Goal: Information Seeking & Learning: Learn about a topic

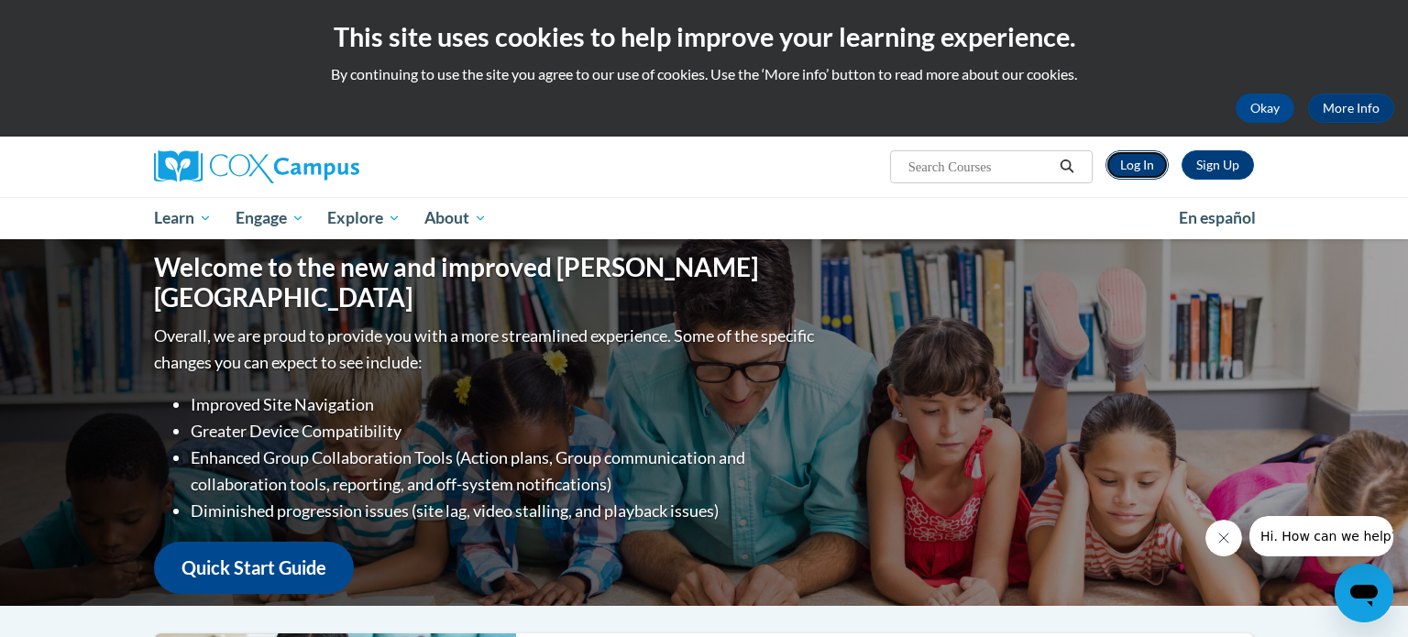
click at [1137, 173] on link "Log In" at bounding box center [1136, 164] width 63 height 29
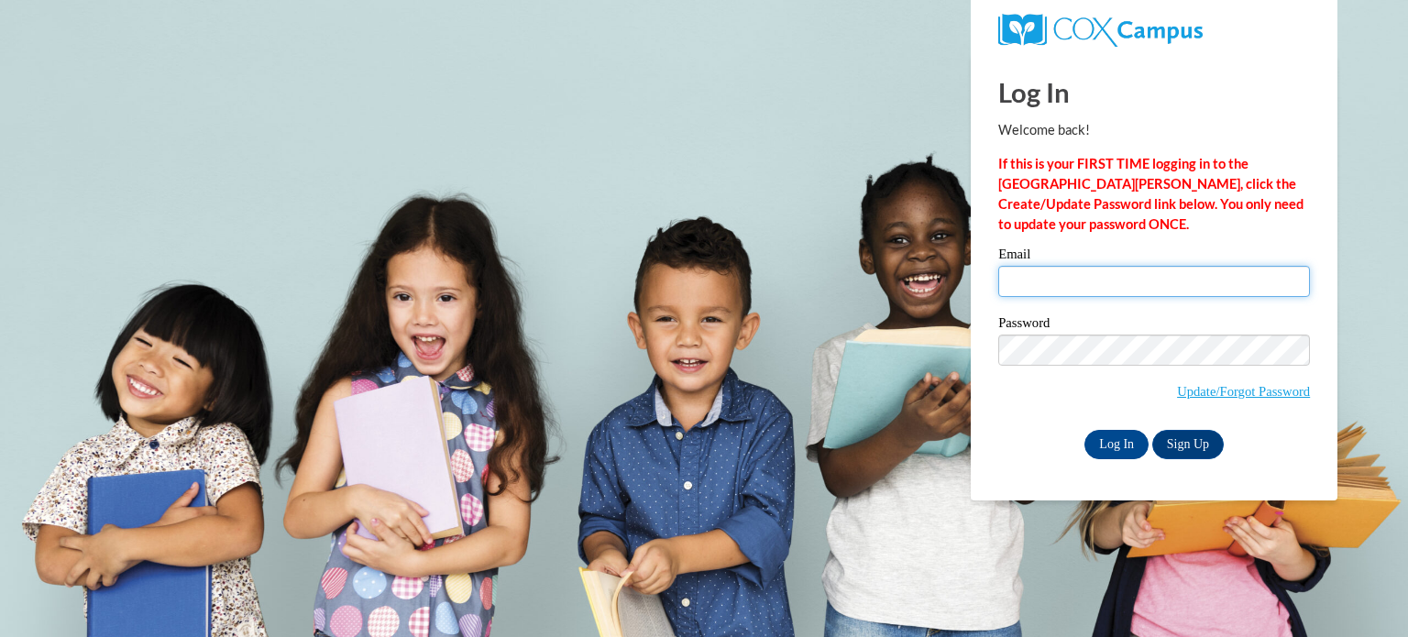
click at [1117, 275] on input "Email" at bounding box center [1154, 281] width 312 height 31
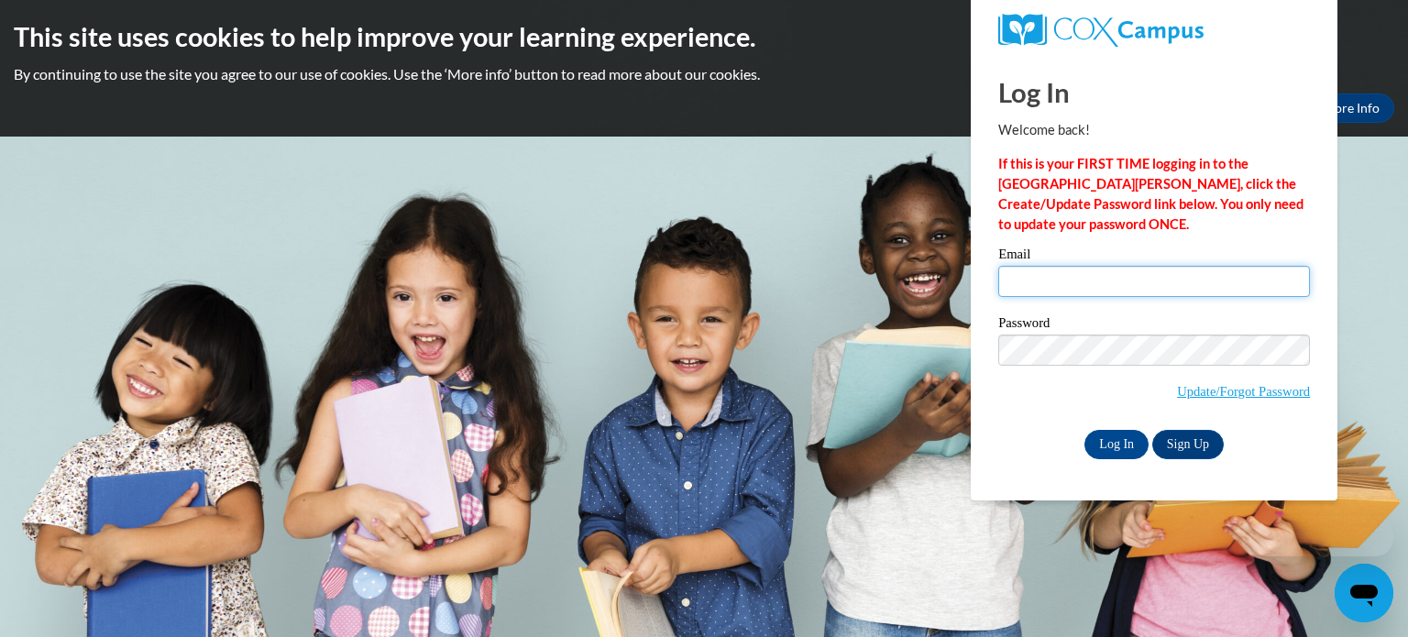
type input "steven.tanking@slingerschools.org"
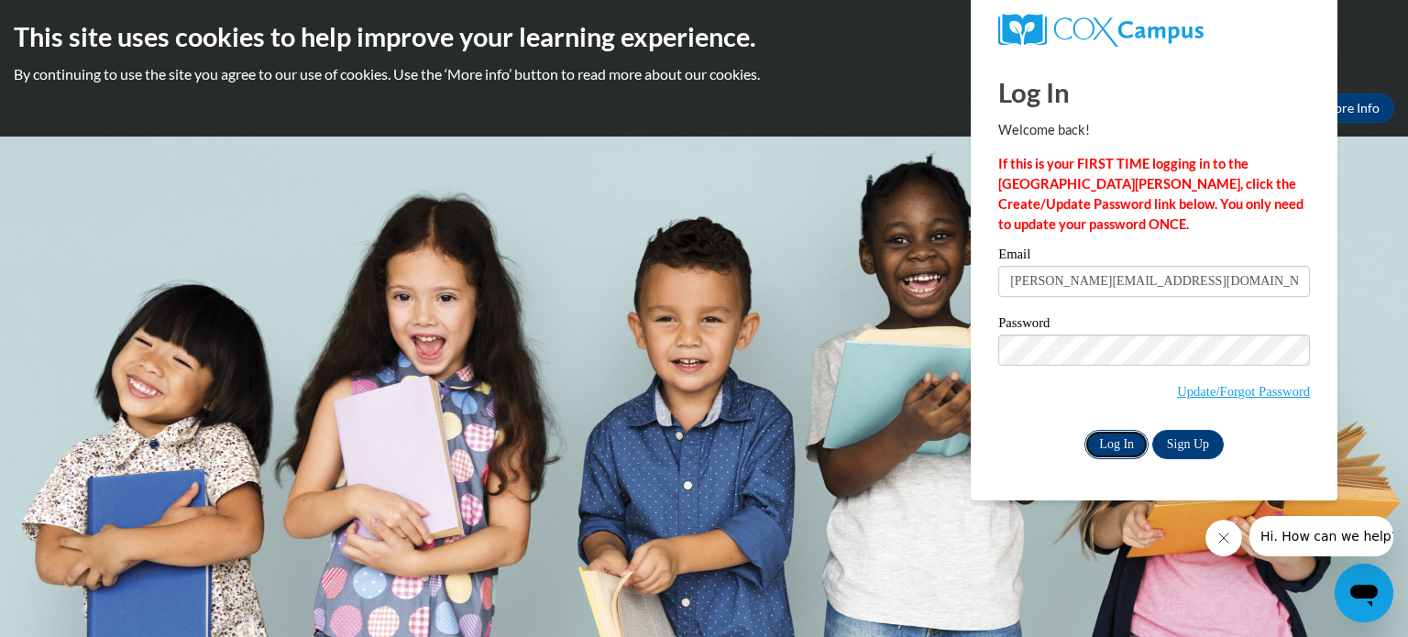
click at [1113, 444] on input "Log In" at bounding box center [1116, 444] width 64 height 29
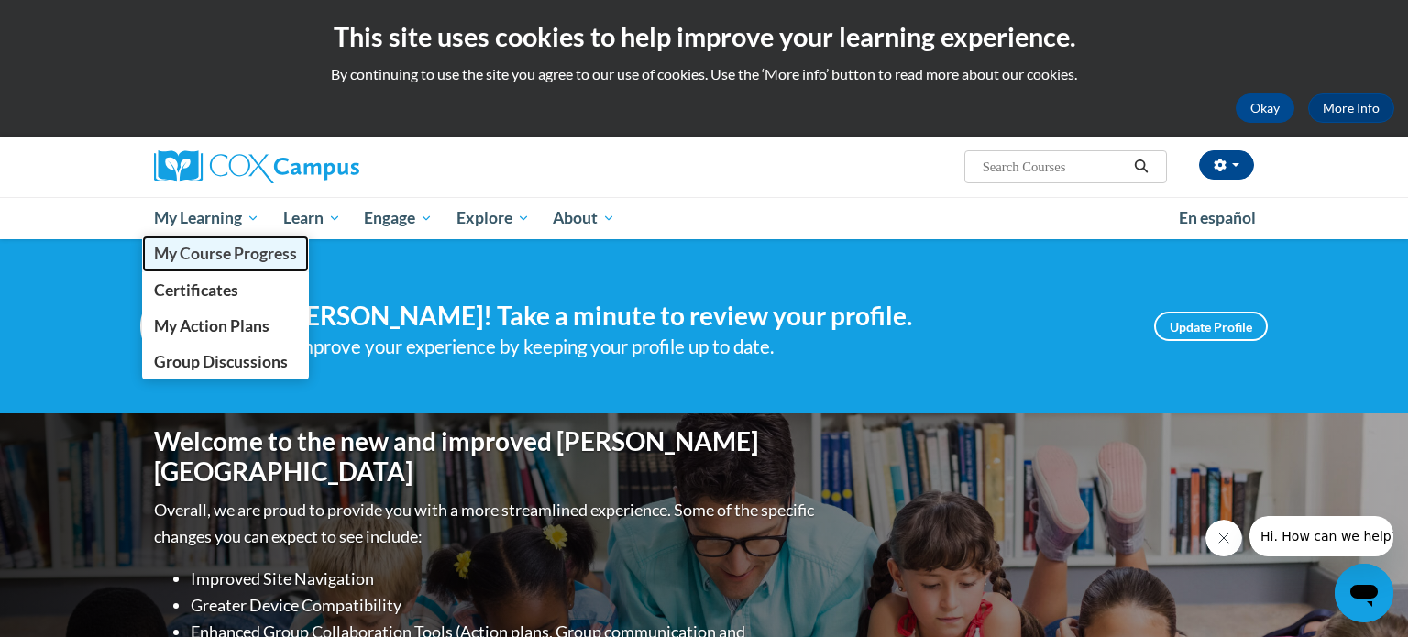
click at [224, 248] on span "My Course Progress" at bounding box center [225, 253] width 143 height 19
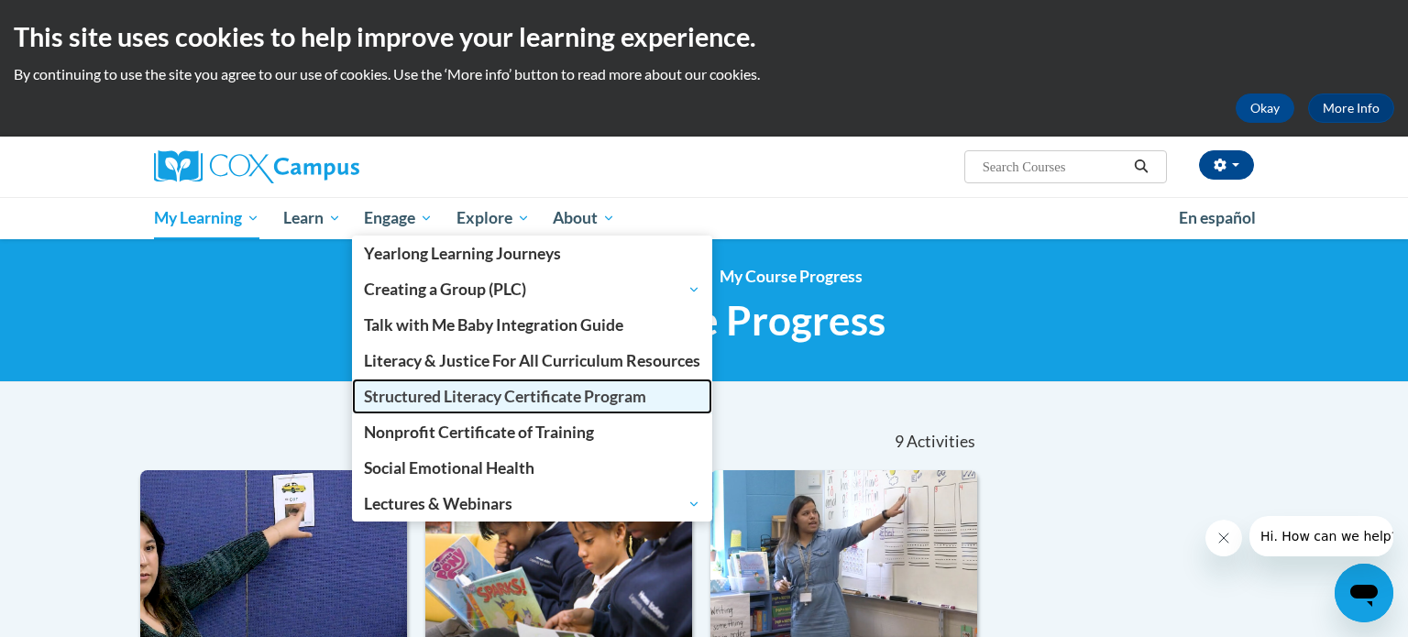
click at [435, 389] on span "Structured Literacy Certificate Program" at bounding box center [505, 396] width 282 height 19
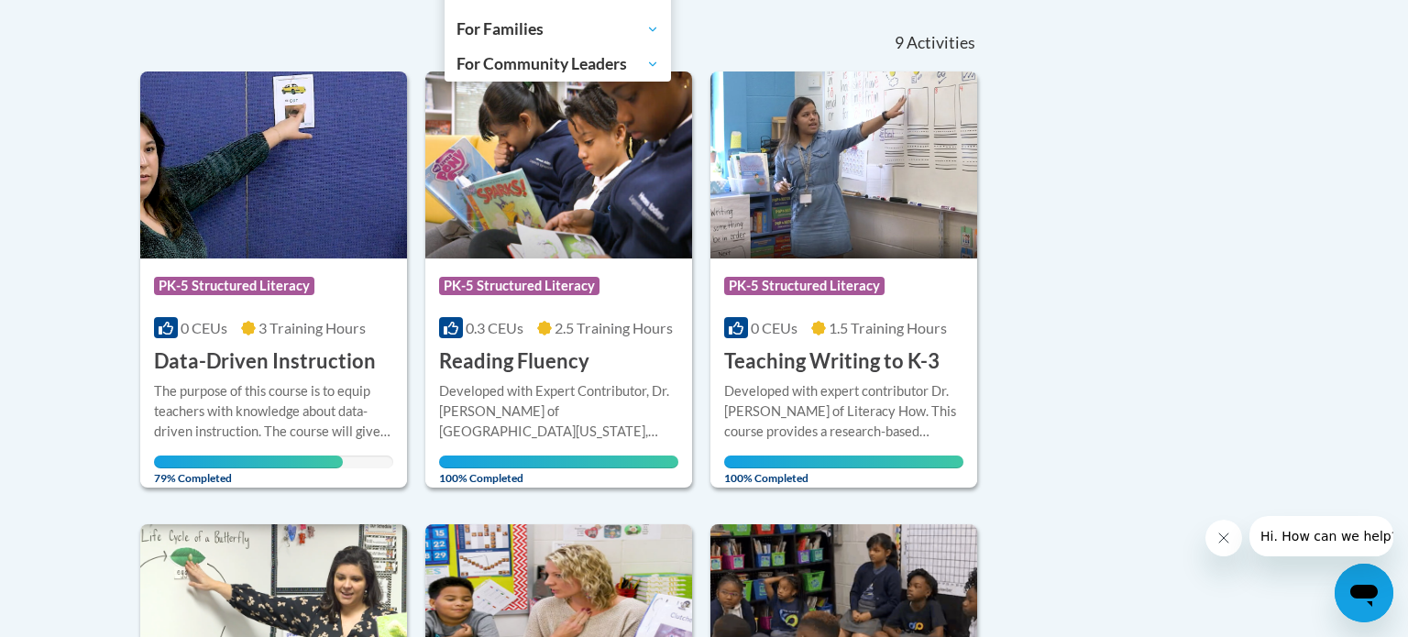
scroll to position [400, 0]
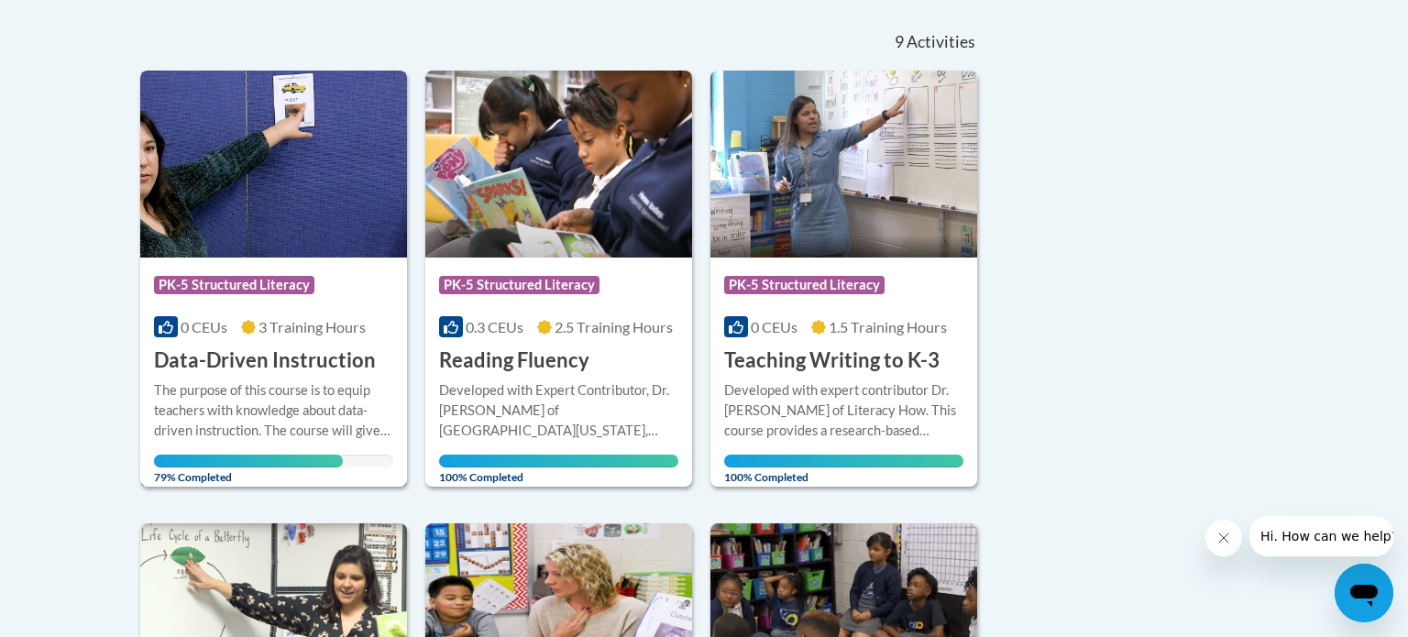
click at [294, 370] on h3 "Data-Driven Instruction" at bounding box center [265, 360] width 222 height 28
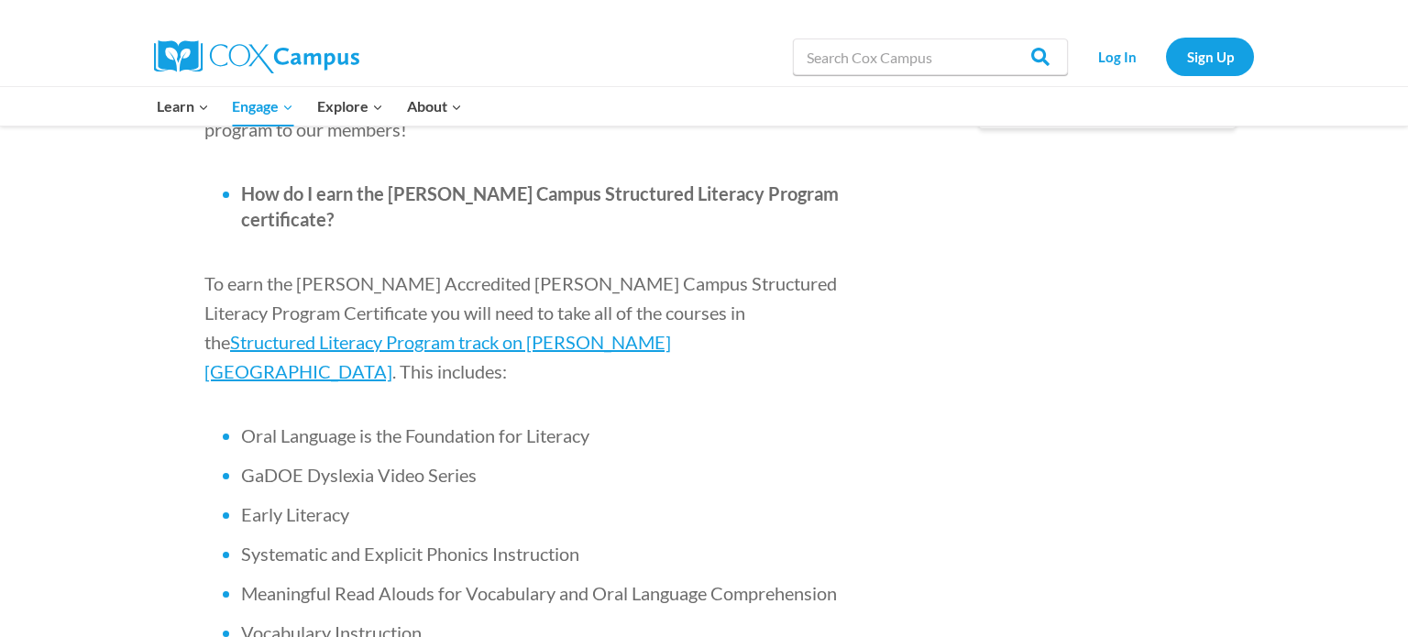
scroll to position [1118, 0]
click at [640, 331] on span "Structured Literacy Program track on Cox Campus" at bounding box center [437, 356] width 467 height 51
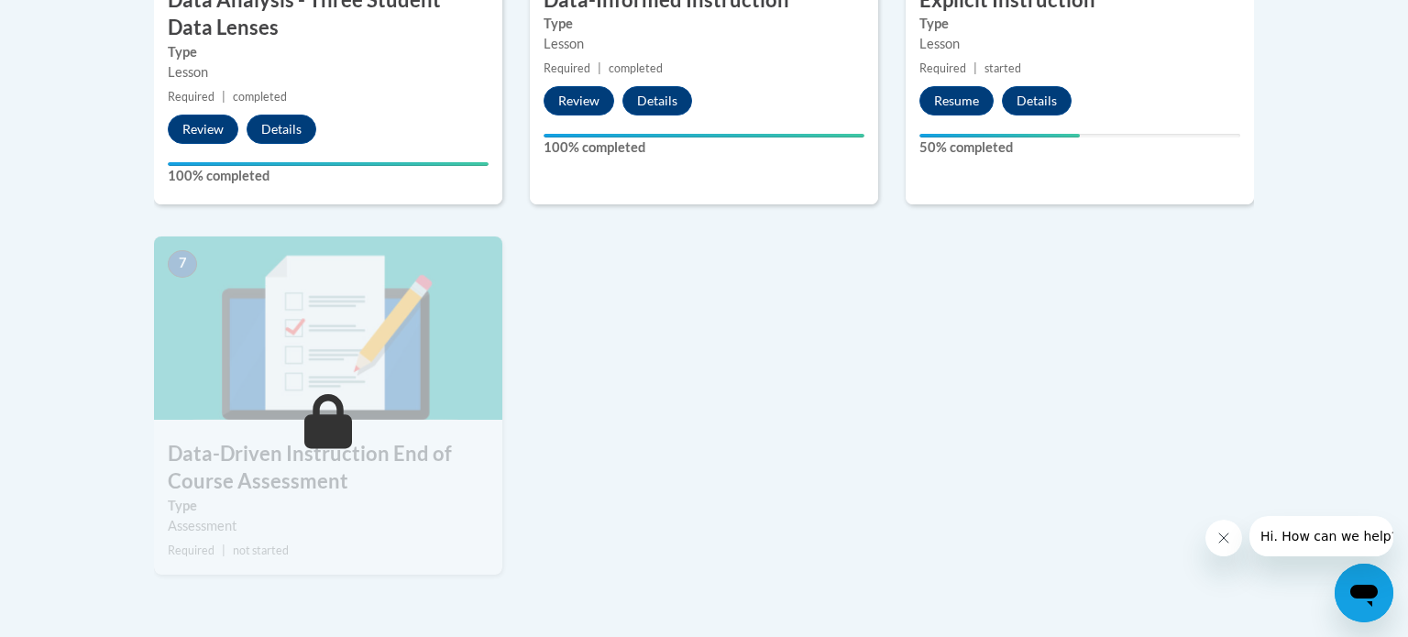
scroll to position [1294, 0]
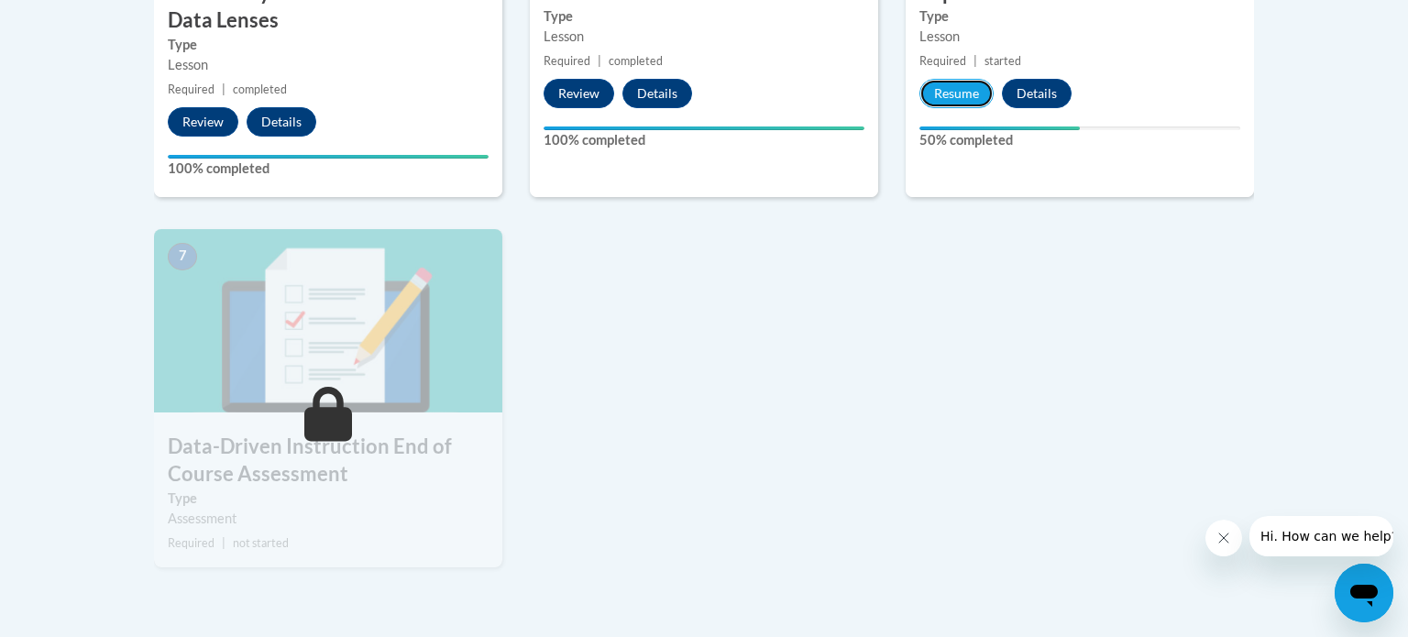
click at [966, 95] on button "Resume" at bounding box center [956, 93] width 74 height 29
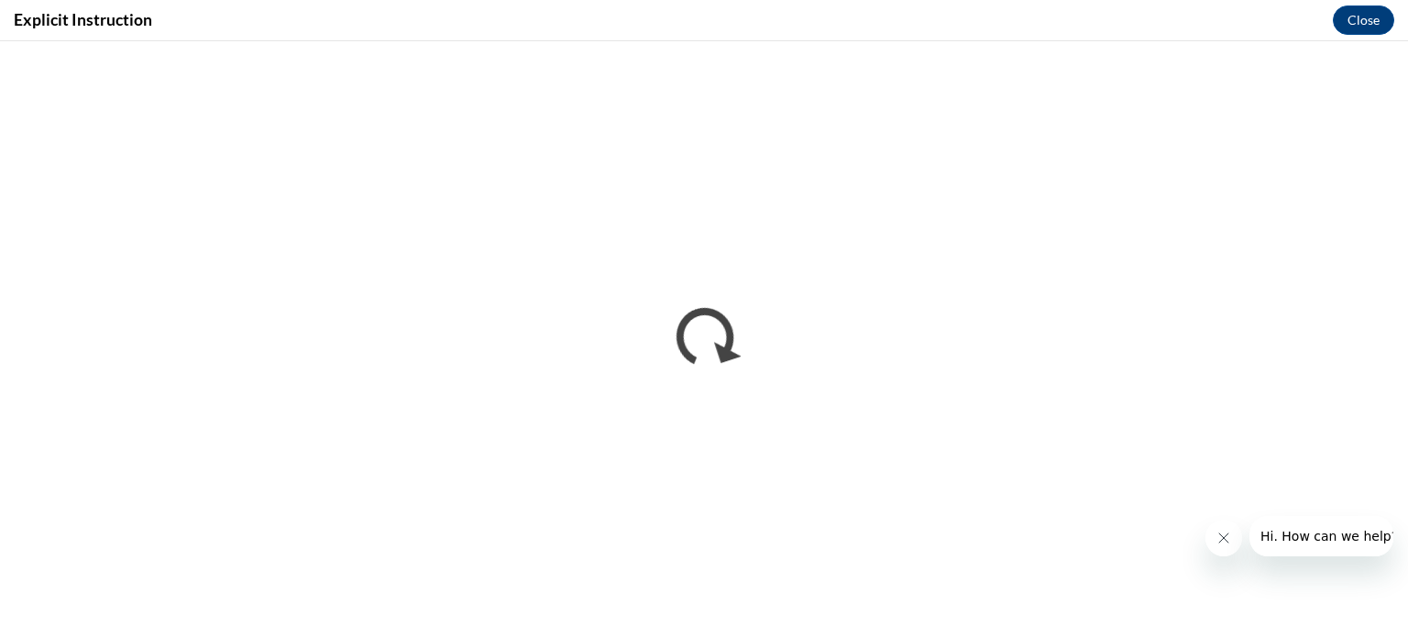
scroll to position [0, 0]
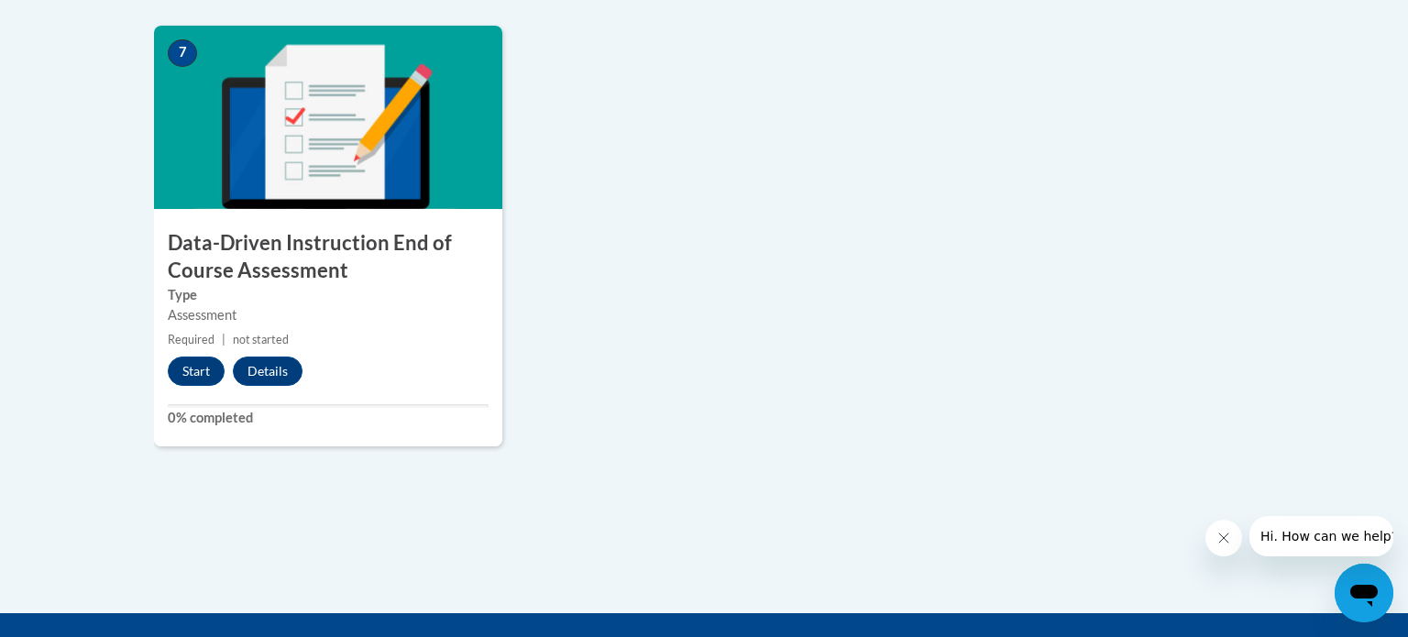
scroll to position [1499, 0]
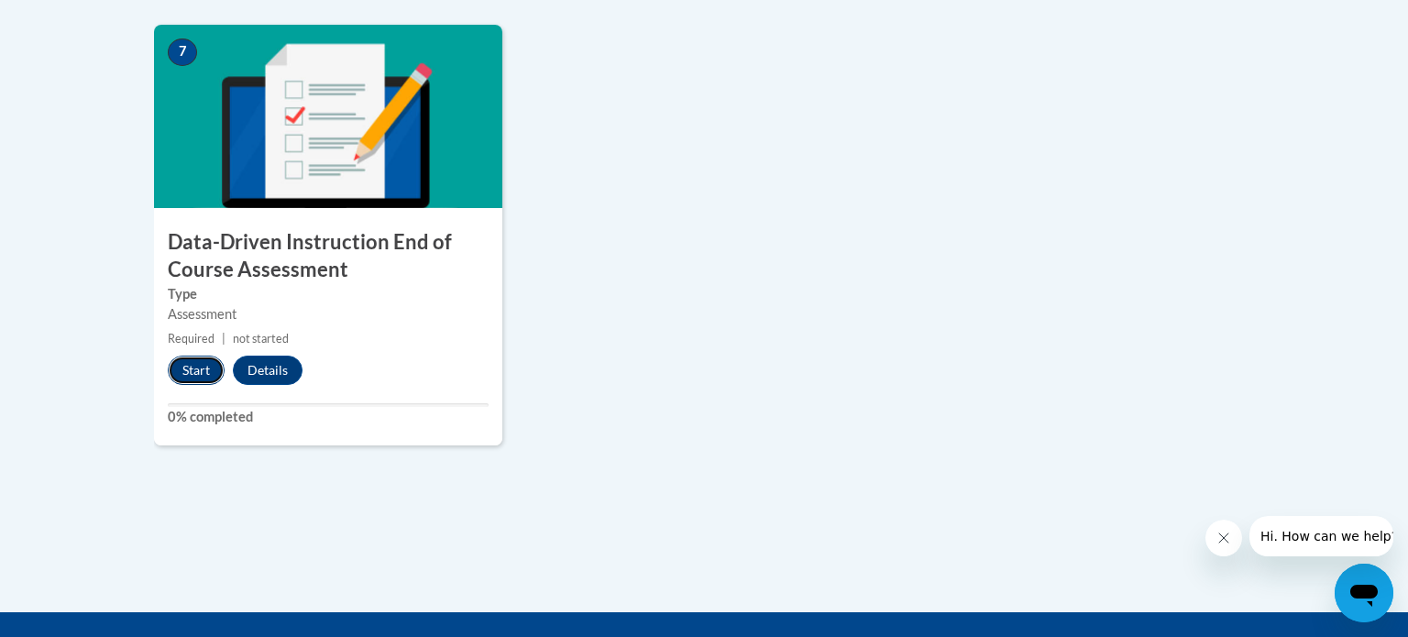
click at [194, 376] on button "Start" at bounding box center [196, 370] width 57 height 29
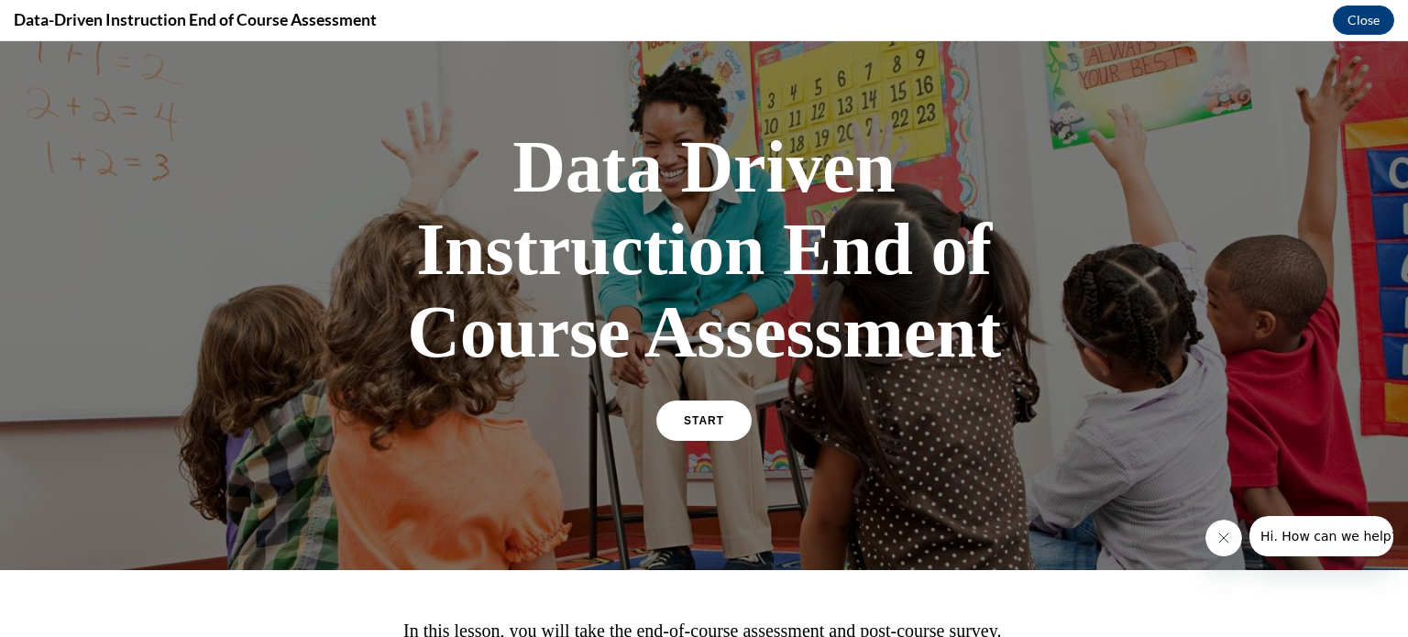
scroll to position [29, 0]
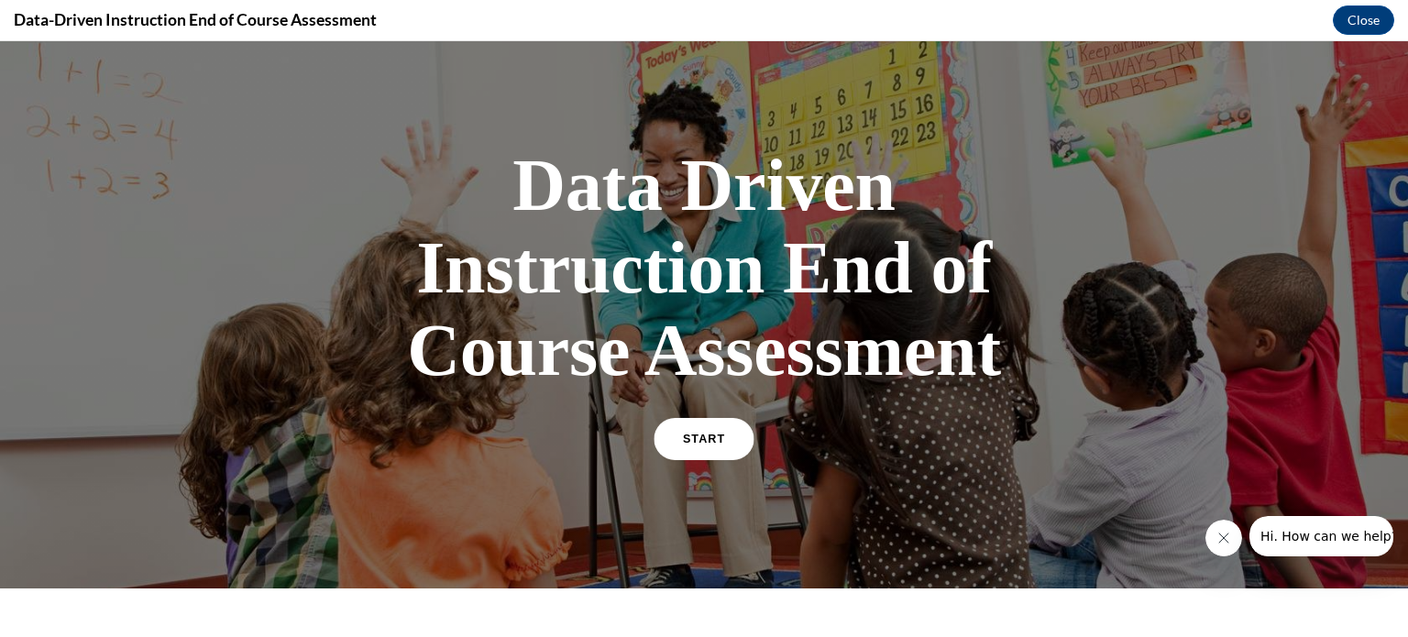
click at [683, 443] on span "START" at bounding box center [704, 440] width 42 height 14
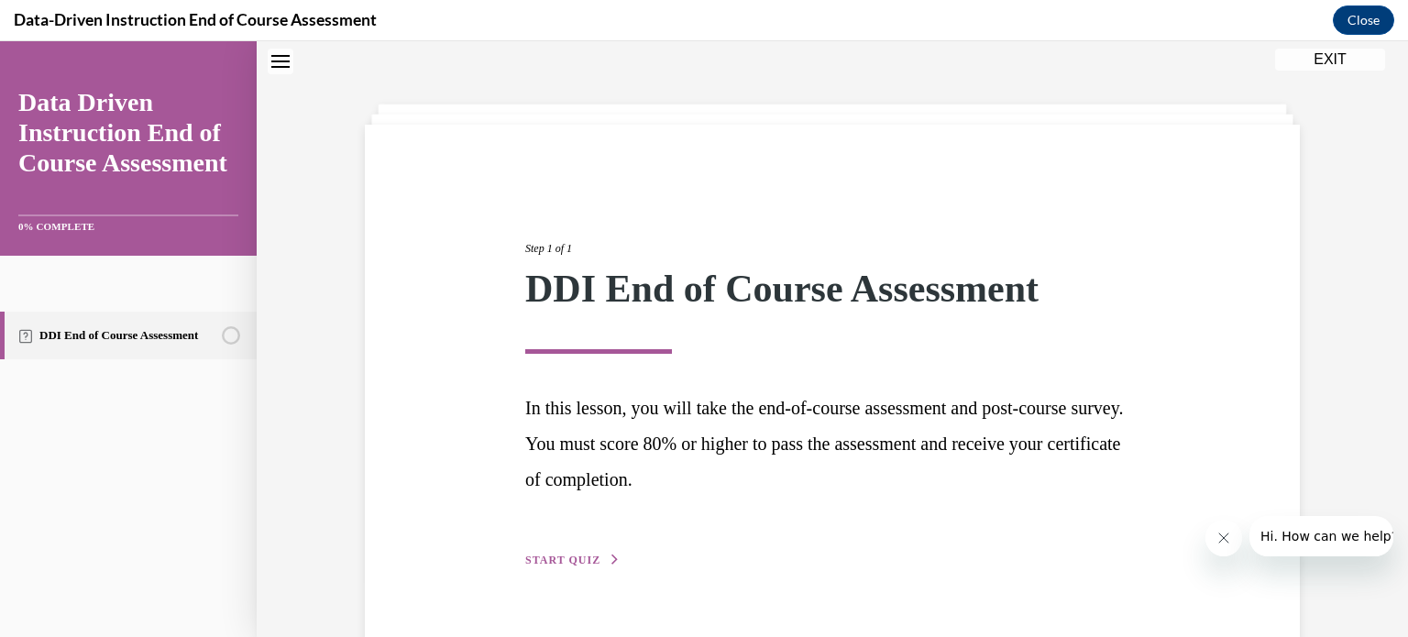
scroll to position [99, 0]
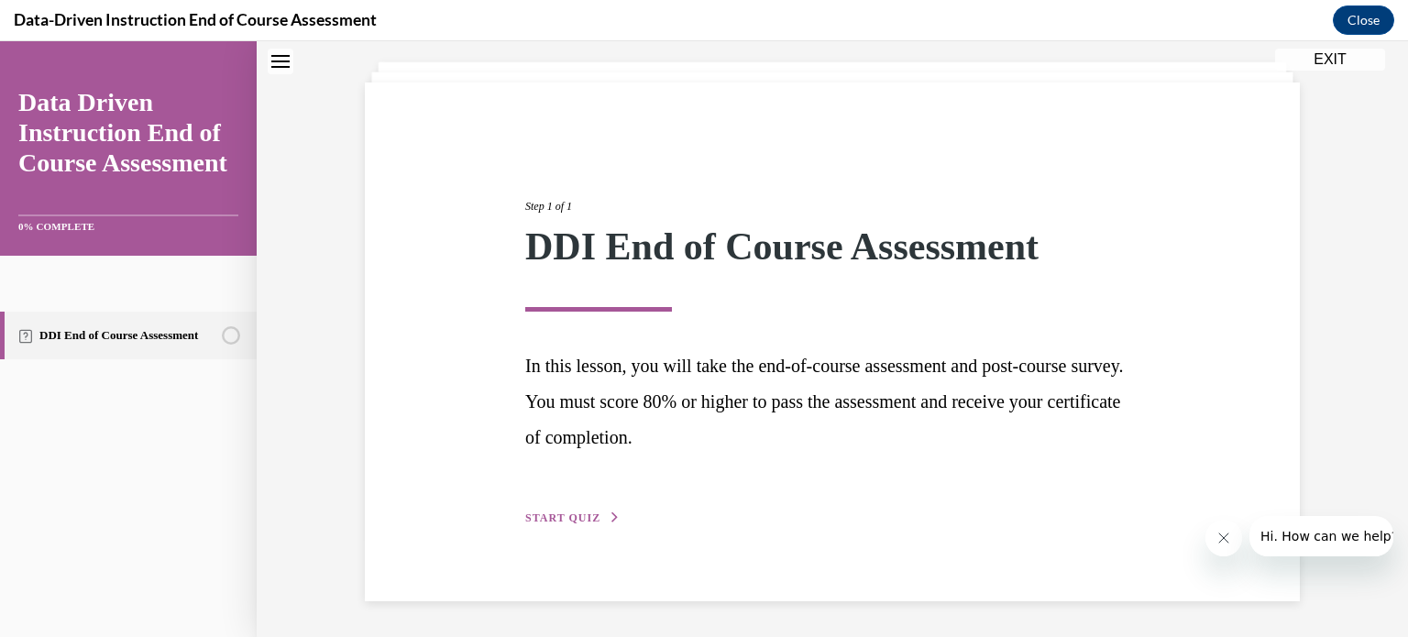
click at [578, 511] on button "START QUIZ" at bounding box center [572, 518] width 95 height 16
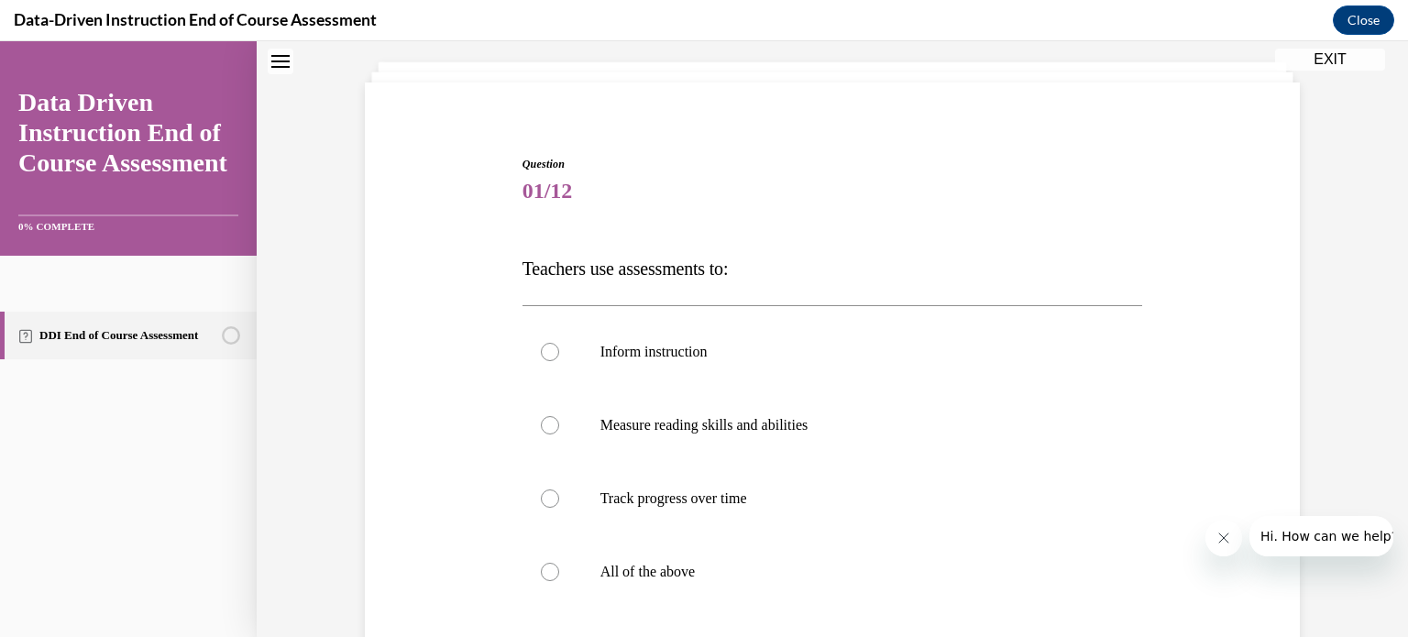
click at [528, 271] on span "Teachers use assessments to:" at bounding box center [625, 268] width 206 height 20
click at [522, 269] on span "Teachers use assessments to:" at bounding box center [625, 268] width 206 height 20
click at [556, 566] on div at bounding box center [550, 572] width 18 height 18
click at [556, 566] on input "All of the above" at bounding box center [550, 572] width 18 height 18
radio input "true"
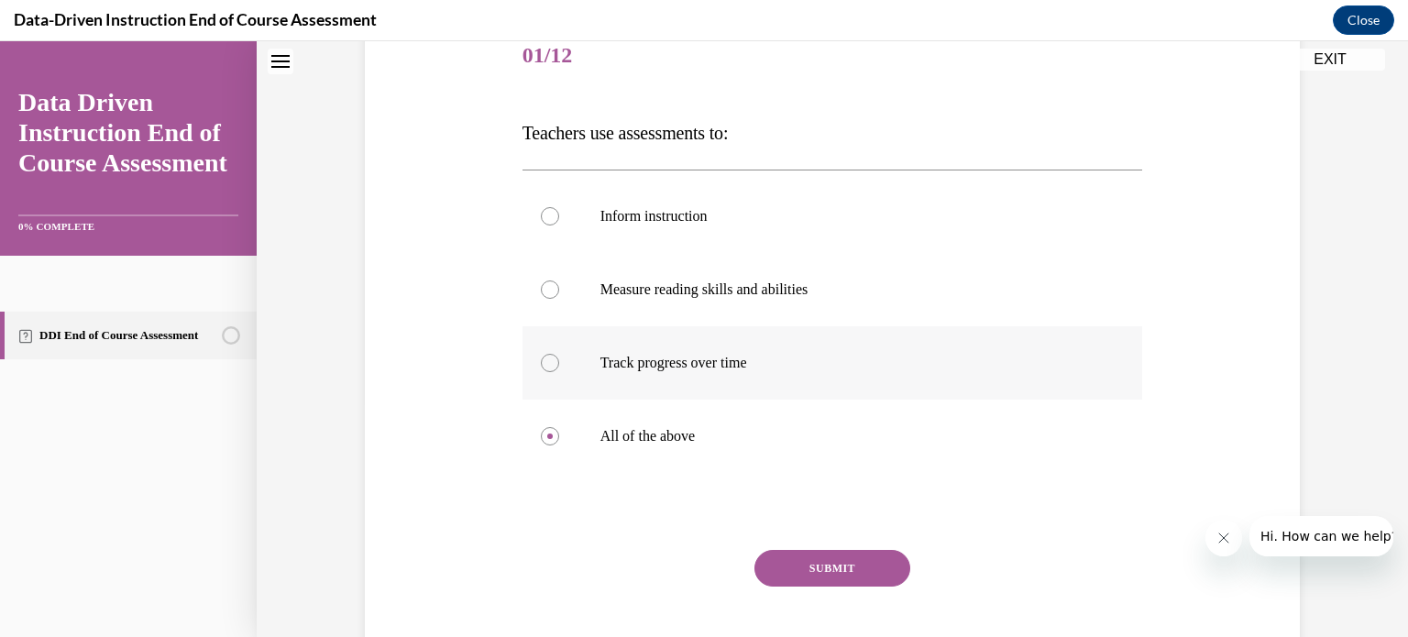
scroll to position [243, 0]
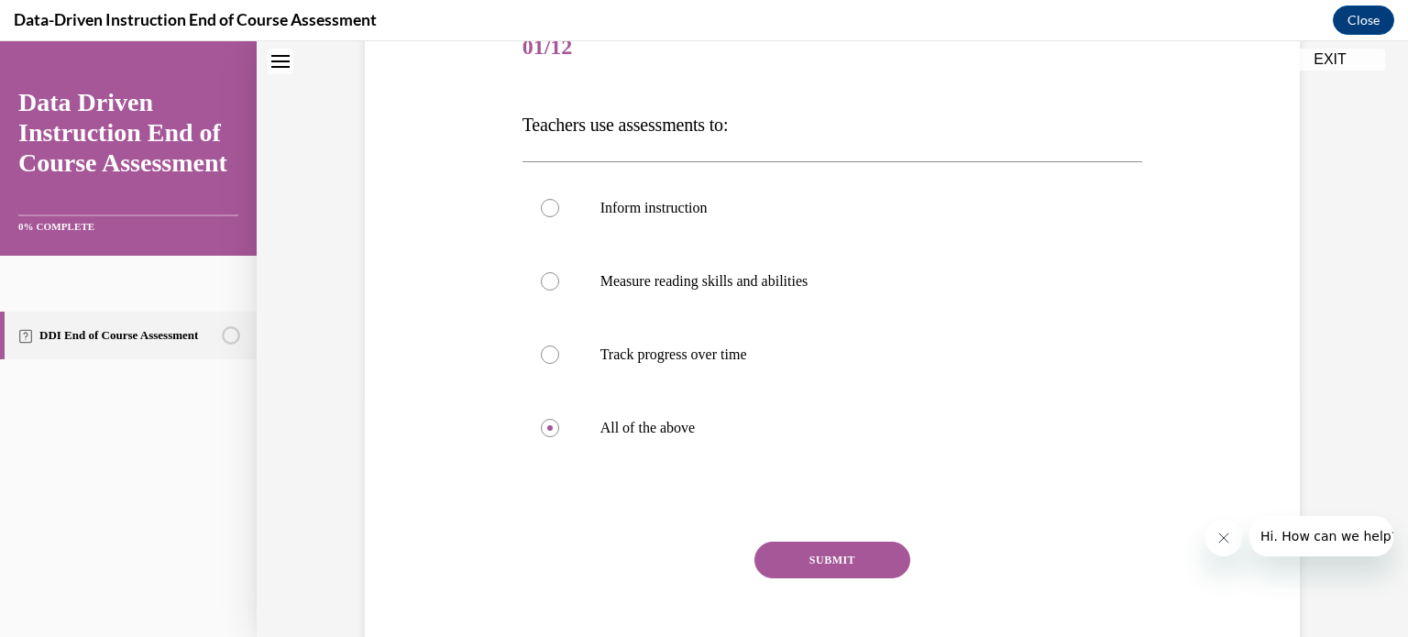
click at [787, 573] on button "SUBMIT" at bounding box center [832, 560] width 156 height 37
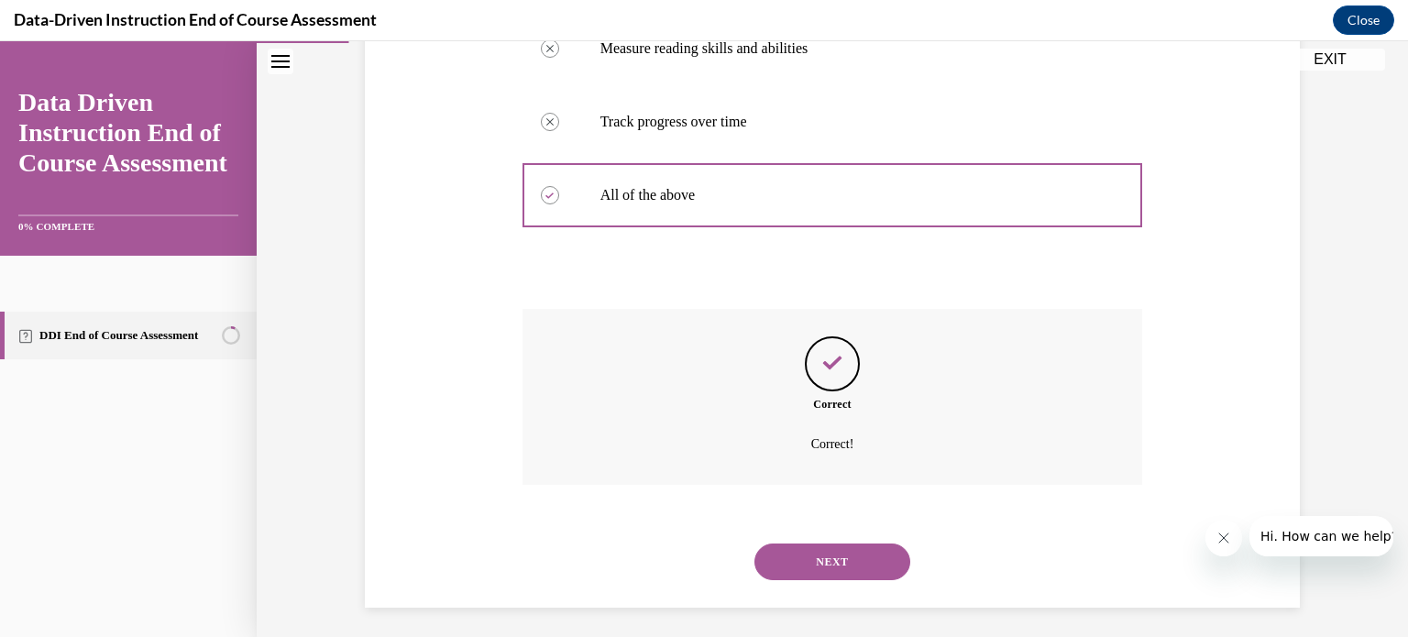
scroll to position [482, 0]
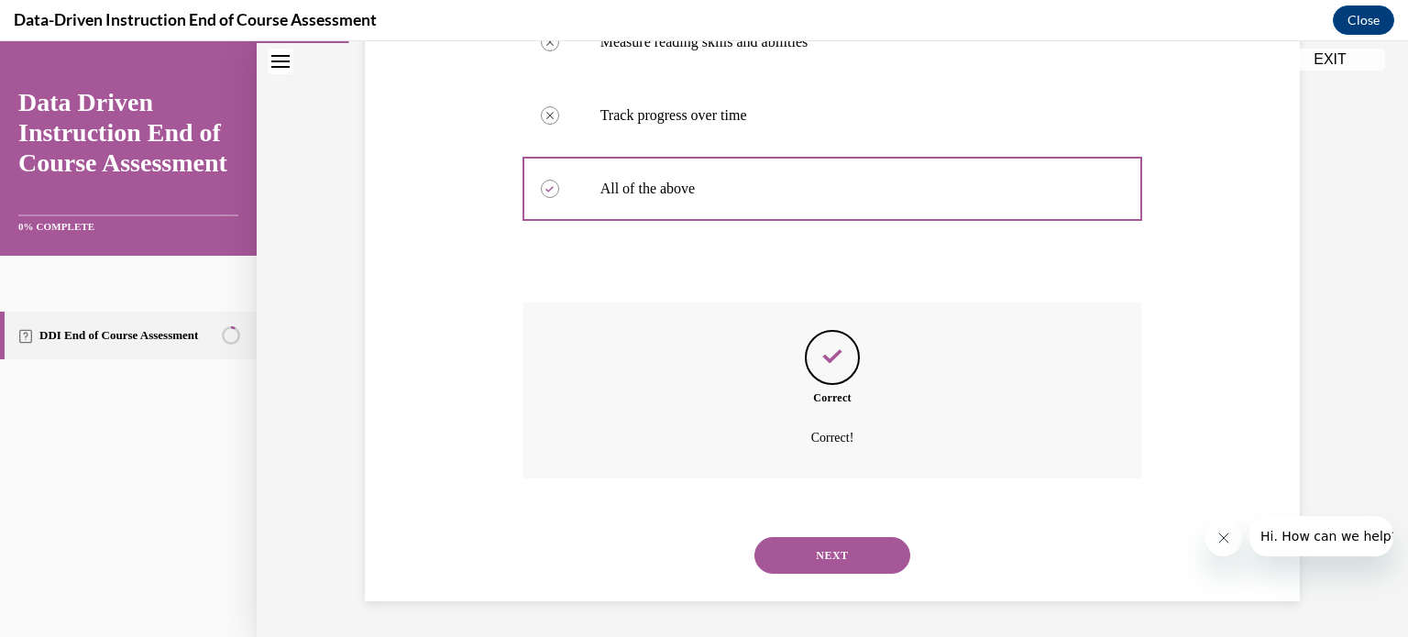
click at [787, 573] on div "NEXT" at bounding box center [832, 555] width 621 height 73
click at [818, 555] on button "NEXT" at bounding box center [832, 555] width 156 height 37
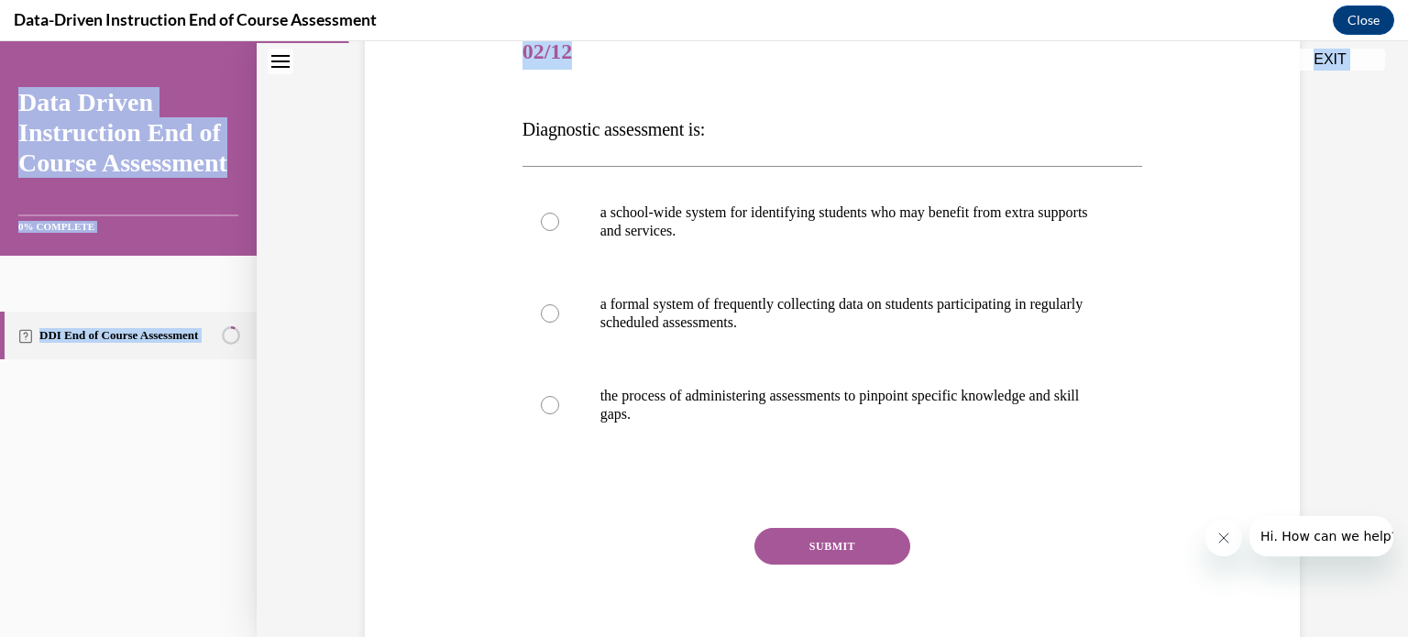
scroll to position [315, 0]
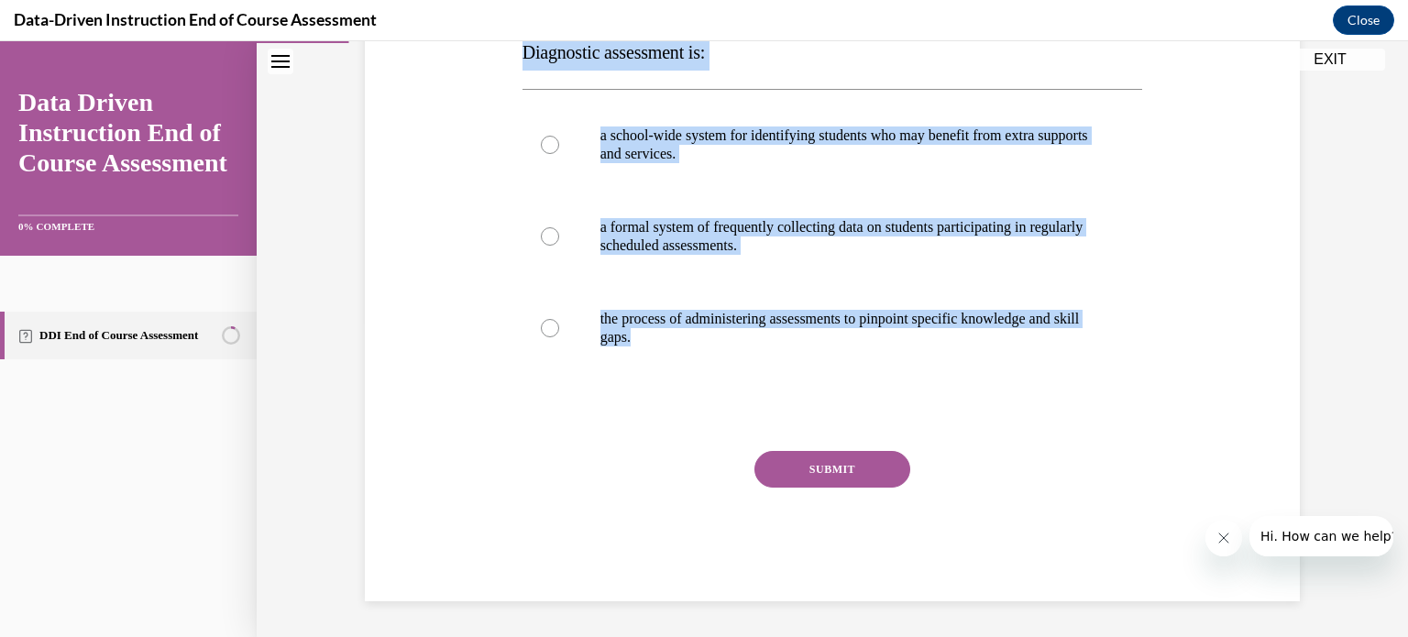
drag, startPoint x: 523, startPoint y: 370, endPoint x: 763, endPoint y: 415, distance: 244.3
click at [763, 415] on div "Question 02/12 Diagnostic assessment is: a school-wide system for identifying s…" at bounding box center [832, 271] width 621 height 662
copy div "Diagnostic assessment is: a school-wide system for identifying students who may…"
click at [553, 328] on div at bounding box center [550, 328] width 18 height 18
click at [553, 328] on input "the process of administering assessments to pinpoint specific knowledge and ski…" at bounding box center [550, 328] width 18 height 18
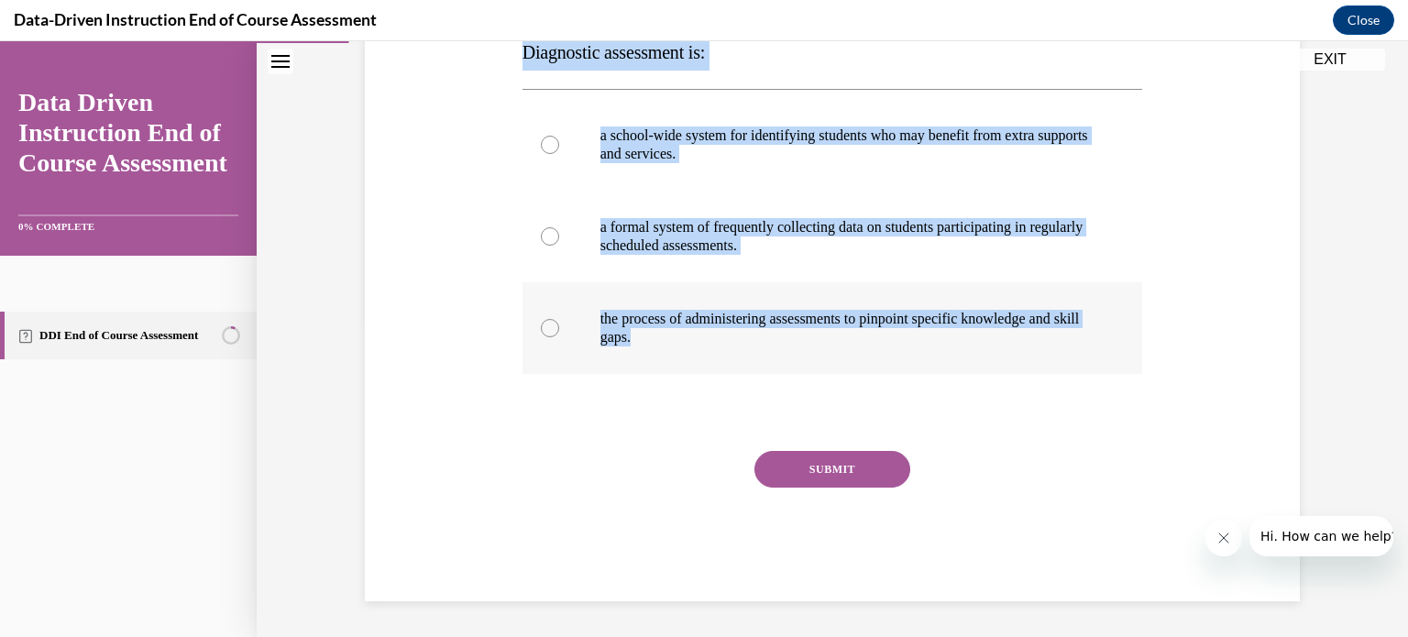
radio input "true"
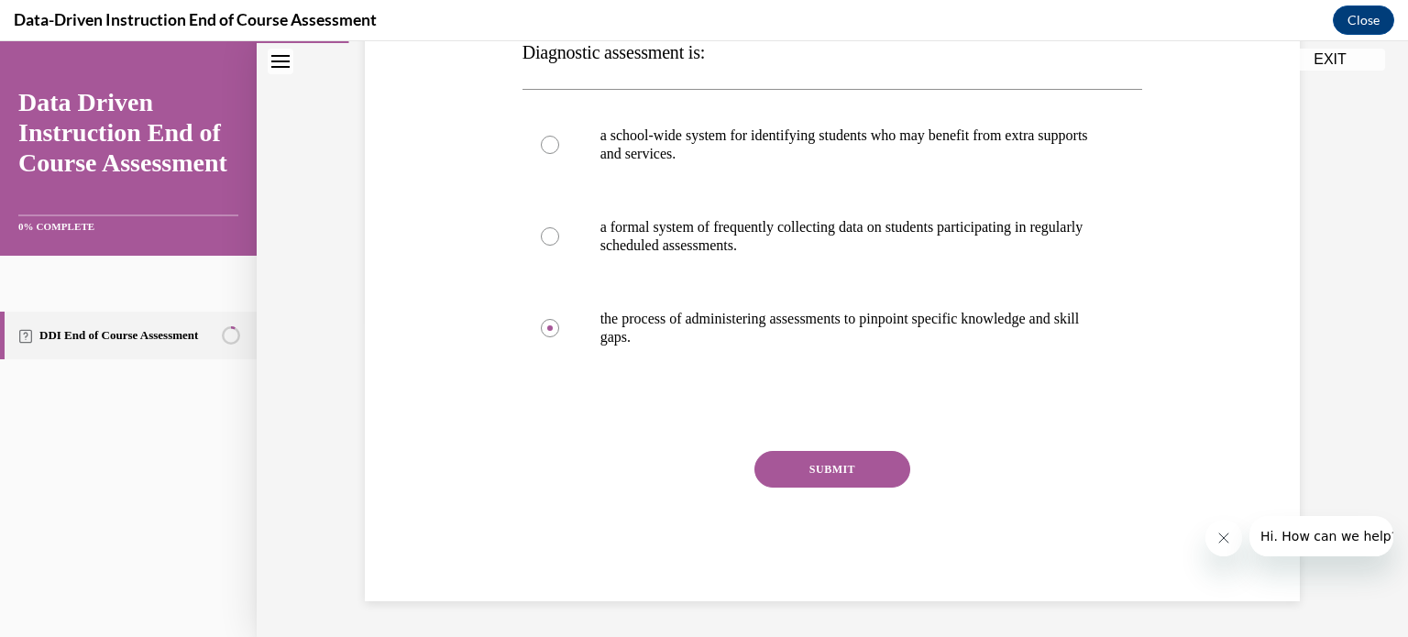
click at [790, 458] on button "SUBMIT" at bounding box center [832, 469] width 156 height 37
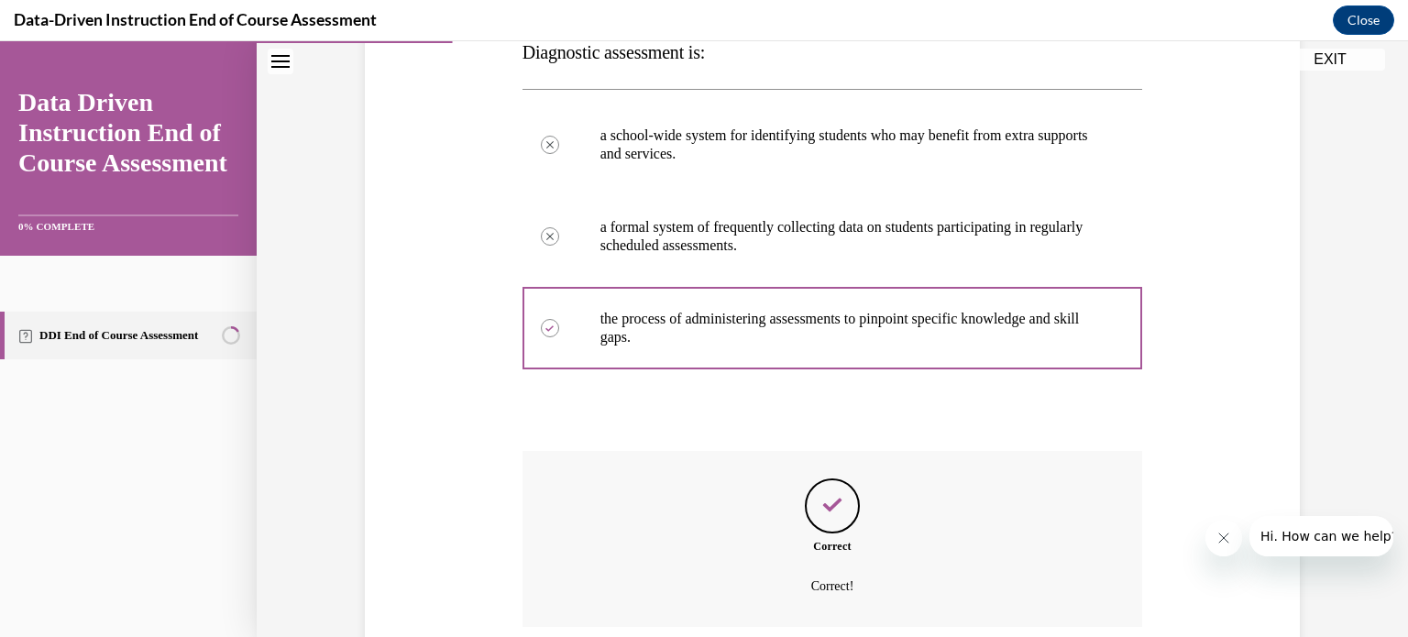
scroll to position [464, 0]
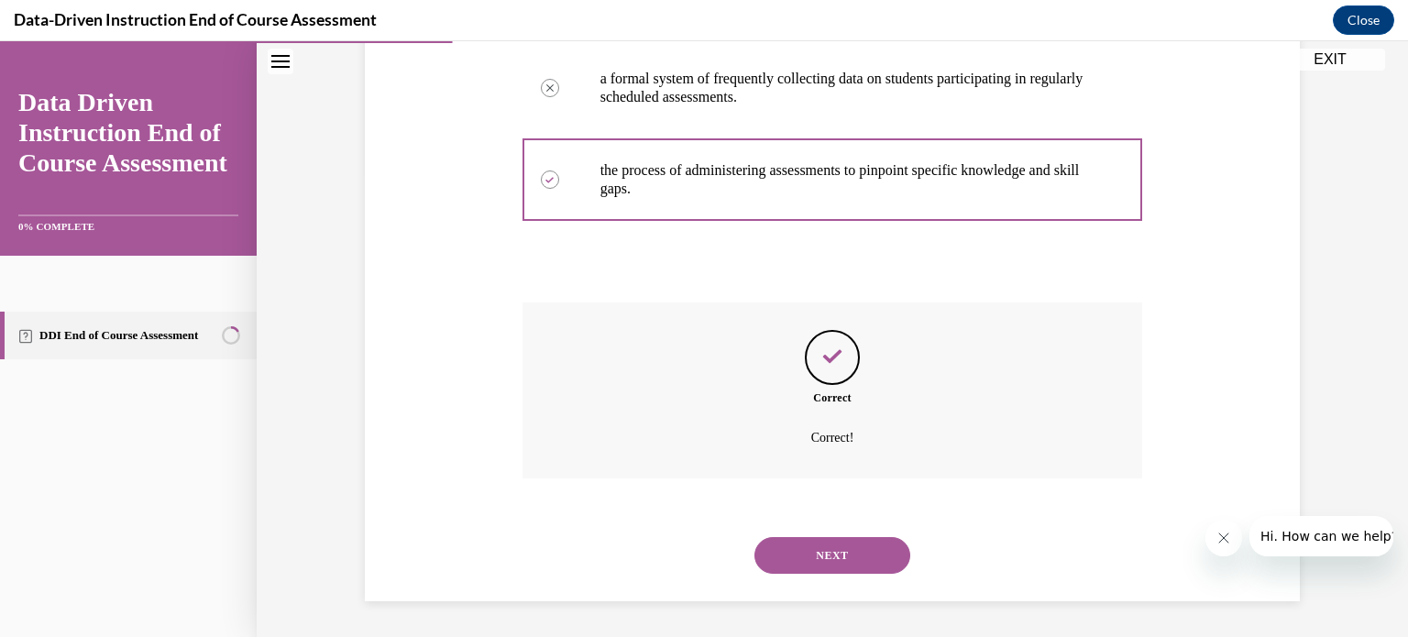
click at [811, 544] on button "NEXT" at bounding box center [832, 555] width 156 height 37
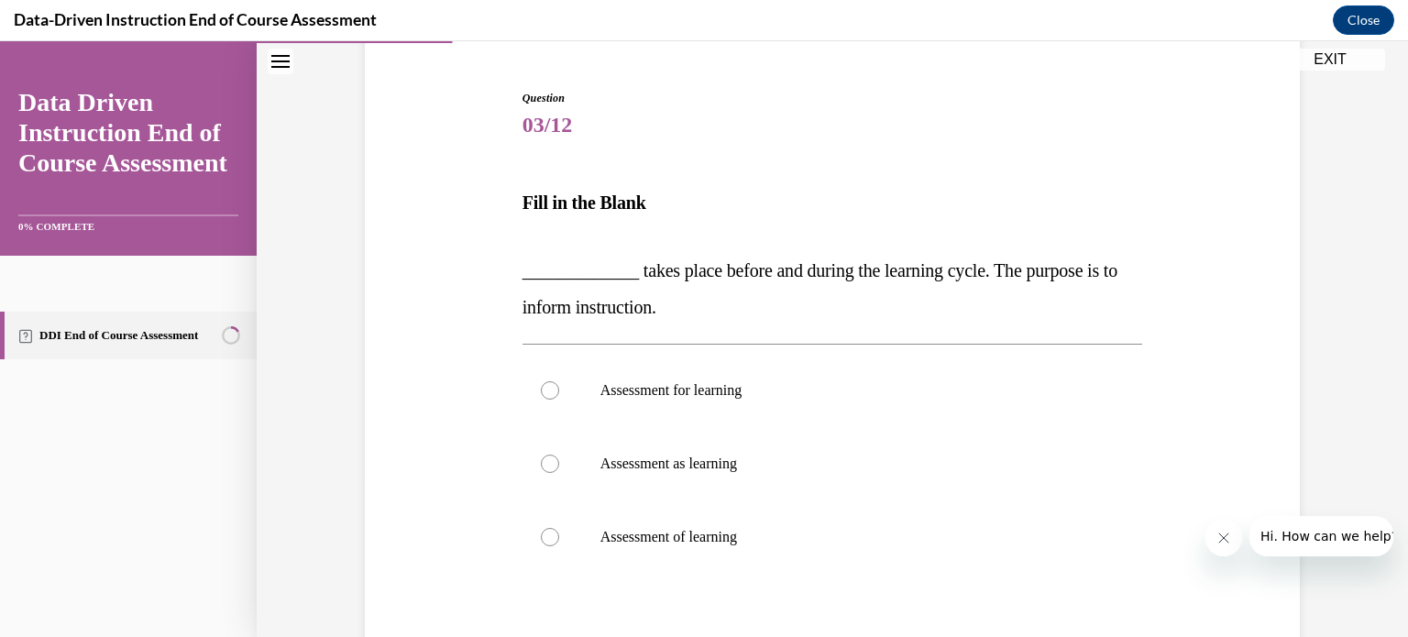
scroll to position [167, 0]
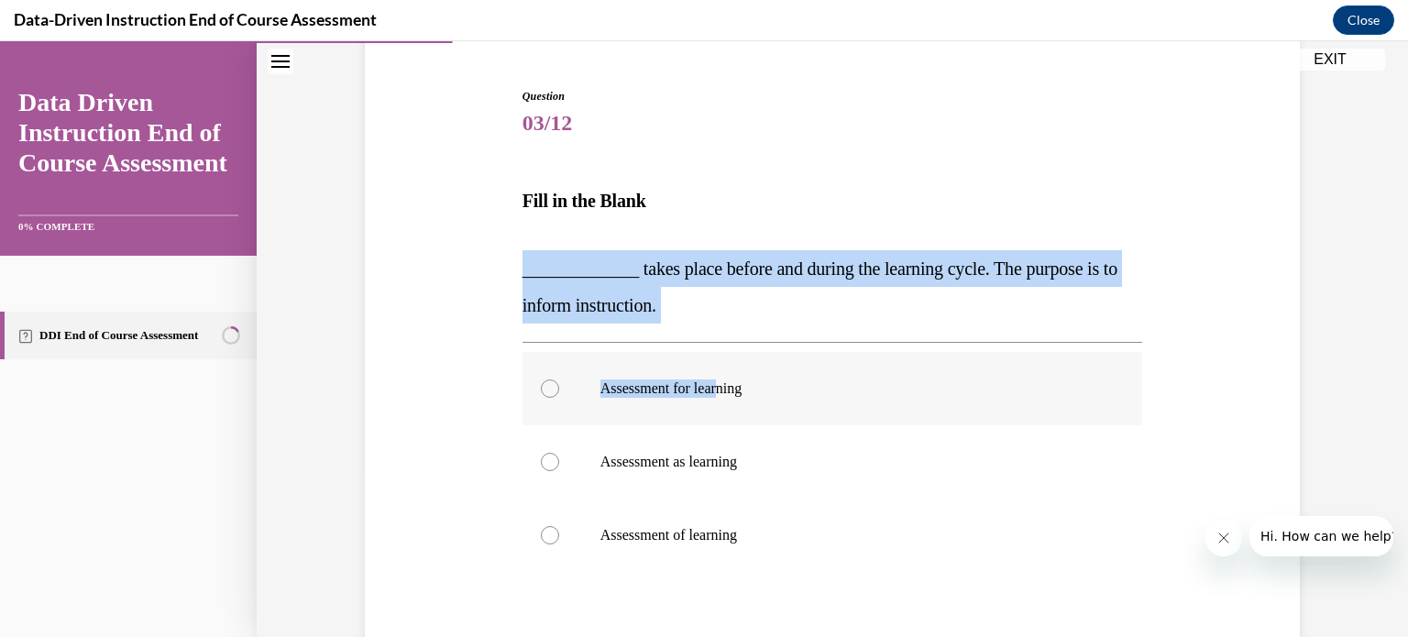
drag, startPoint x: 522, startPoint y: 274, endPoint x: 724, endPoint y: 399, distance: 237.1
click at [724, 399] on div "Question 03/12 Fill in the Blank _____________ takes place before and during th…" at bounding box center [832, 443] width 621 height 711
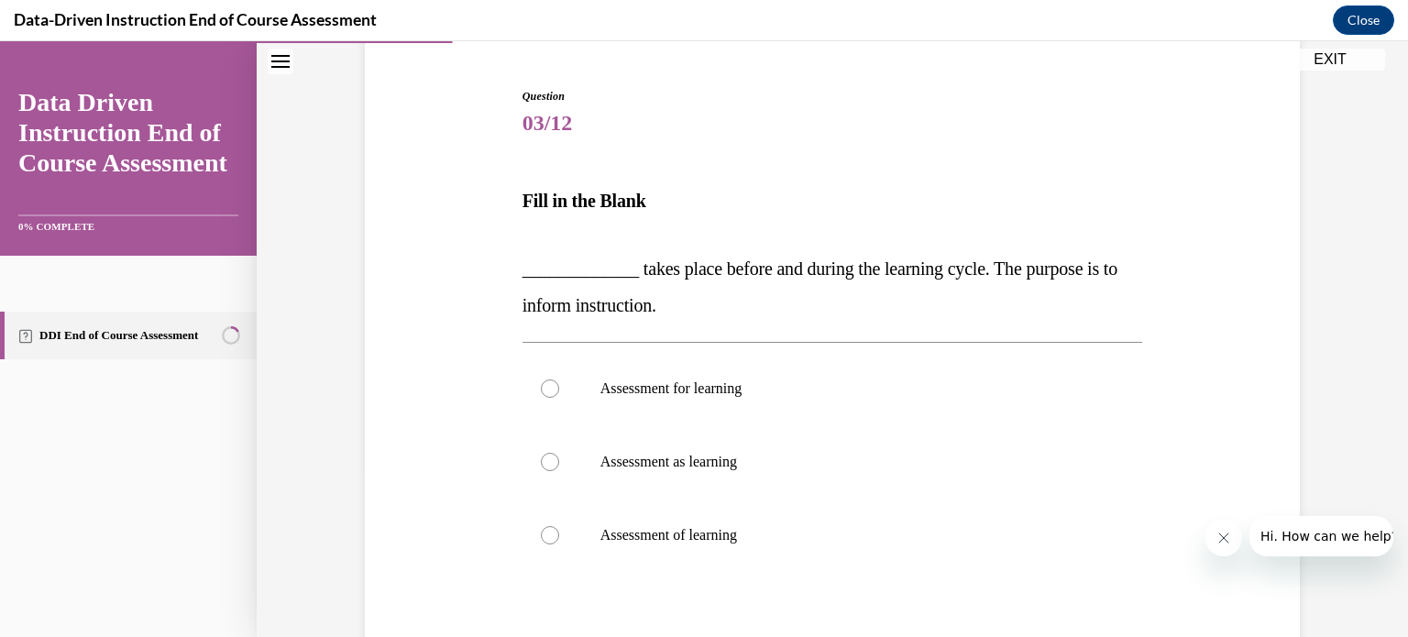
click at [522, 204] on strong "Fill in the Blank" at bounding box center [584, 201] width 124 height 20
drag, startPoint x: 522, startPoint y: 204, endPoint x: 800, endPoint y: 512, distance: 415.3
click at [800, 512] on div "Question 03/12 Fill in the Blank _____________ takes place before and during th…" at bounding box center [832, 443] width 621 height 711
copy div "Fill in the Blank _____________ takes place before and during the learning cycl…"
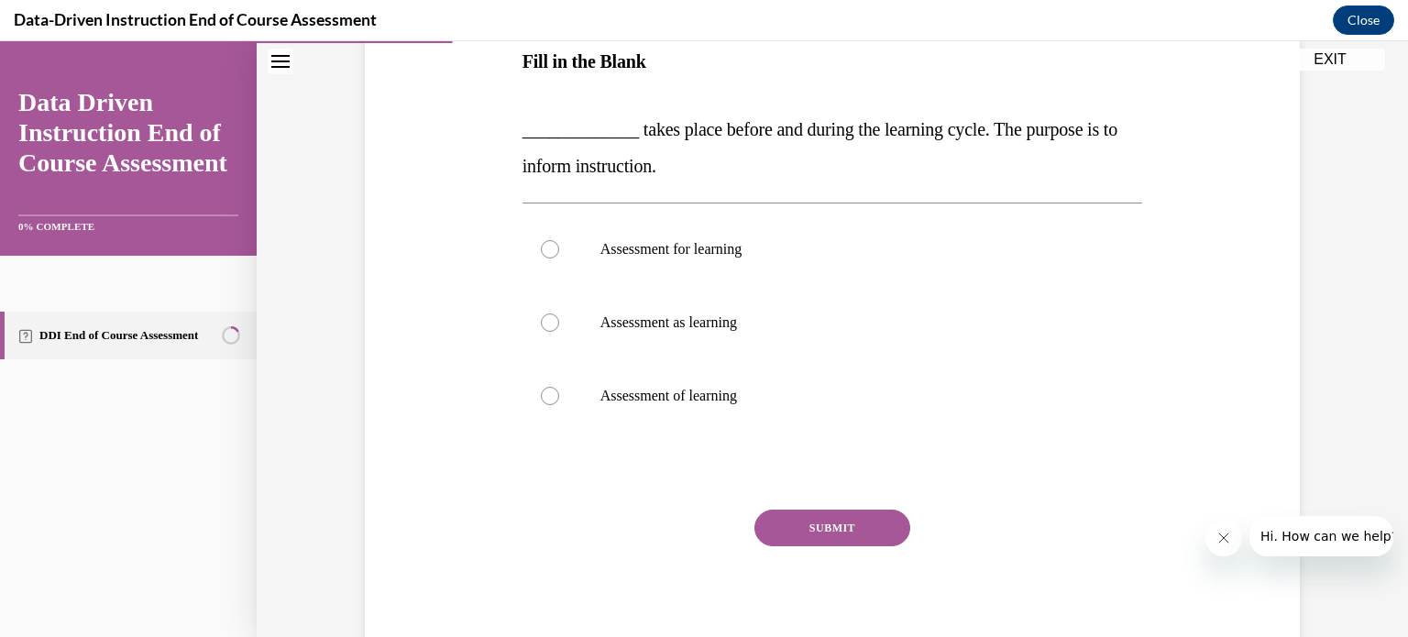
scroll to position [307, 0]
click at [553, 390] on div at bounding box center [550, 395] width 18 height 18
click at [553, 390] on input "Assessment of learning" at bounding box center [550, 395] width 18 height 18
radio input "true"
click at [806, 526] on button "SUBMIT" at bounding box center [832, 527] width 156 height 37
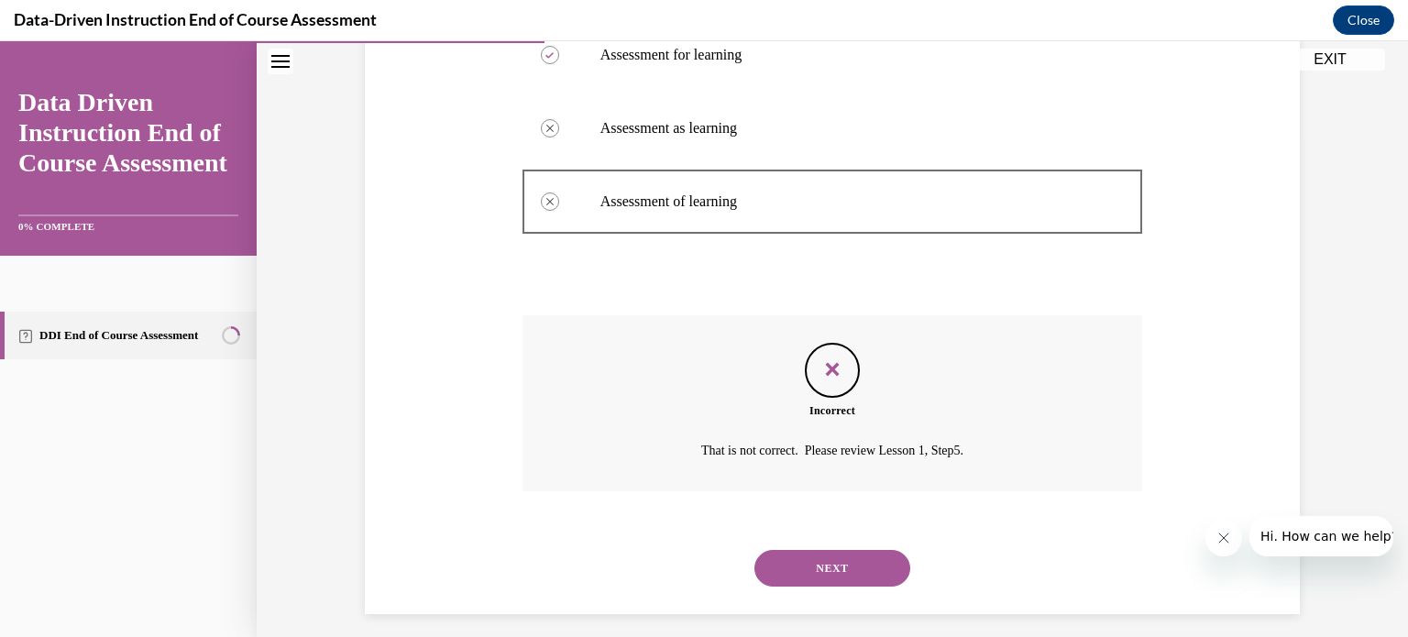
scroll to position [513, 0]
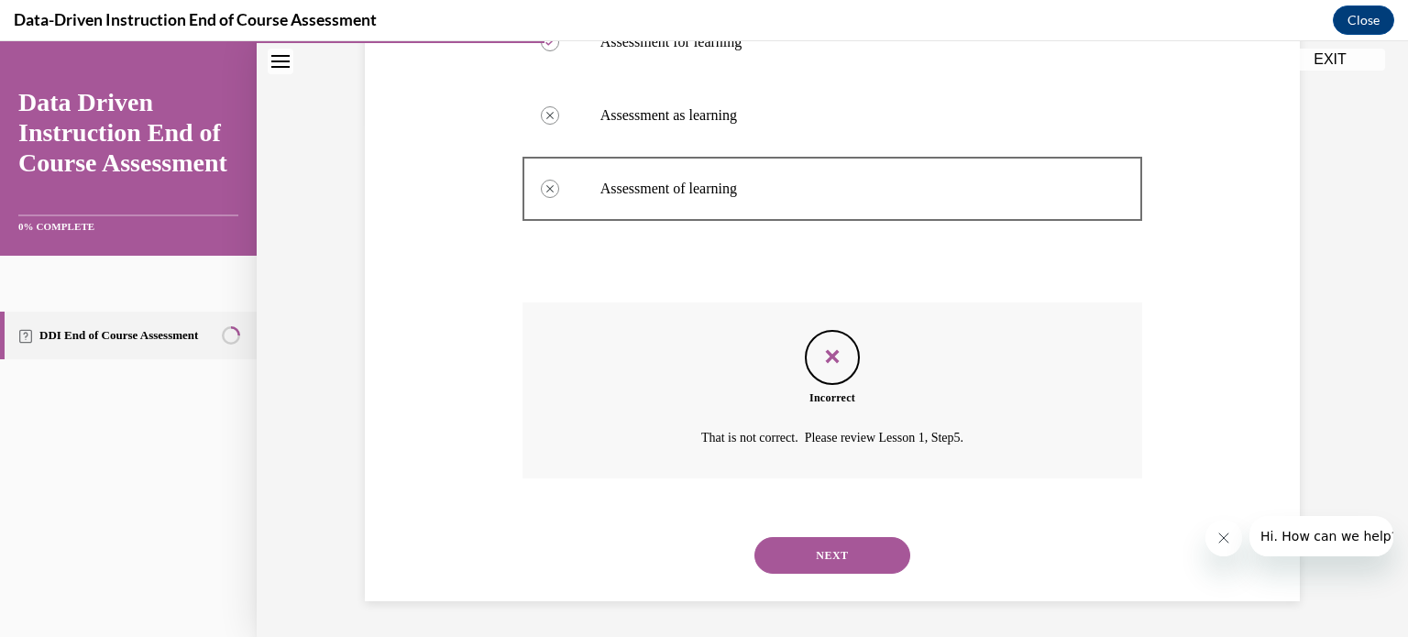
click at [805, 554] on button "NEXT" at bounding box center [832, 555] width 156 height 37
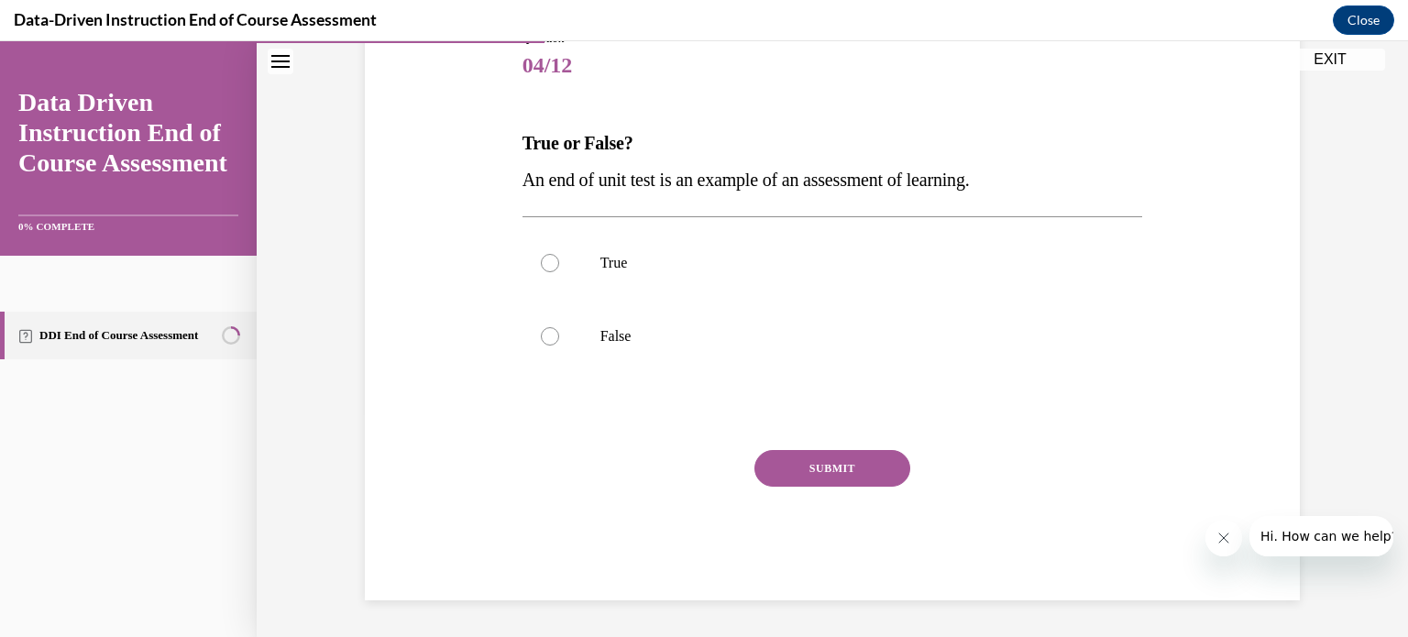
scroll to position [203, 0]
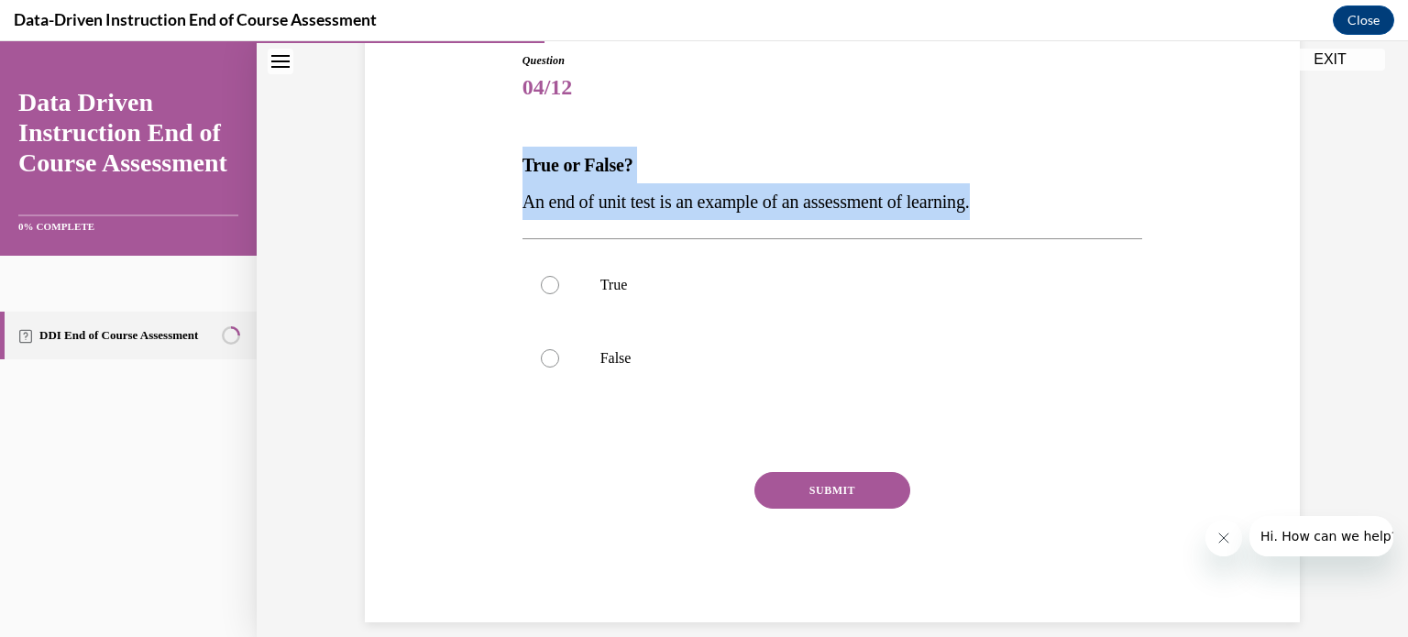
drag, startPoint x: 525, startPoint y: 166, endPoint x: 1011, endPoint y: 199, distance: 486.9
click at [1011, 199] on div "True or False? An end of unit test is an example of an assessment of learning." at bounding box center [832, 183] width 621 height 73
copy div "True or False? An end of unit test is an example of an assessment of learning."
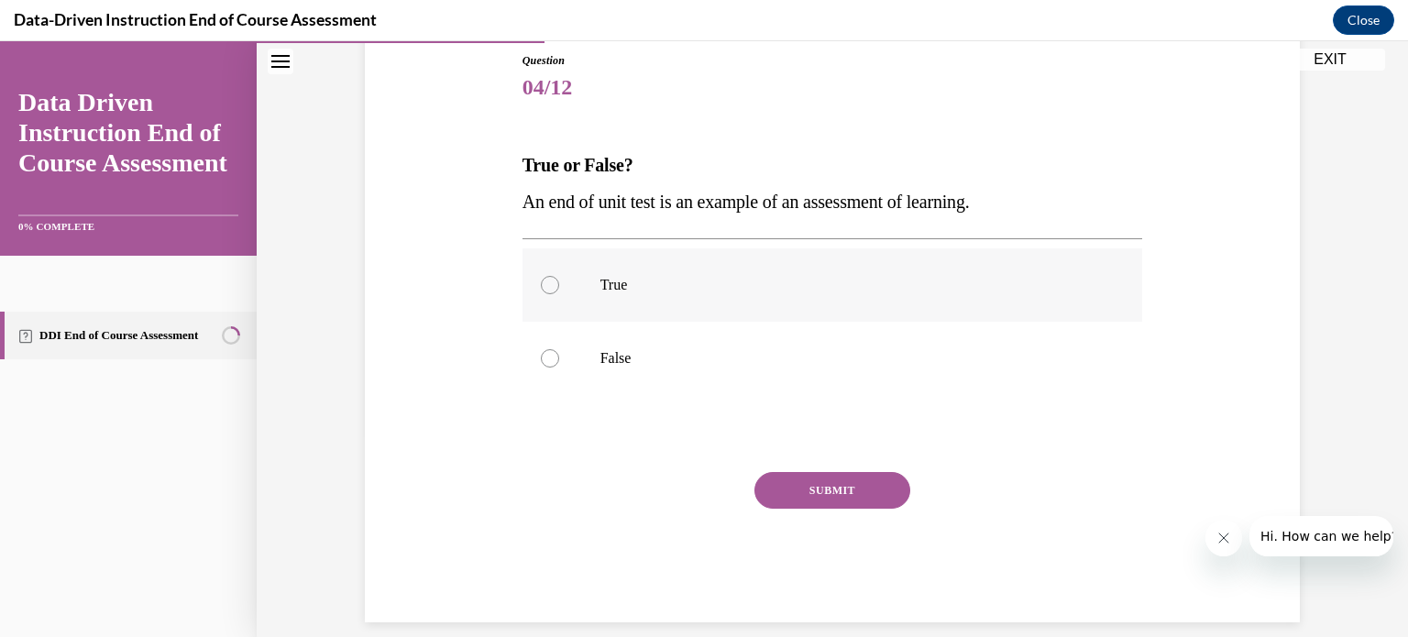
click at [558, 284] on div at bounding box center [550, 285] width 18 height 18
click at [558, 284] on input "True" at bounding box center [550, 285] width 18 height 18
radio input "true"
click at [777, 484] on button "SUBMIT" at bounding box center [832, 490] width 156 height 37
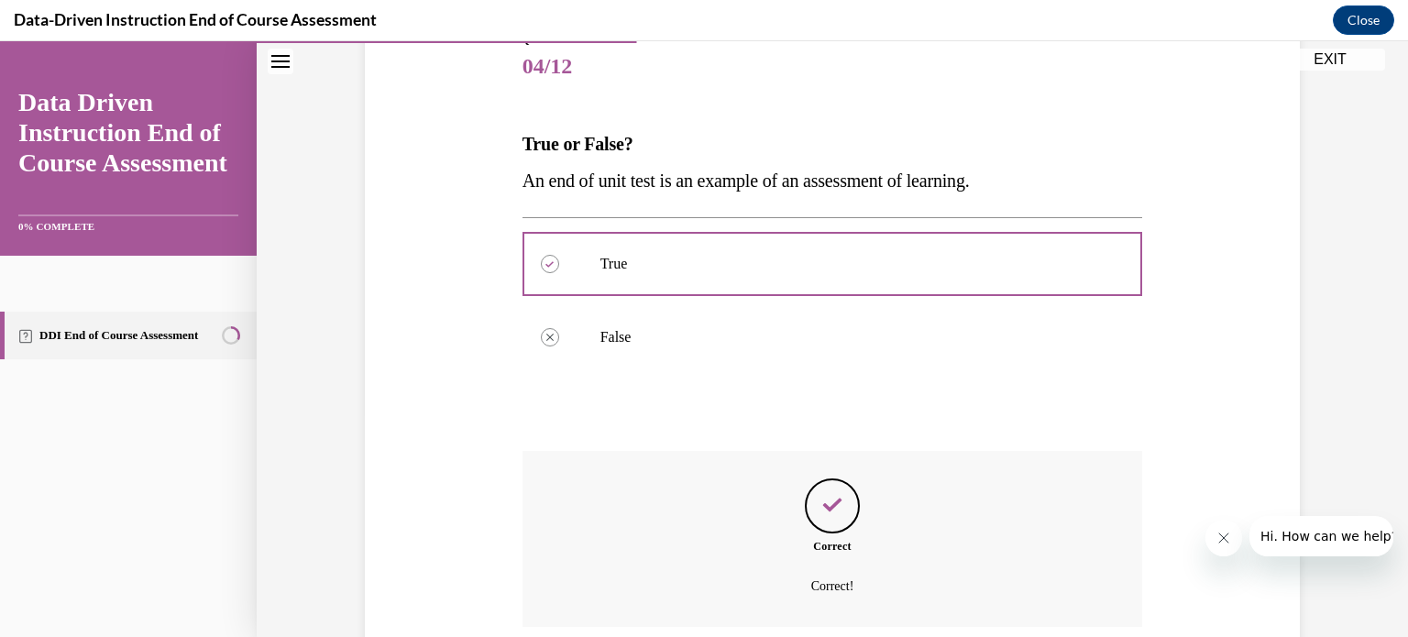
scroll to position [372, 0]
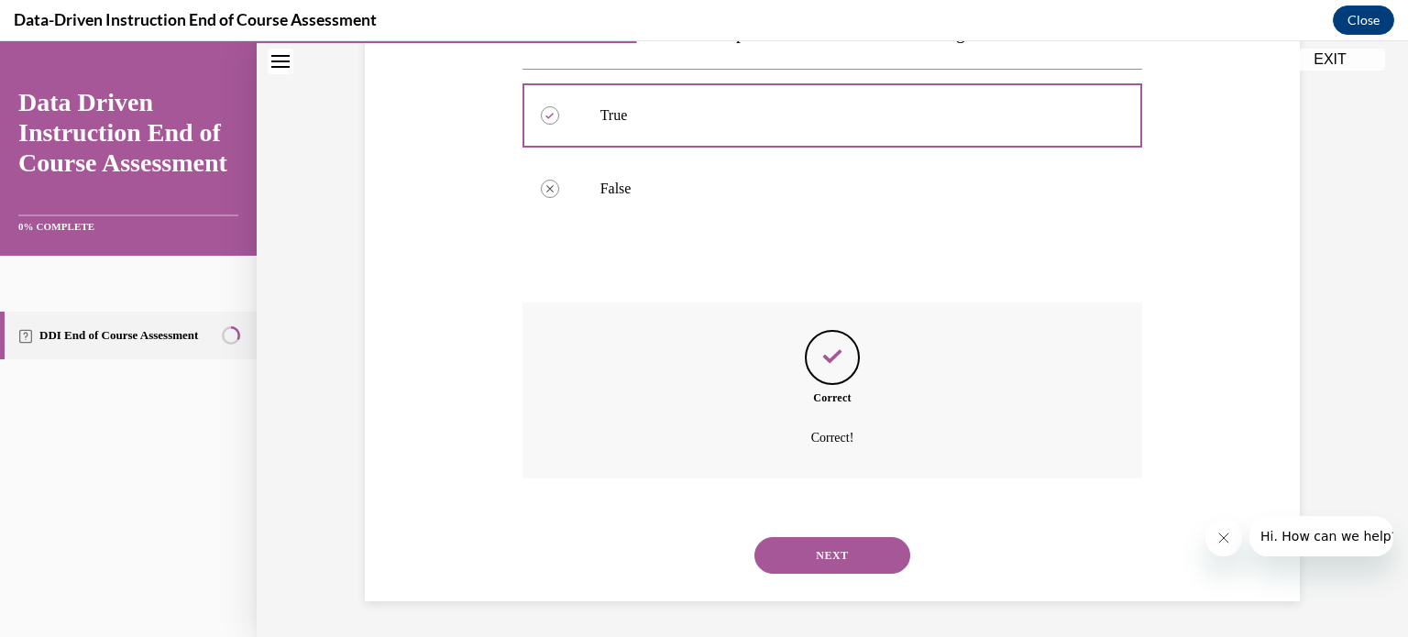
click at [801, 548] on button "NEXT" at bounding box center [832, 555] width 156 height 37
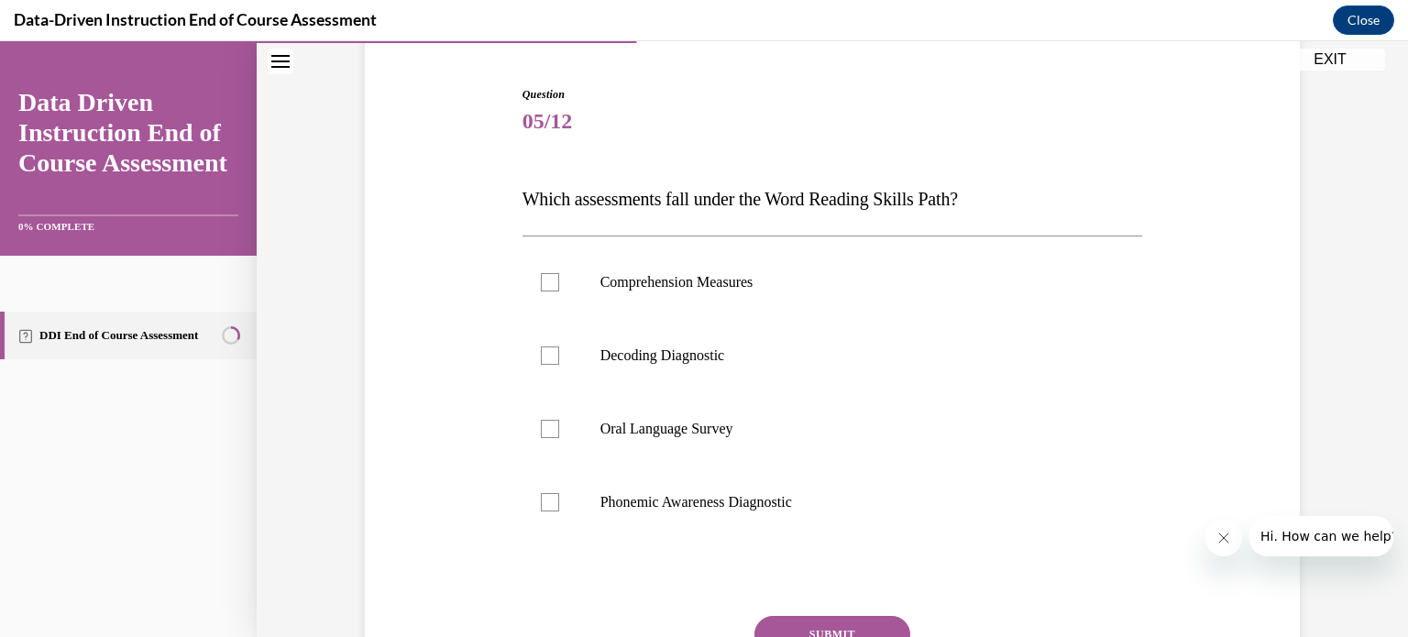
scroll to position [170, 0]
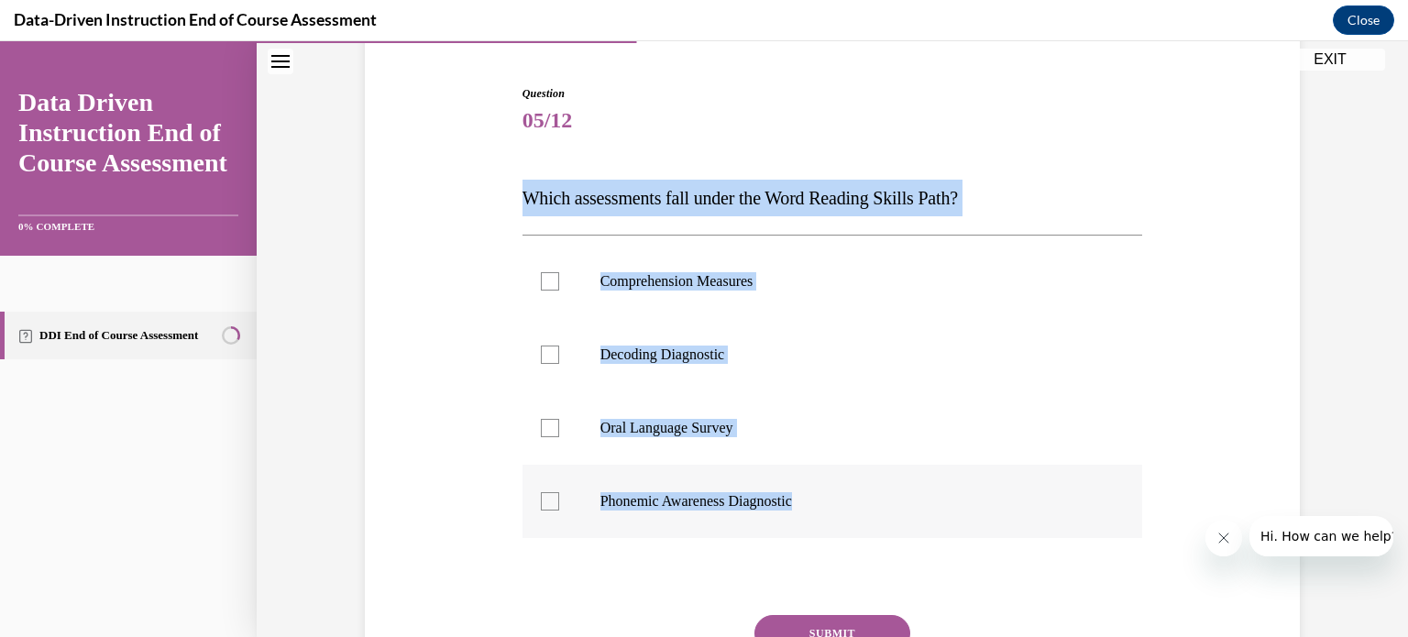
drag, startPoint x: 527, startPoint y: 200, endPoint x: 813, endPoint y: 494, distance: 410.3
click at [813, 494] on div "Question 05/12 Which assessments fall under the Word Reading Skills Path? Compr…" at bounding box center [832, 425] width 621 height 680
copy div "Which assessments fall under the Word Reading Skills Path? Comprehension Measur…"
click at [555, 352] on div at bounding box center [550, 355] width 18 height 18
click at [555, 352] on input "Decoding Diagnostic" at bounding box center [550, 355] width 18 height 18
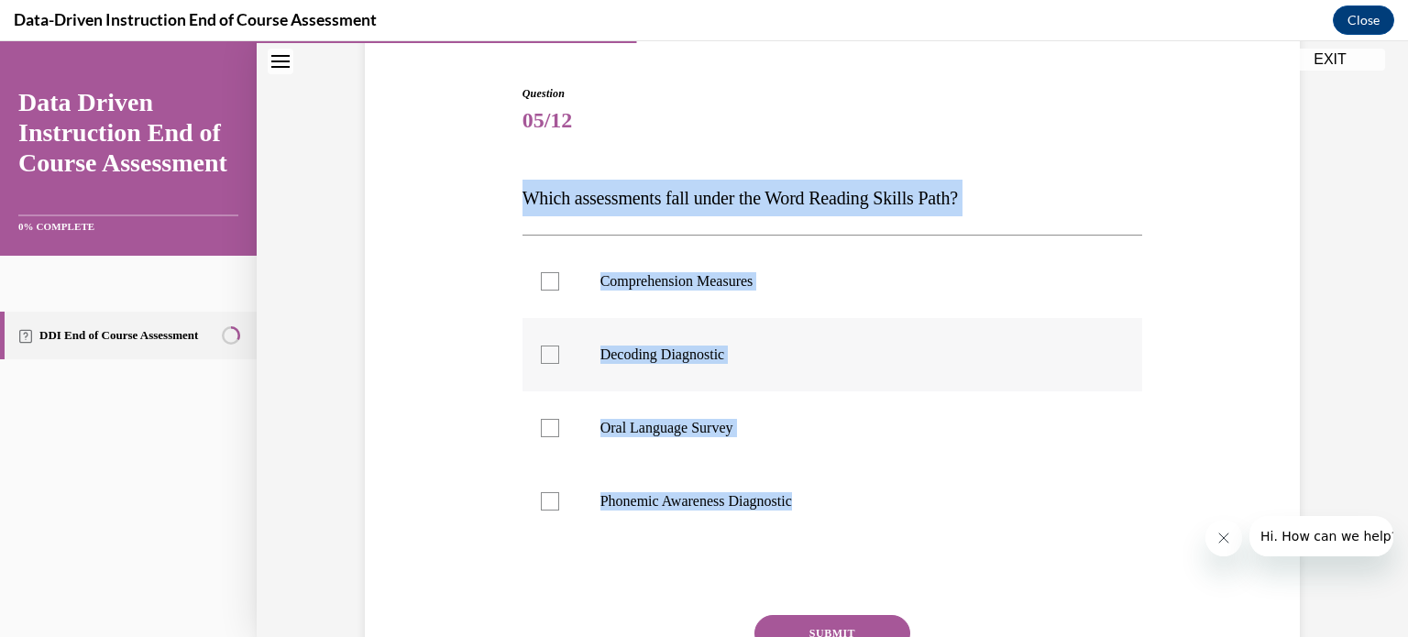
checkbox input "true"
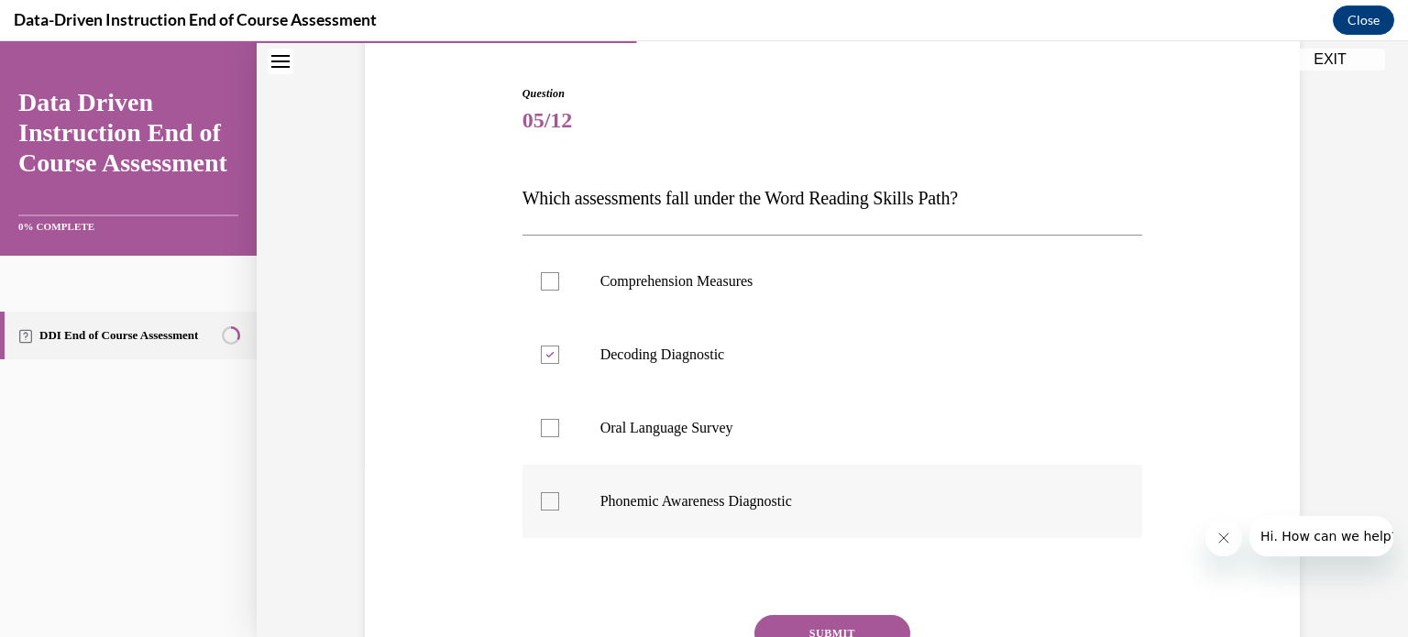
click at [552, 507] on div at bounding box center [550, 501] width 18 height 18
click at [552, 507] on input "Phonemic Awareness Diagnostic" at bounding box center [550, 501] width 18 height 18
checkbox input "true"
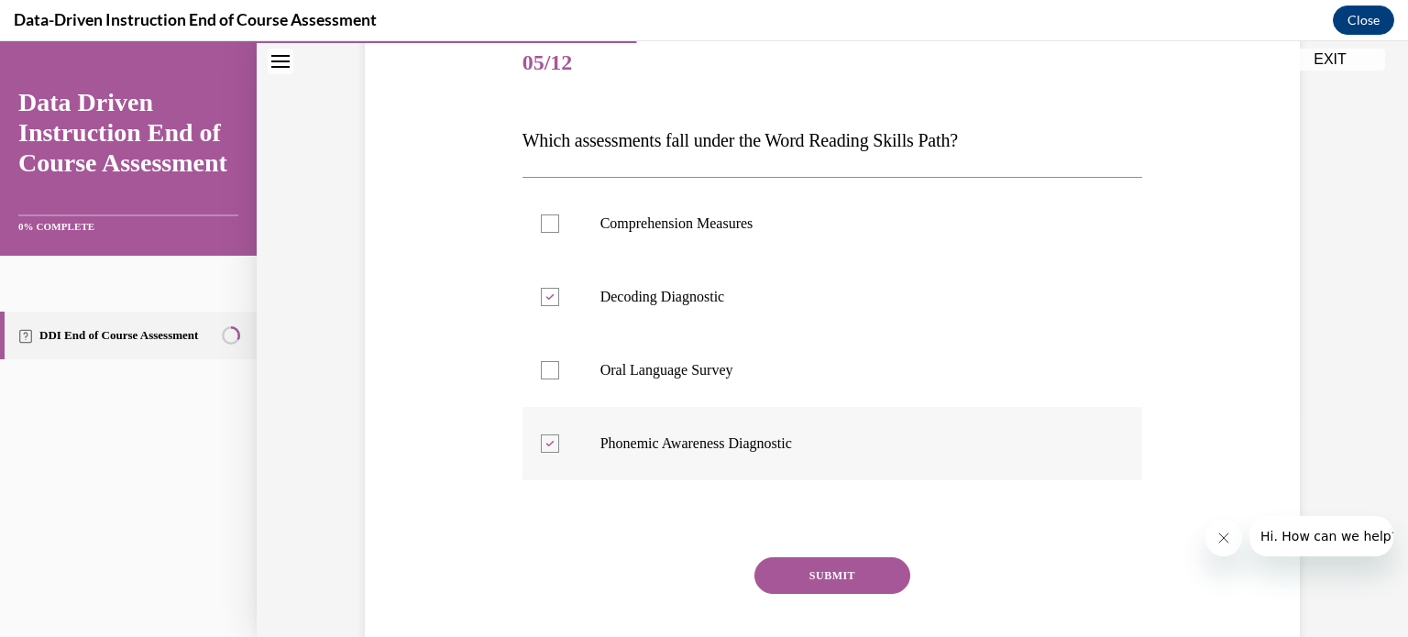
scroll to position [230, 0]
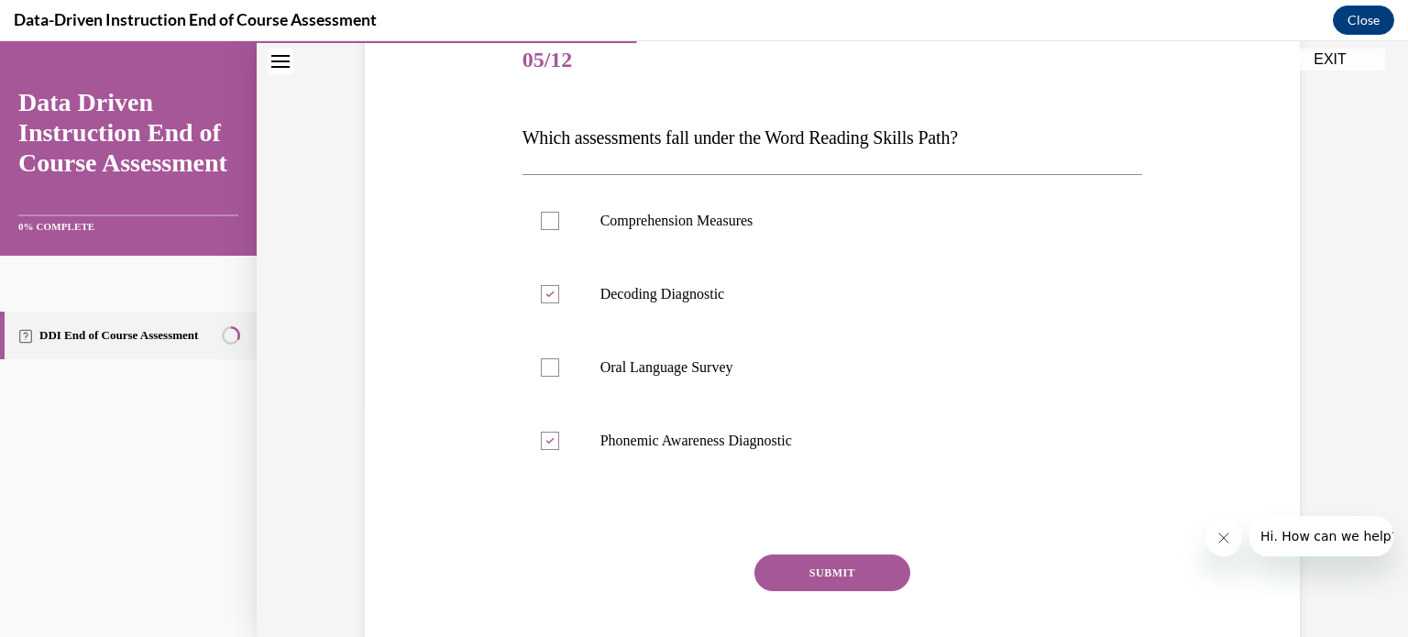
click at [799, 564] on button "SUBMIT" at bounding box center [832, 573] width 156 height 37
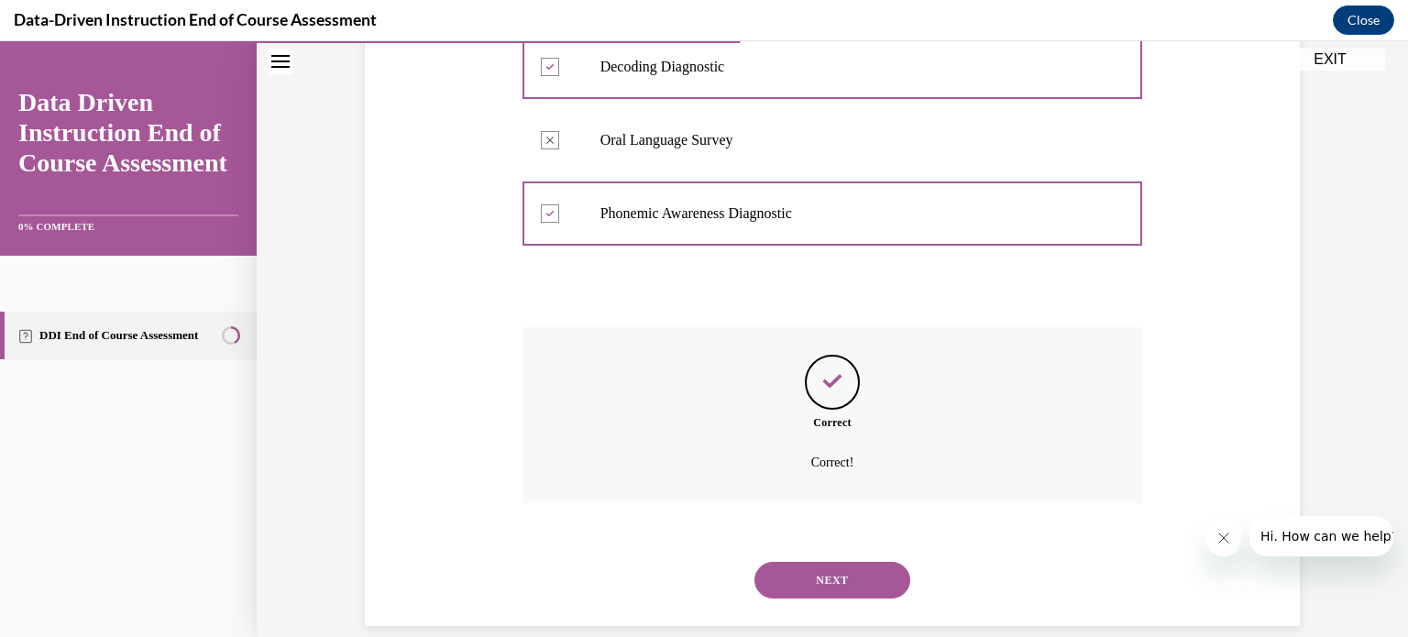
scroll to position [458, 0]
click at [799, 564] on button "NEXT" at bounding box center [832, 579] width 156 height 37
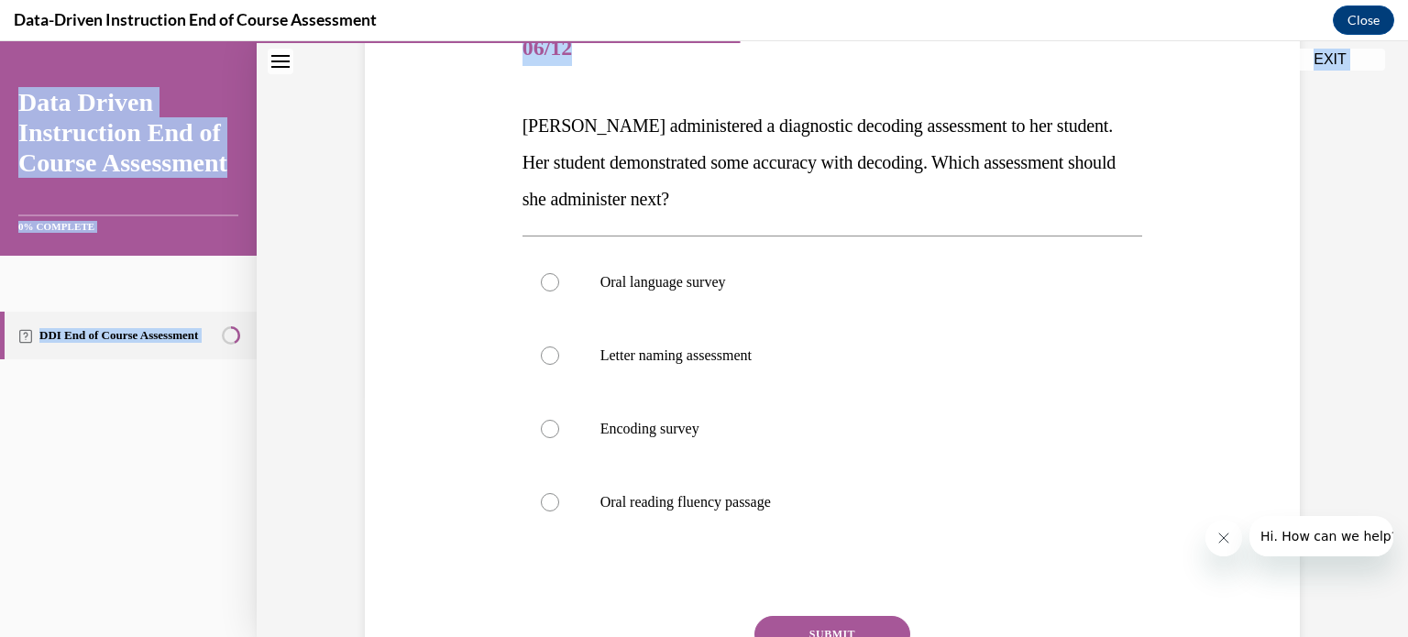
scroll to position [407, 0]
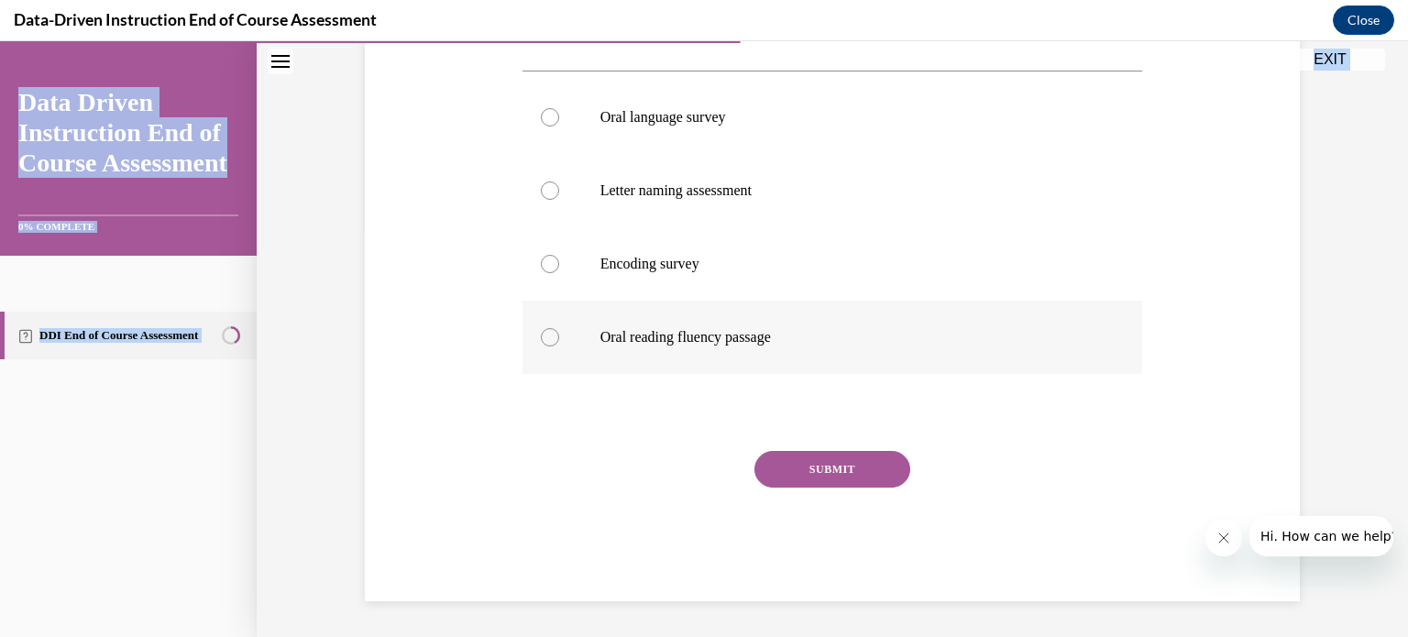
drag, startPoint x: 522, startPoint y: 361, endPoint x: 833, endPoint y: 340, distance: 311.4
click at [833, 340] on div "Question 06/12 Mrs. Lee administered a diagnostic decoding assessment to her st…" at bounding box center [832, 224] width 621 height 753
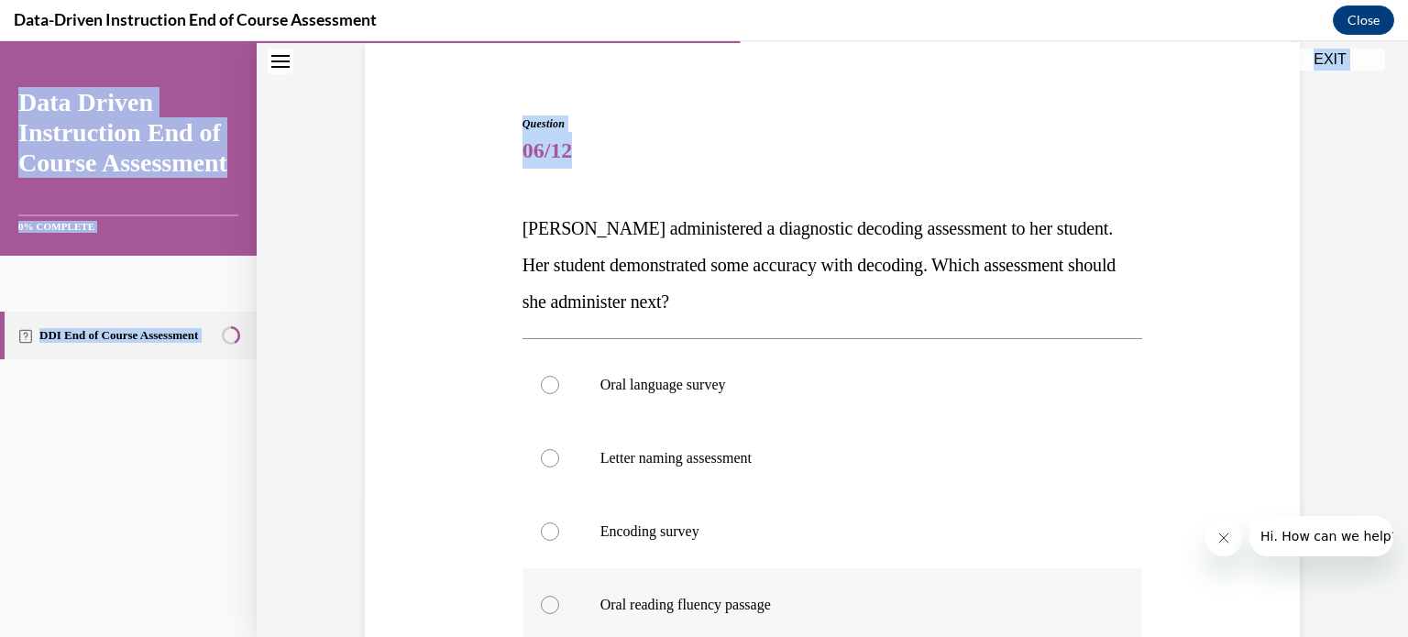
scroll to position [138, 0]
copy div "Mrs. Lee administered a diagnostic decoding assessment to her student. Her stud…"
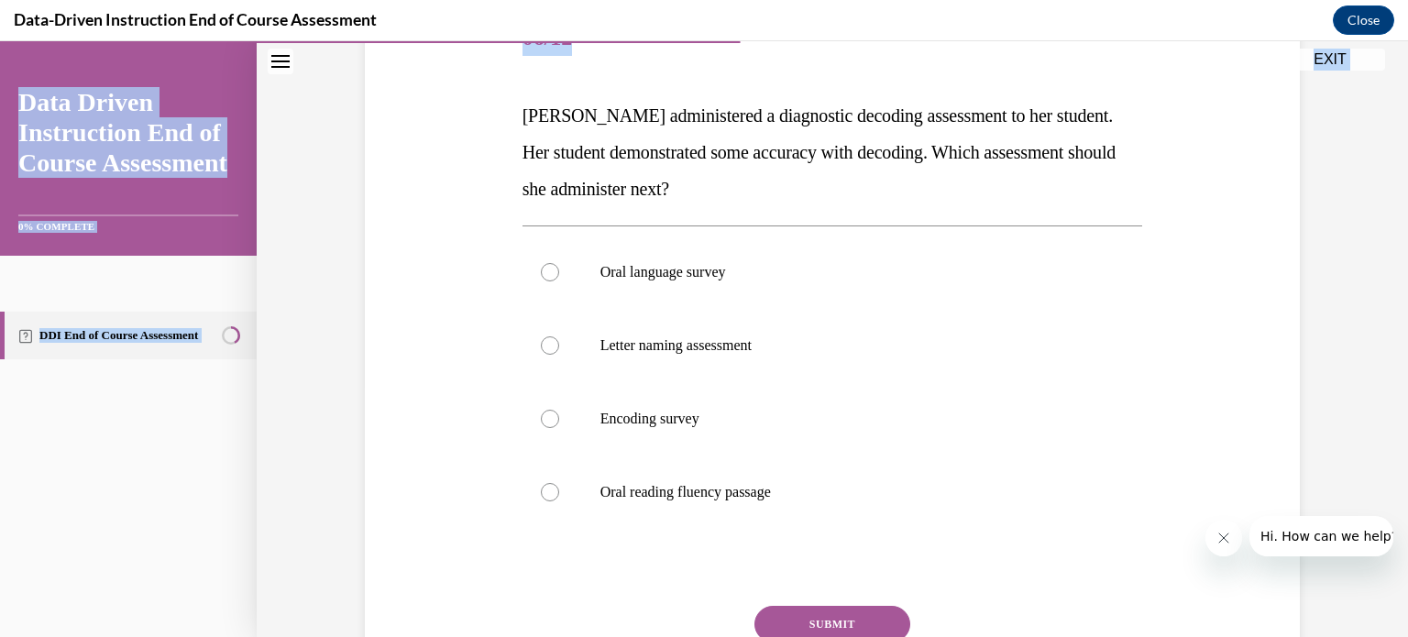
scroll to position [264, 0]
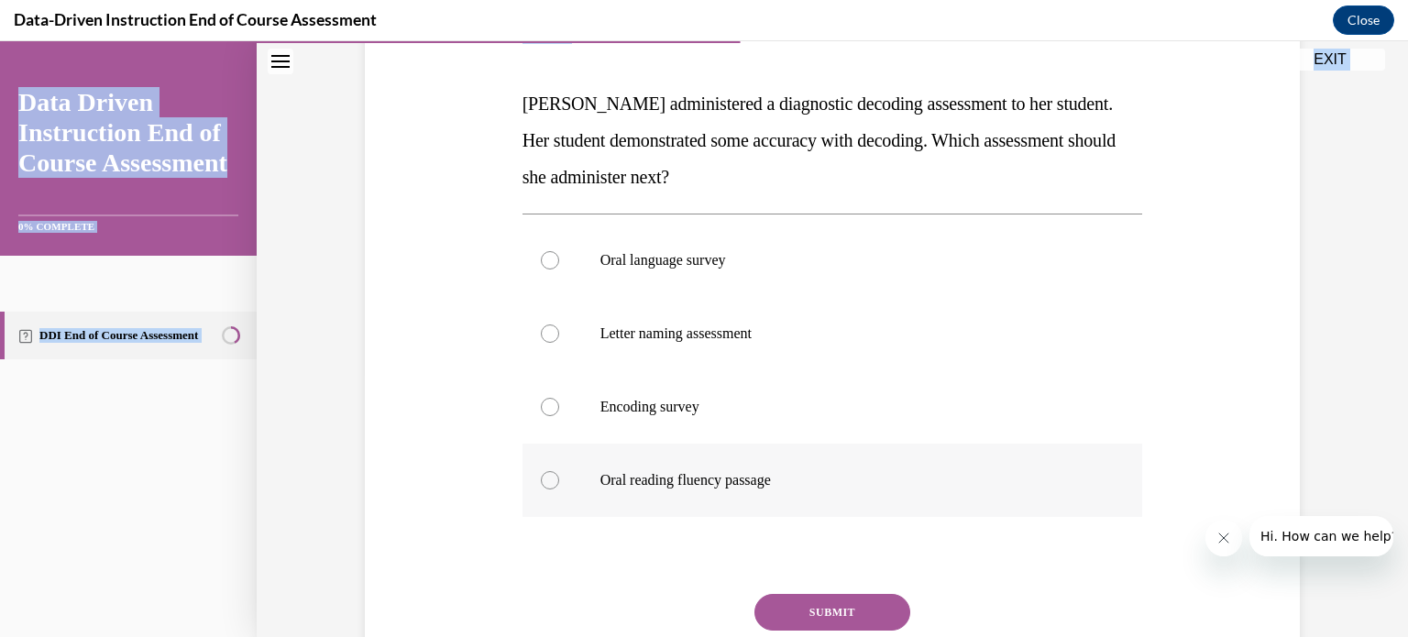
click at [552, 484] on div at bounding box center [550, 480] width 18 height 18
click at [552, 484] on input "Oral reading fluency passage" at bounding box center [550, 480] width 18 height 18
radio input "true"
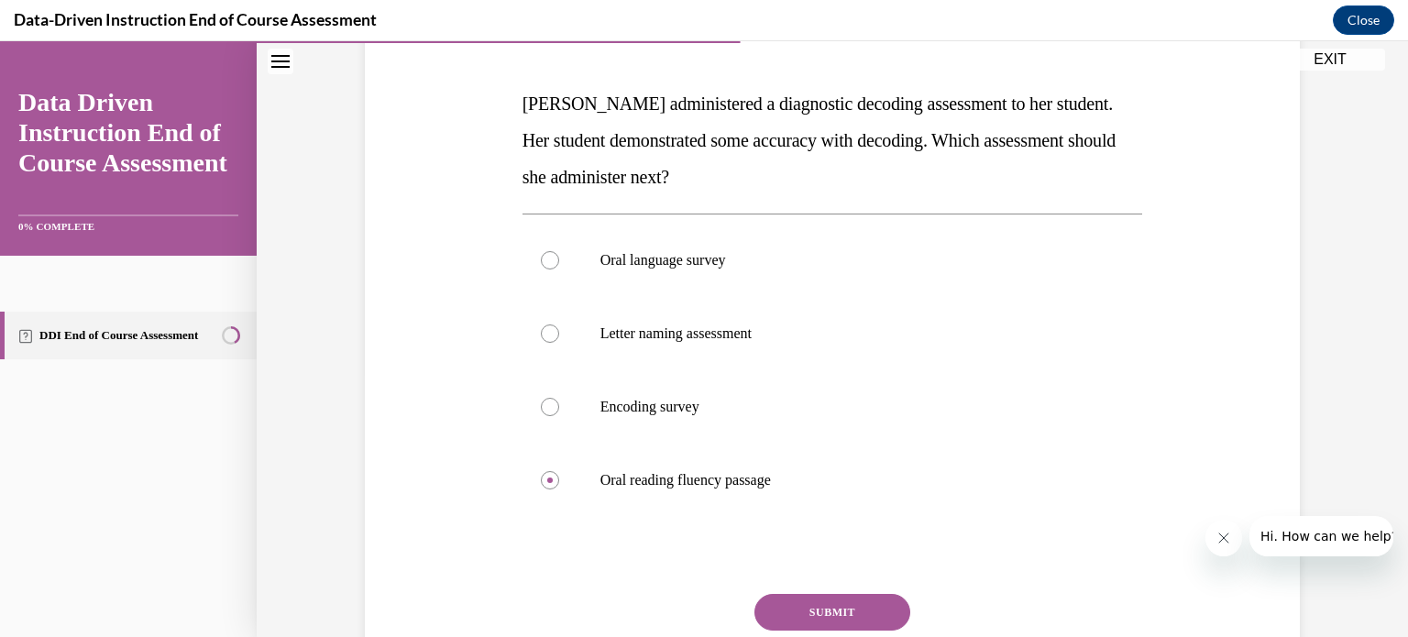
click at [809, 607] on button "SUBMIT" at bounding box center [832, 612] width 156 height 37
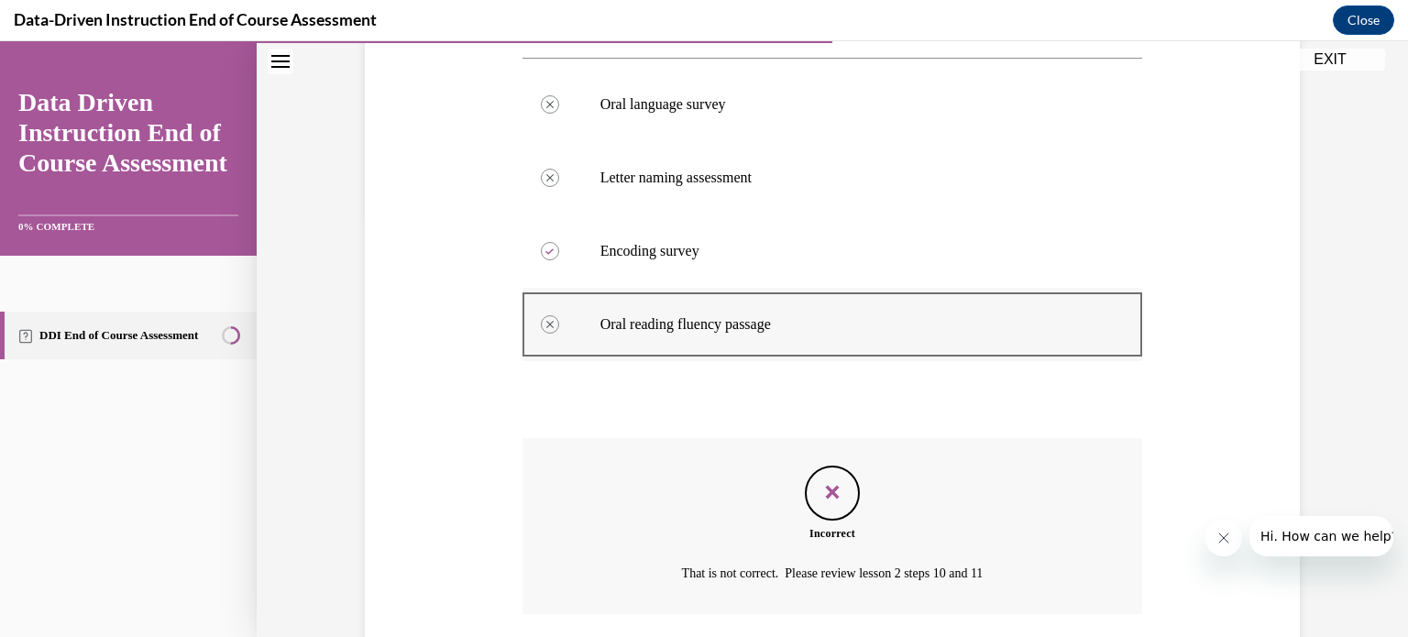
scroll to position [555, 0]
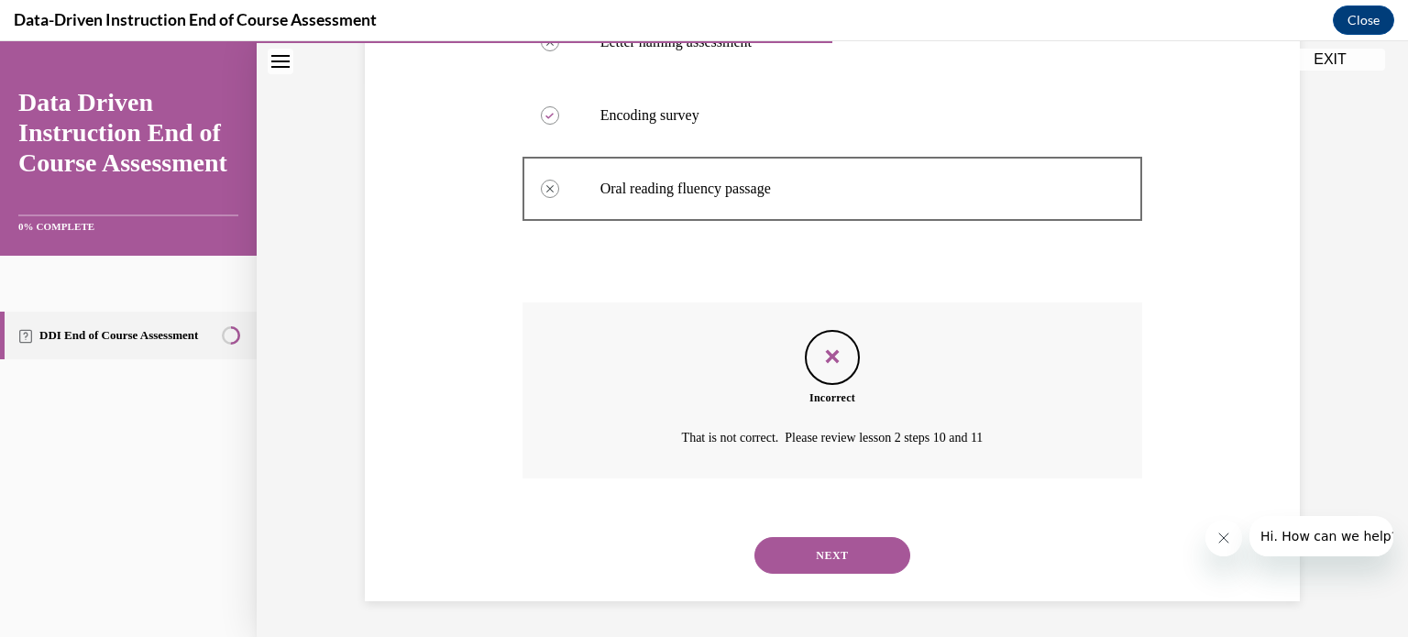
click at [783, 552] on button "NEXT" at bounding box center [832, 555] width 156 height 37
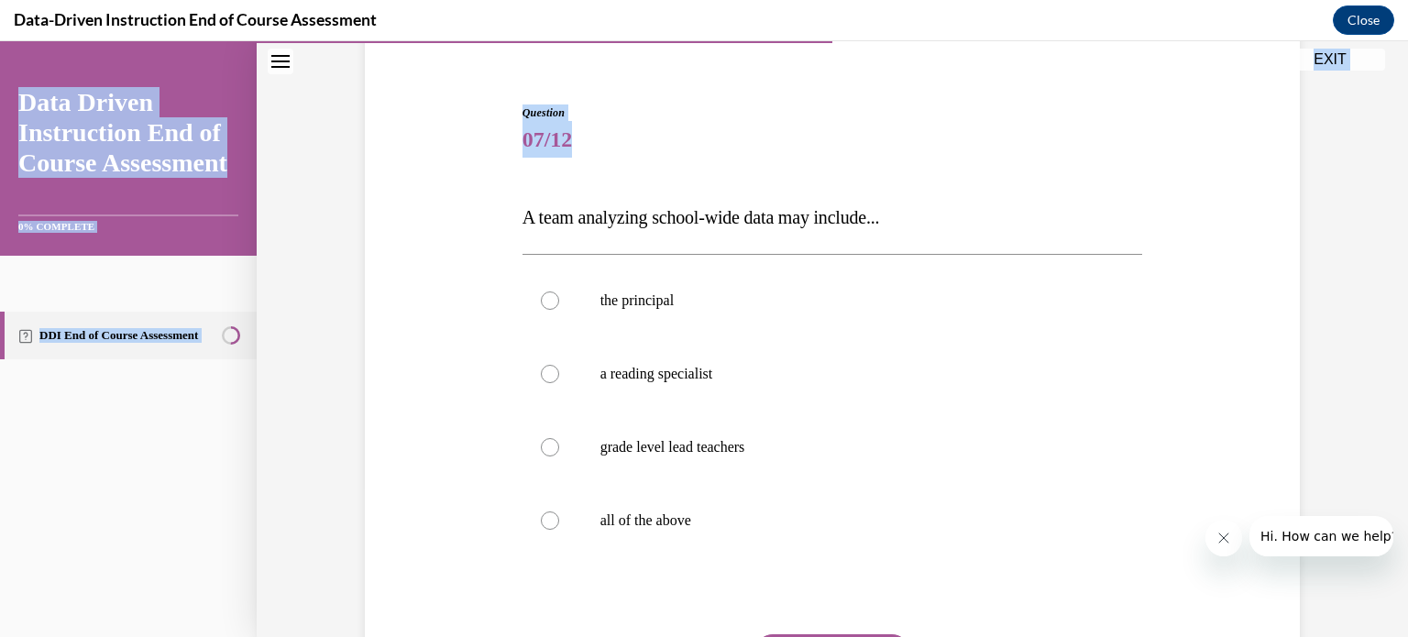
scroll to position [334, 0]
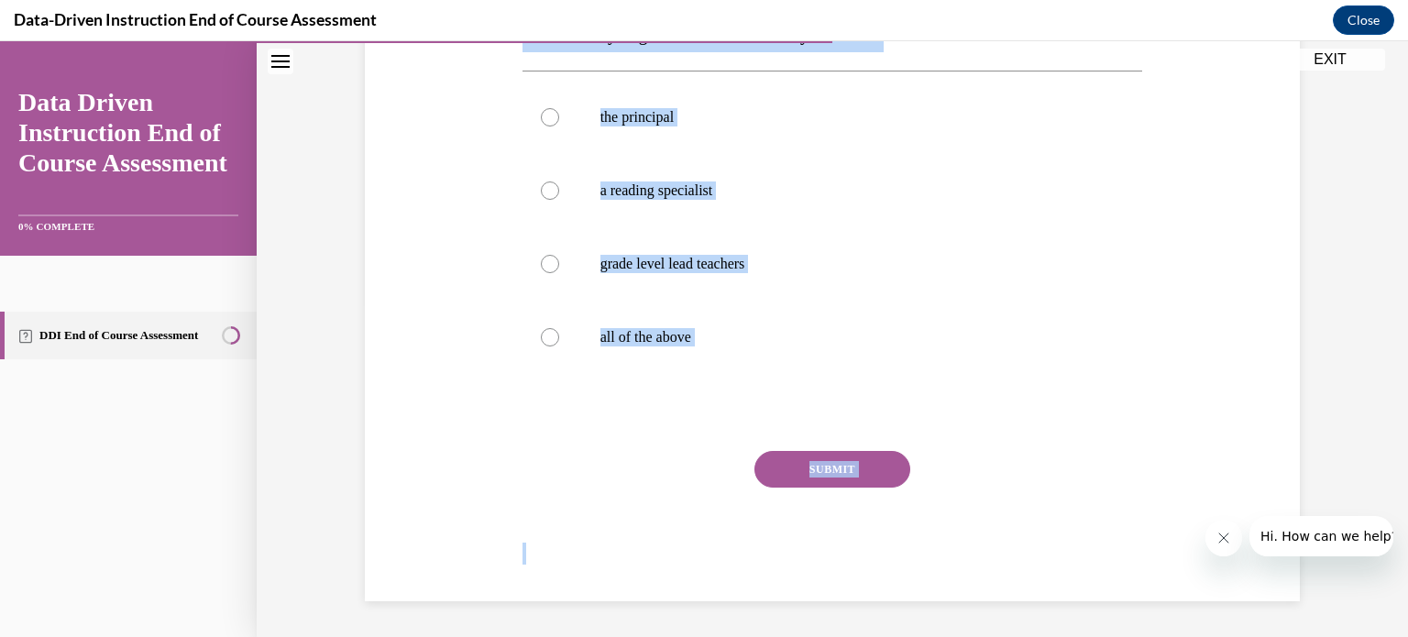
drag, startPoint x: 521, startPoint y: 371, endPoint x: 745, endPoint y: 570, distance: 300.0
click at [745, 570] on div "Question 07/12 A team analyzing school-wide data may include... the principal a…" at bounding box center [832, 261] width 621 height 680
click at [548, 338] on div at bounding box center [550, 337] width 18 height 18
click at [548, 338] on input "all of the above" at bounding box center [550, 337] width 18 height 18
radio input "true"
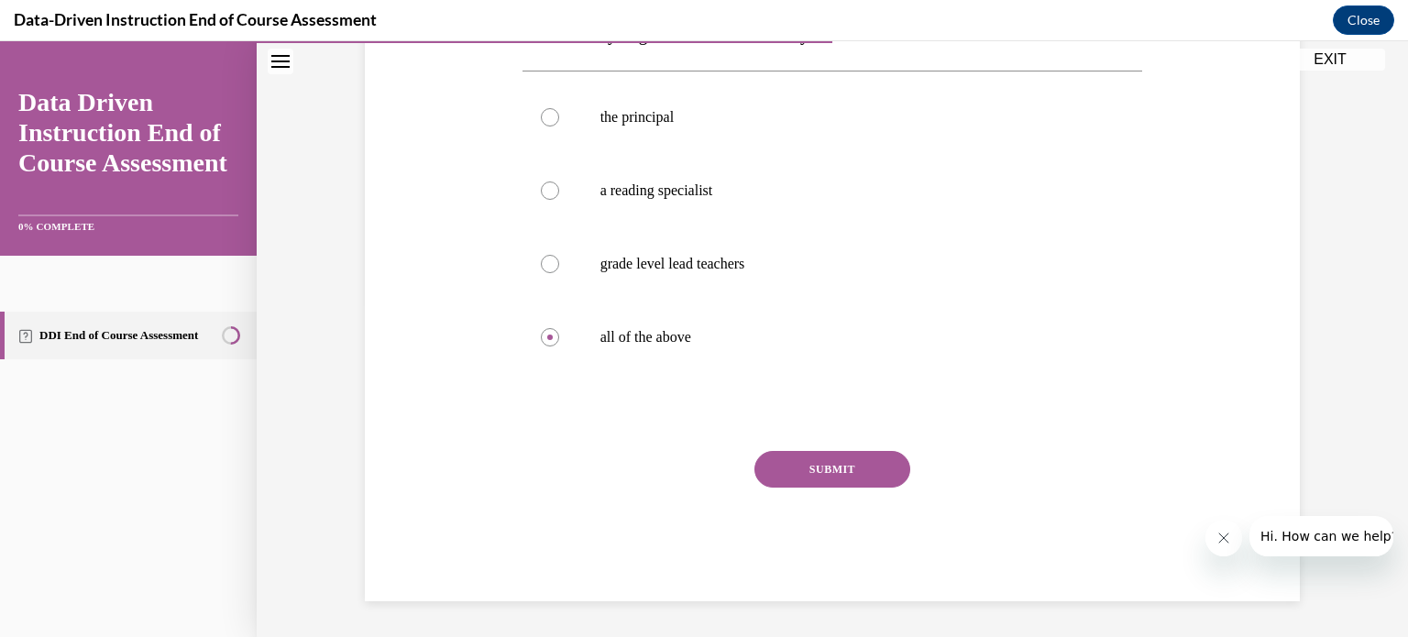
click at [785, 460] on button "SUBMIT" at bounding box center [832, 469] width 156 height 37
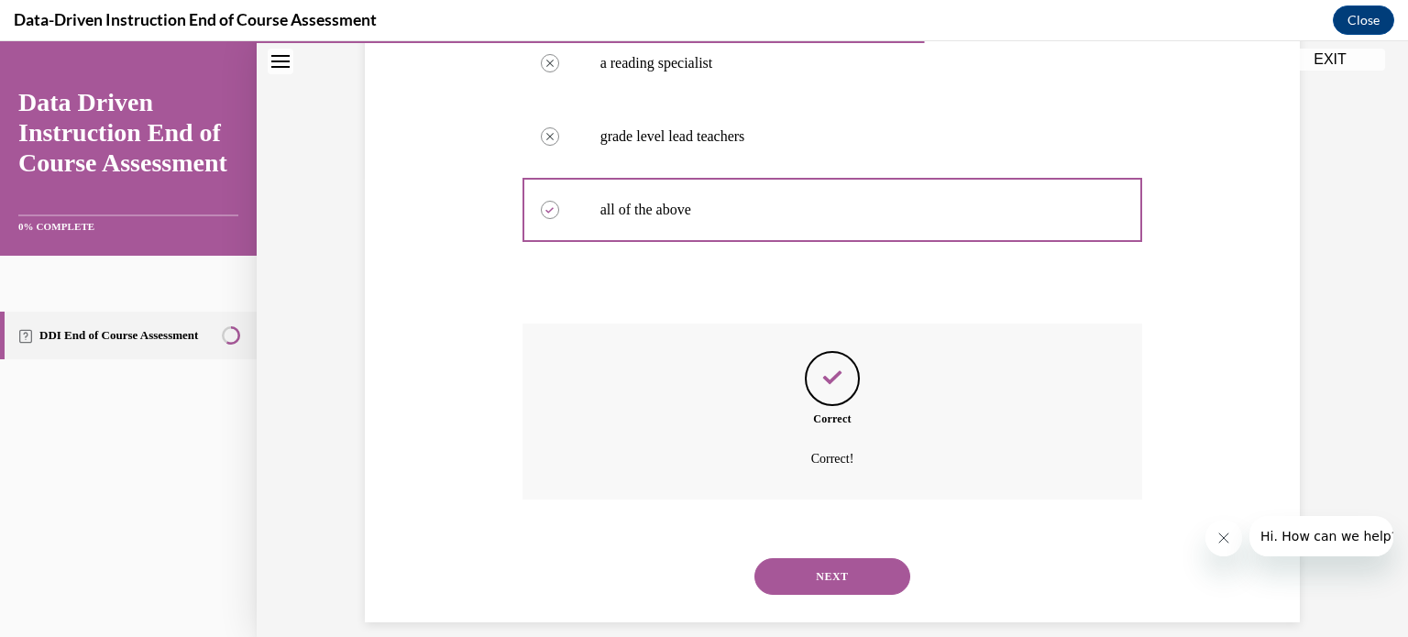
scroll to position [482, 0]
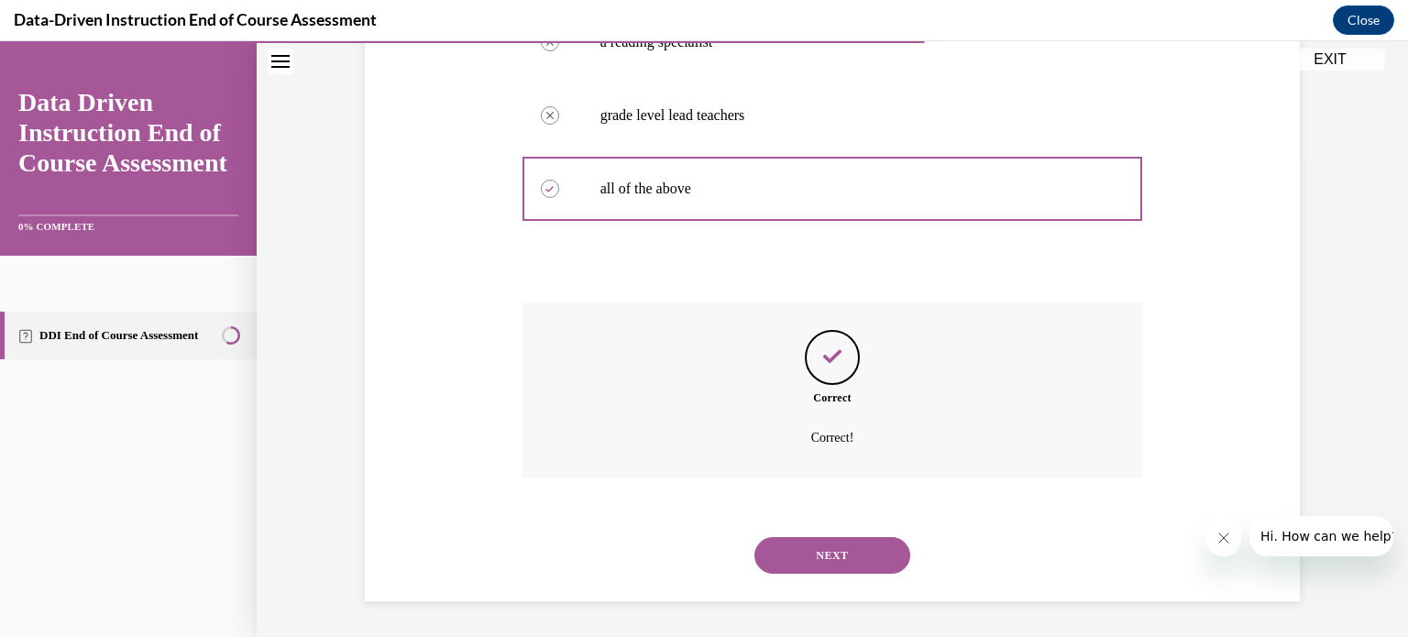
click at [835, 550] on button "NEXT" at bounding box center [832, 555] width 156 height 37
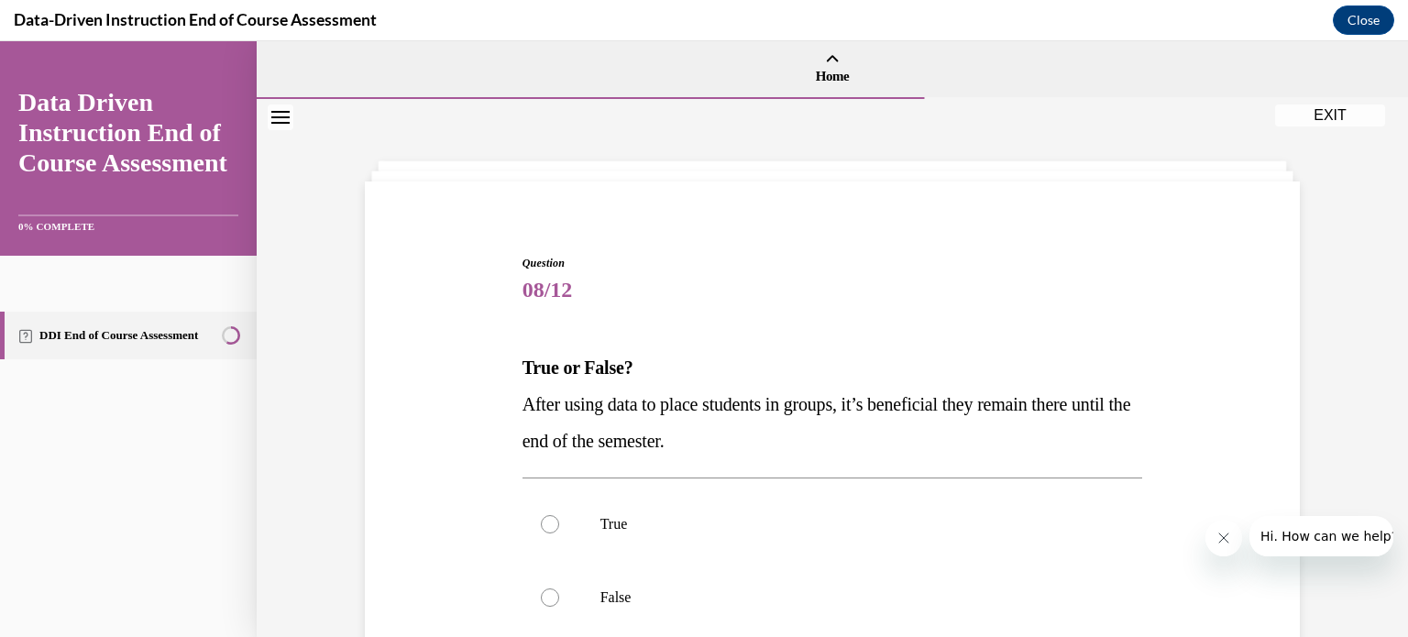
drag, startPoint x: 524, startPoint y: 368, endPoint x: 780, endPoint y: 428, distance: 262.6
click at [780, 428] on div "True or False? After using data to place students in groups, it’s beneficial th…" at bounding box center [832, 404] width 621 height 110
copy div "True or False? After using data to place students in groups, it’s beneficial th…"
click at [550, 595] on div at bounding box center [550, 597] width 18 height 18
click at [550, 595] on input "False" at bounding box center [550, 597] width 18 height 18
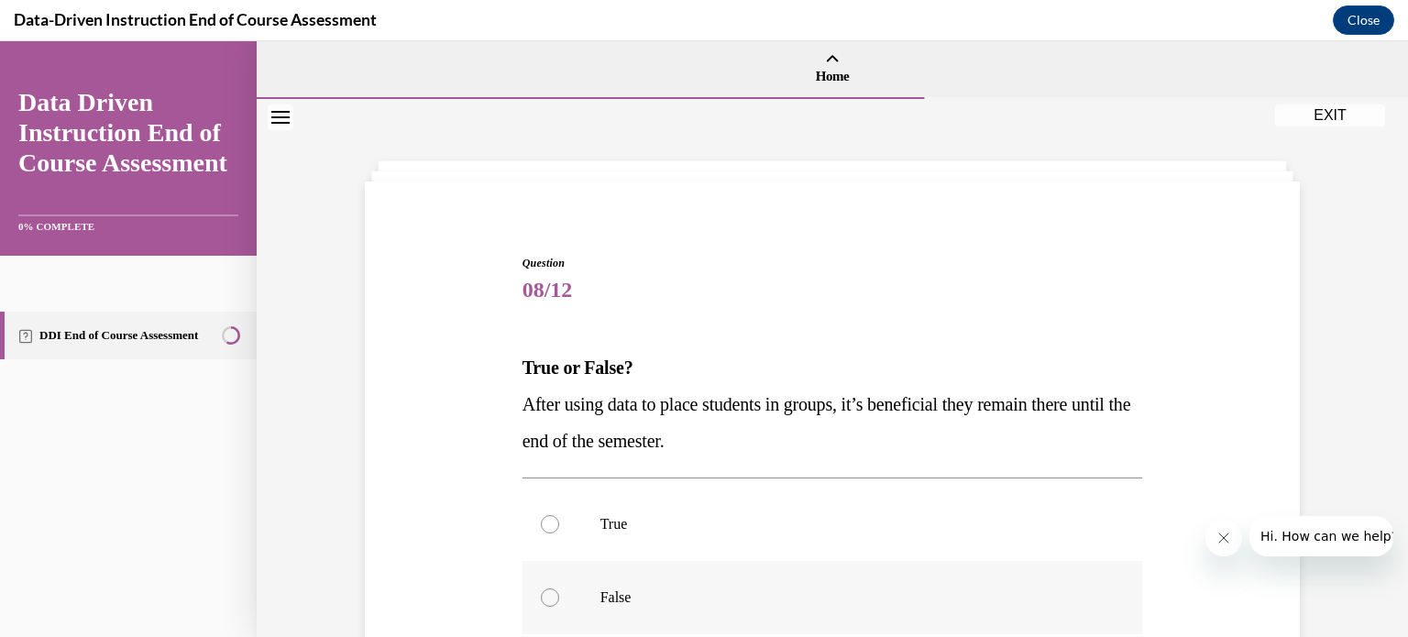
radio input "true"
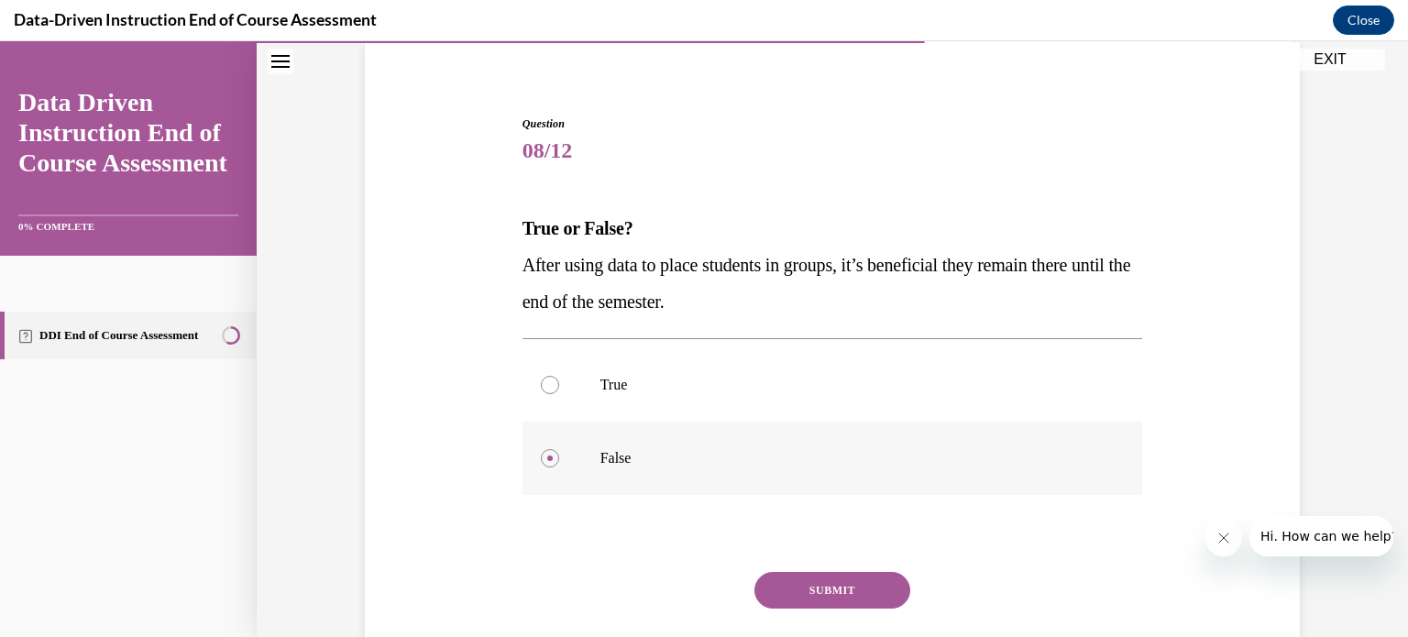
scroll to position [142, 0]
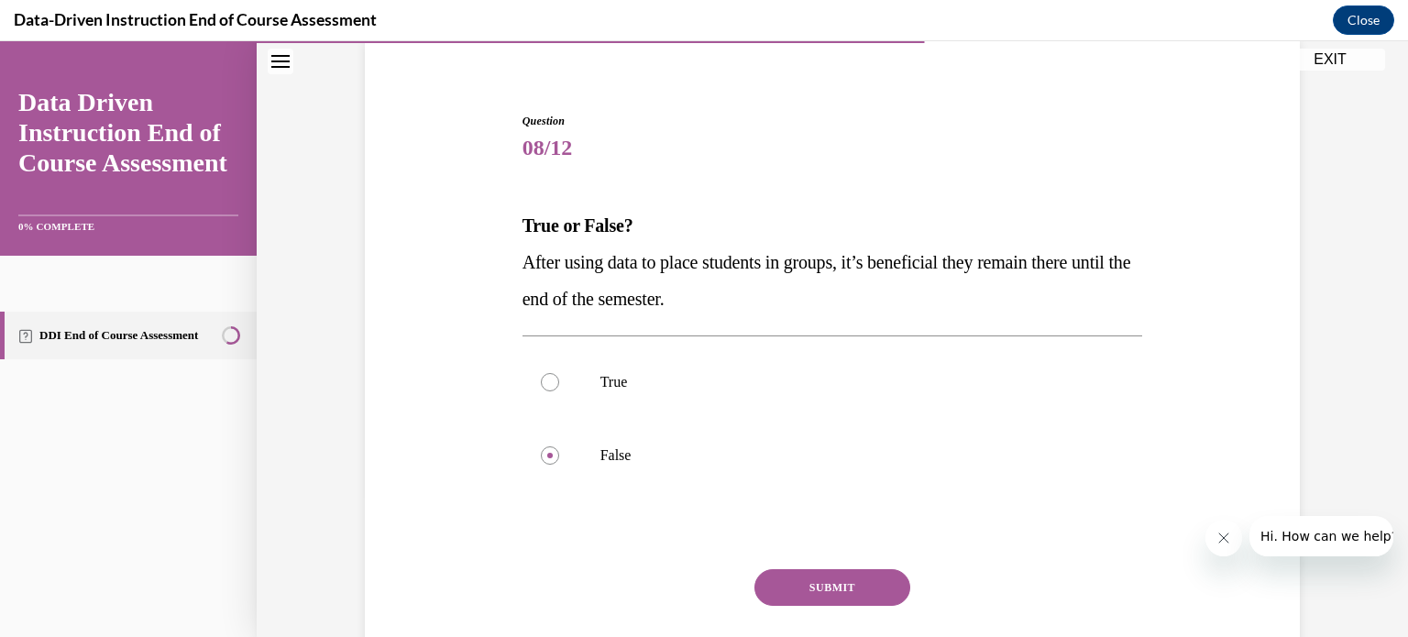
click at [806, 587] on button "SUBMIT" at bounding box center [832, 587] width 156 height 37
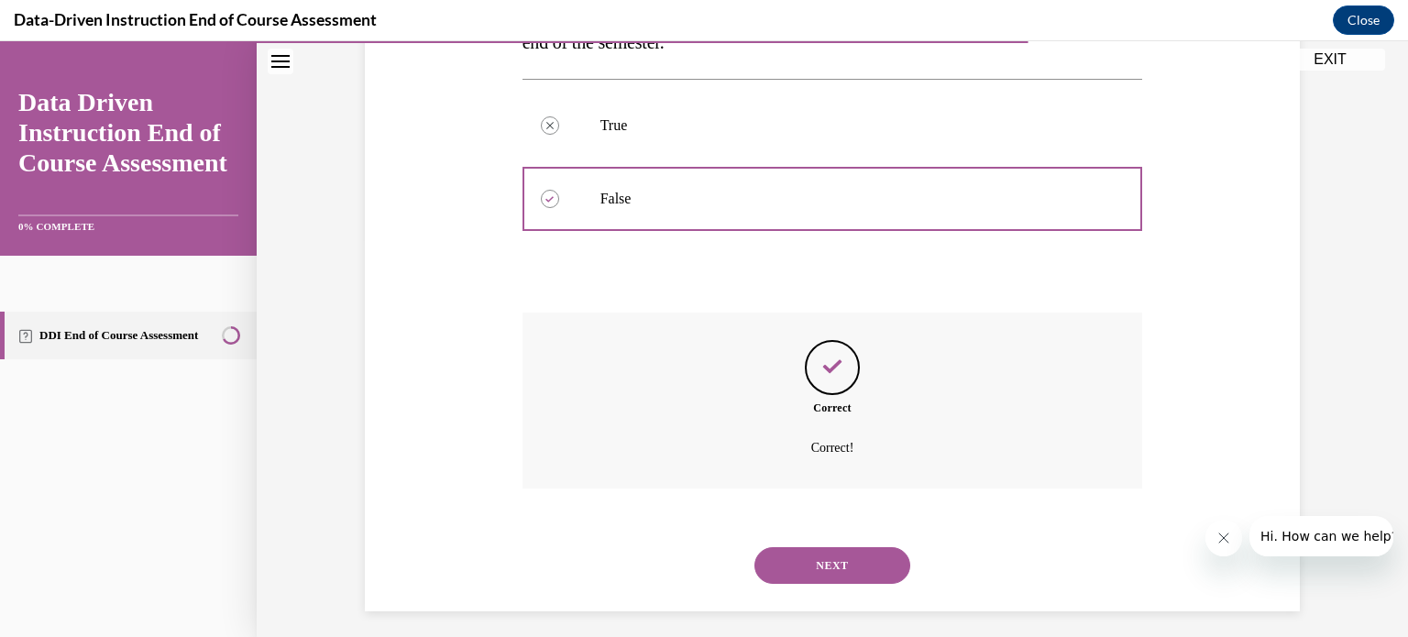
scroll to position [409, 0]
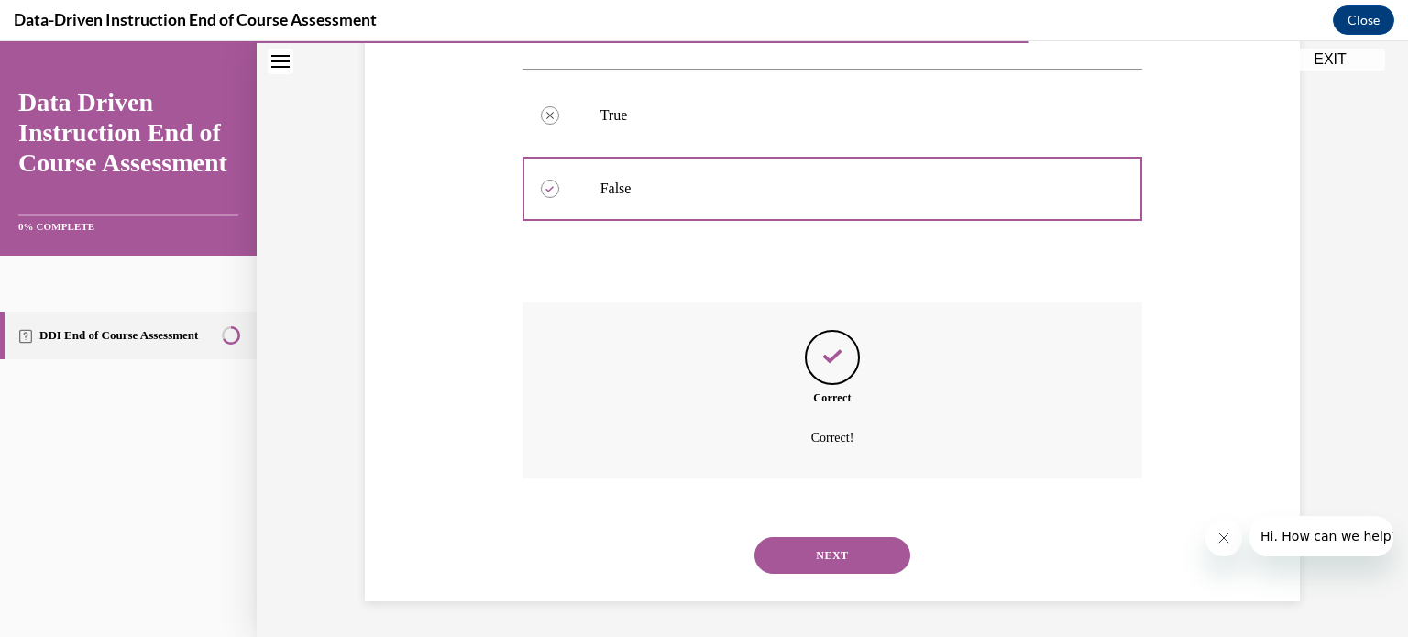
click at [815, 563] on button "NEXT" at bounding box center [832, 555] width 156 height 37
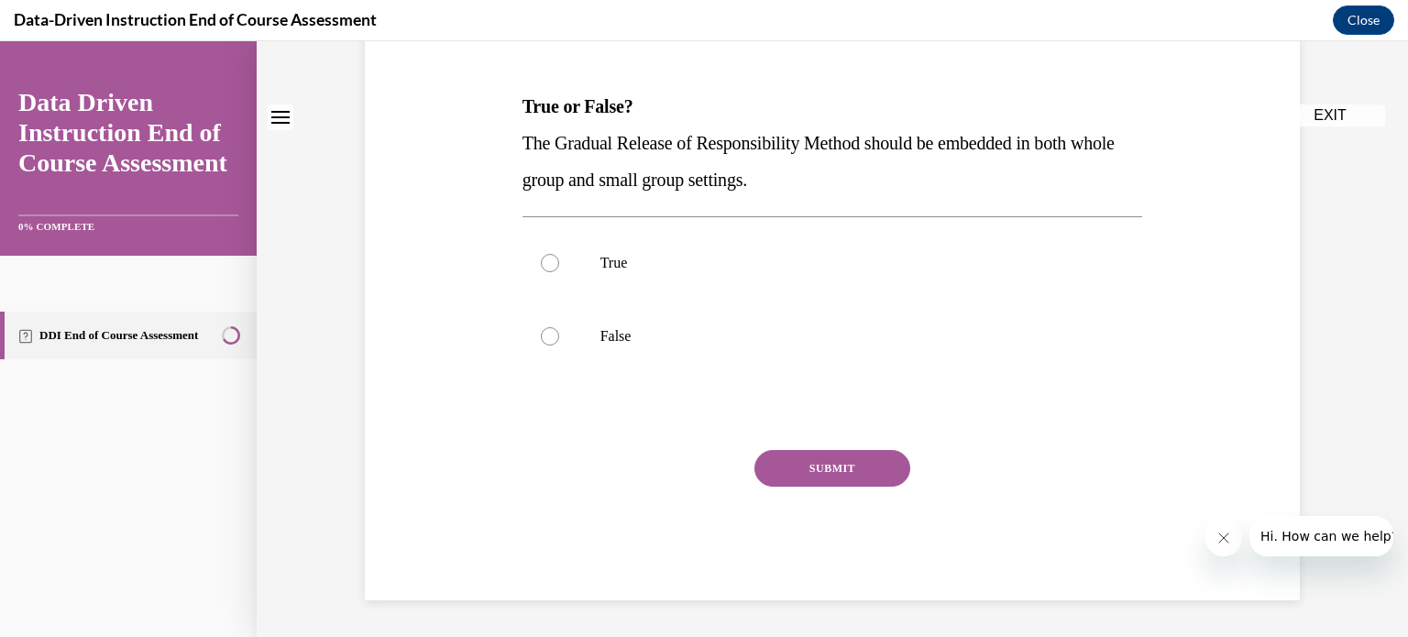
scroll to position [0, 0]
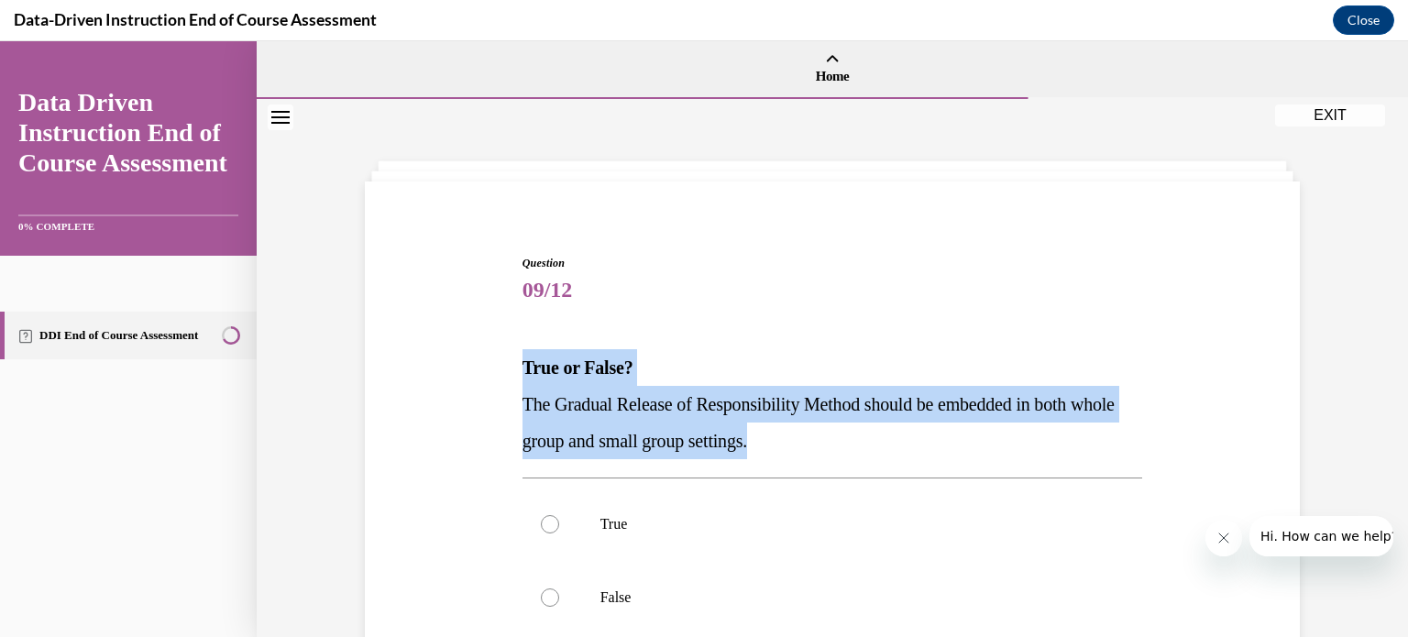
drag, startPoint x: 522, startPoint y: 360, endPoint x: 825, endPoint y: 434, distance: 311.2
click at [825, 434] on div "True or False? The Gradual Release of Responsibility Method should be embedded …" at bounding box center [832, 404] width 621 height 110
copy div "True or False? The Gradual Release of Responsibility Method should be embedded …"
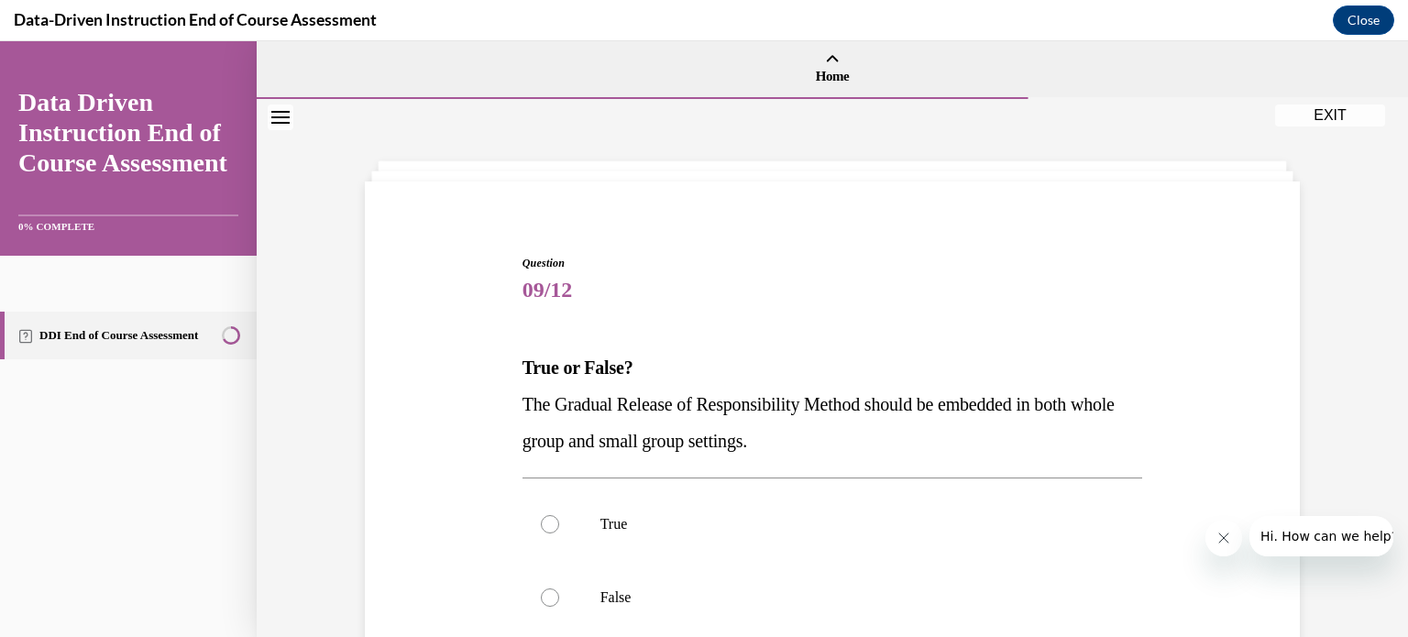
click at [660, 240] on div "Question 09/12 True or False? The Gradual Release of Responsibility Method shou…" at bounding box center [833, 544] width 630 height 634
click at [552, 513] on label "True" at bounding box center [832, 524] width 621 height 73
click at [552, 515] on input "True" at bounding box center [550, 524] width 18 height 18
radio input "true"
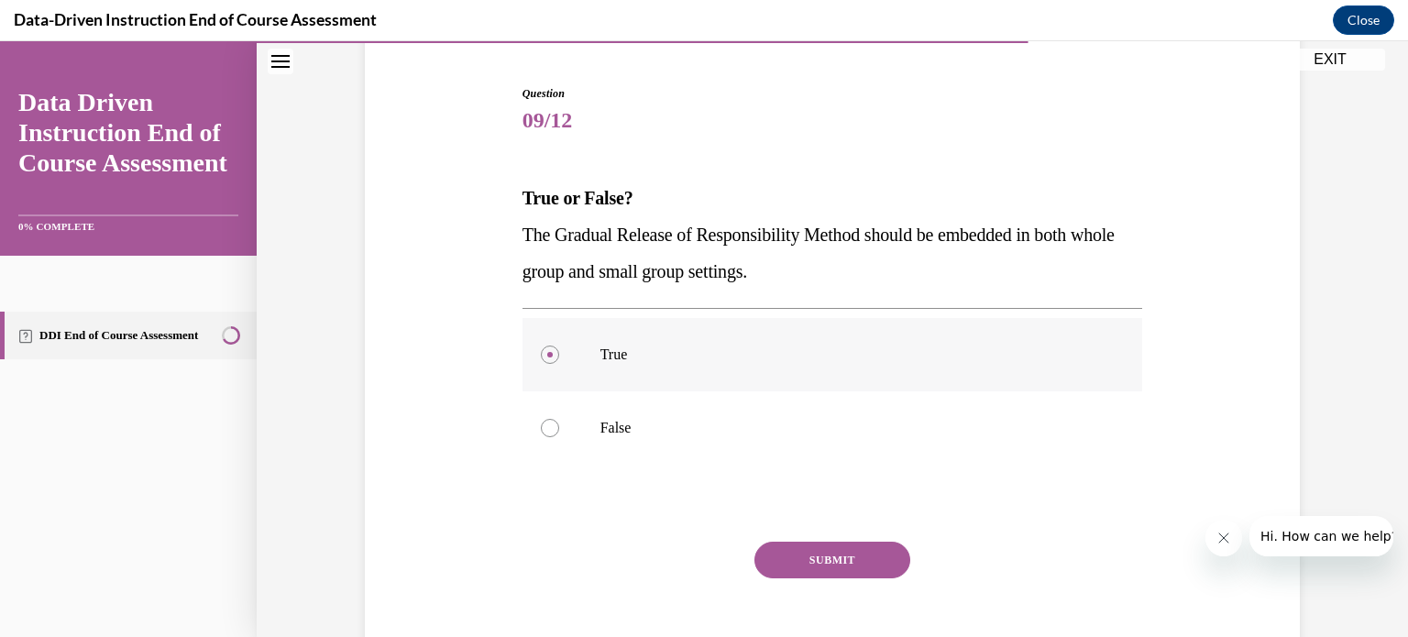
scroll to position [172, 0]
click at [778, 557] on button "SUBMIT" at bounding box center [832, 557] width 156 height 37
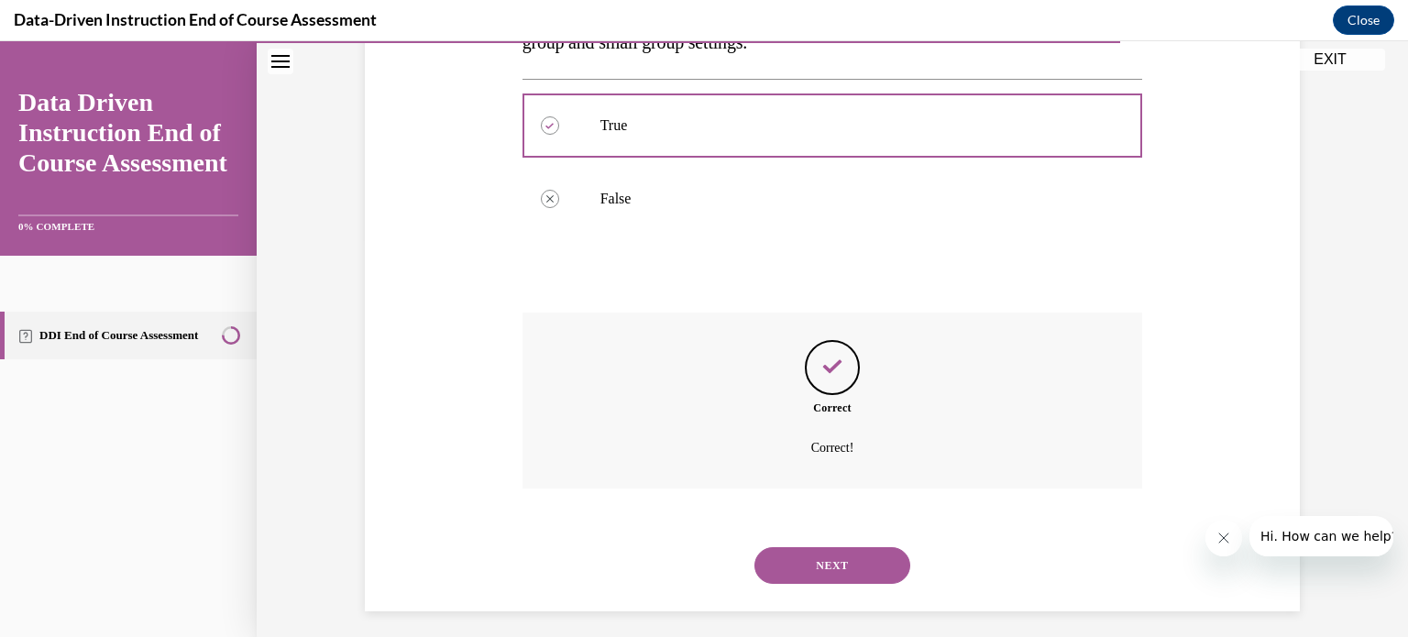
scroll to position [409, 0]
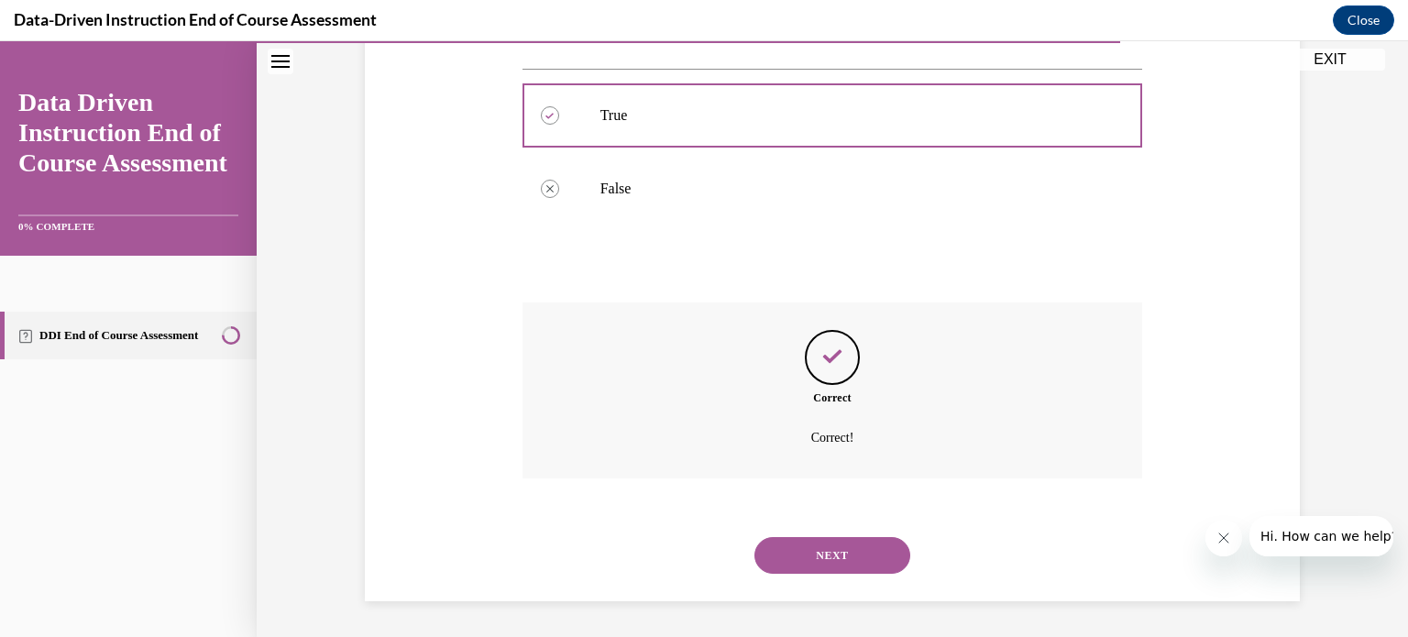
click at [778, 557] on button "NEXT" at bounding box center [832, 555] width 156 height 37
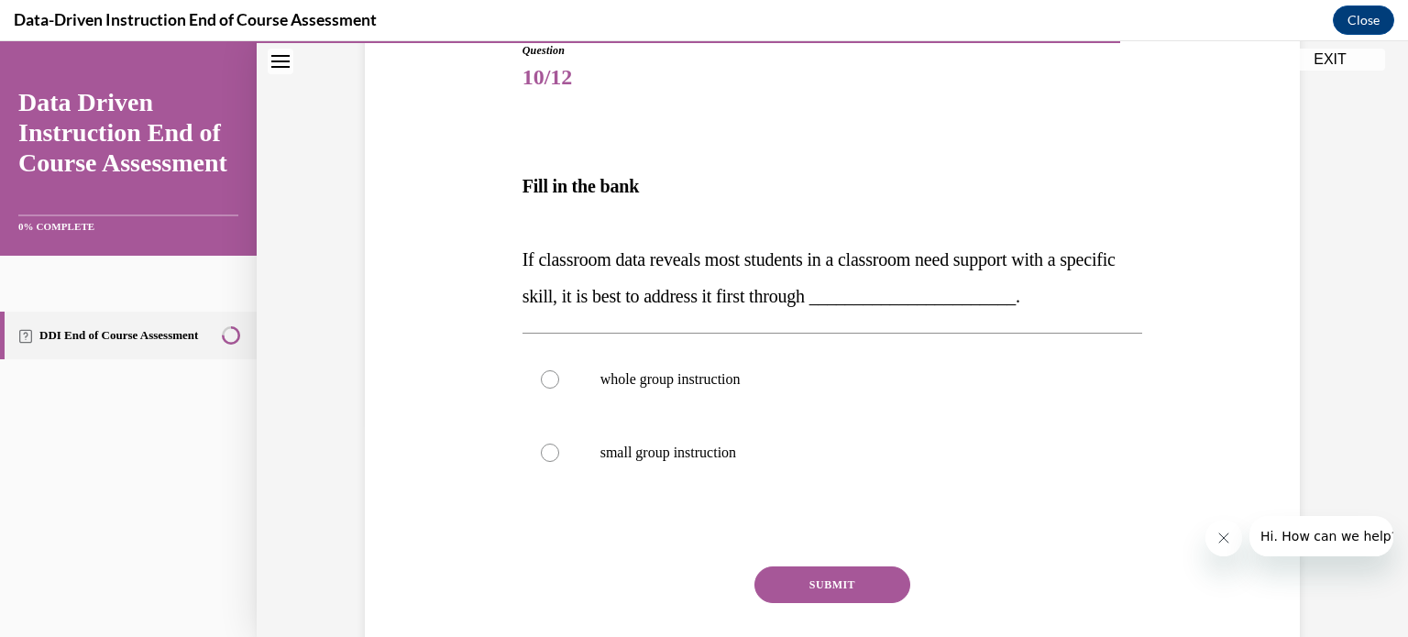
scroll to position [214, 0]
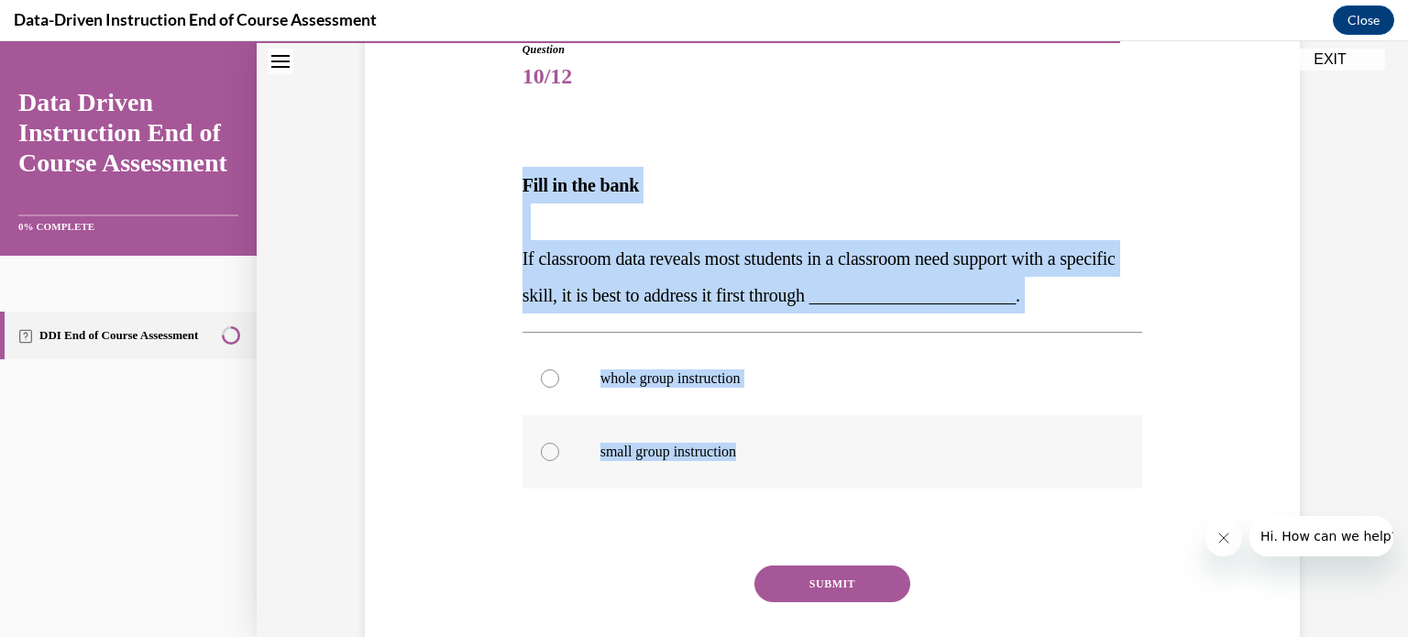
drag, startPoint x: 522, startPoint y: 187, endPoint x: 748, endPoint y: 419, distance: 323.4
click at [748, 419] on div "Question 10/12 Fill in the bank If classroom data reveals most students in a cl…" at bounding box center [832, 378] width 621 height 675
click at [666, 265] on span "If classroom data reveals most students in a classroom need support with a spec…" at bounding box center [818, 276] width 593 height 57
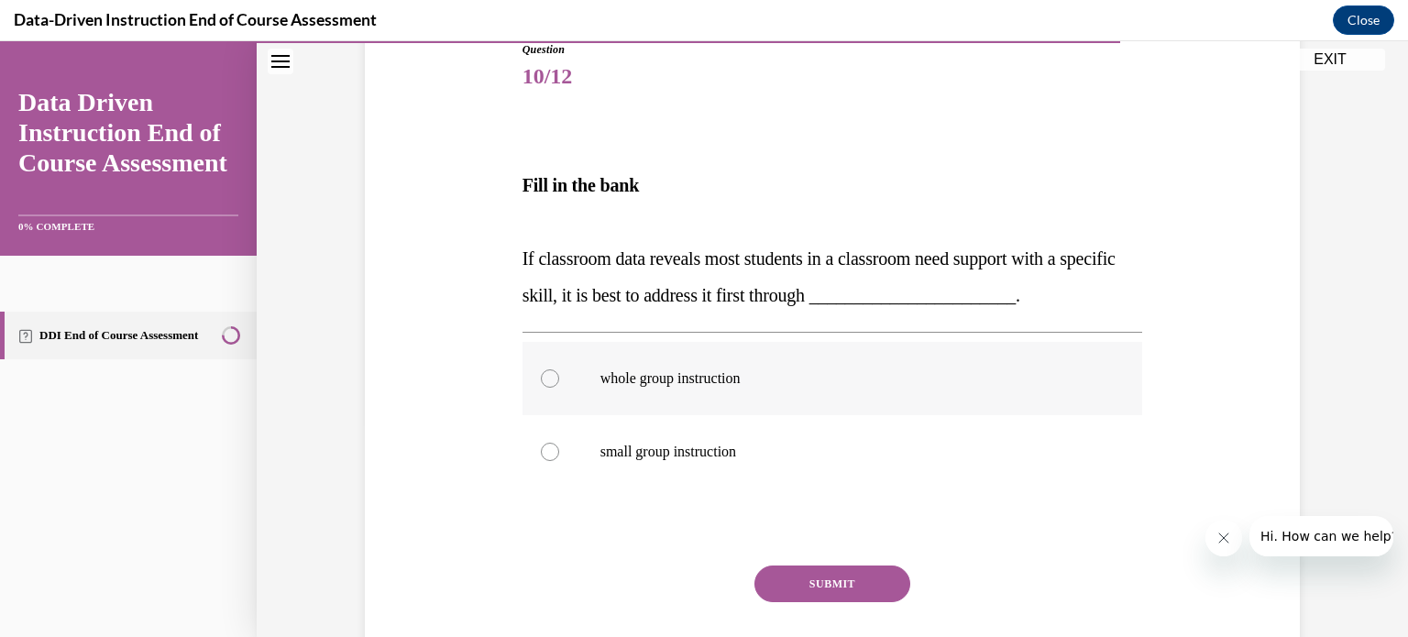
click at [554, 379] on div at bounding box center [550, 378] width 18 height 18
click at [554, 379] on input "whole group instruction" at bounding box center [550, 378] width 18 height 18
radio input "true"
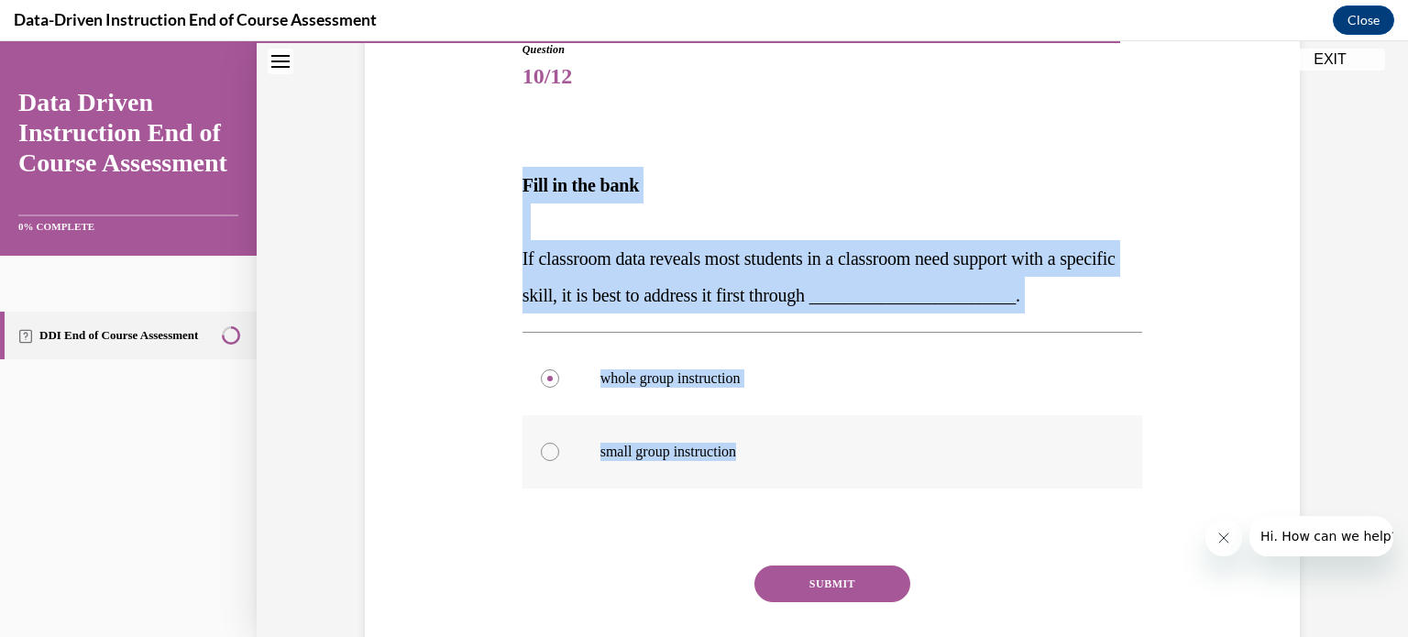
drag, startPoint x: 523, startPoint y: 182, endPoint x: 774, endPoint y: 431, distance: 353.2
click at [774, 431] on div "Question 10/12 Fill in the bank If classroom data reveals most students in a cl…" at bounding box center [832, 378] width 621 height 675
copy div "Fill in the bank If classroom data reveals most students in a classroom need su…"
click at [641, 260] on span "If classroom data reveals most students in a classroom need support with a spec…" at bounding box center [818, 276] width 593 height 57
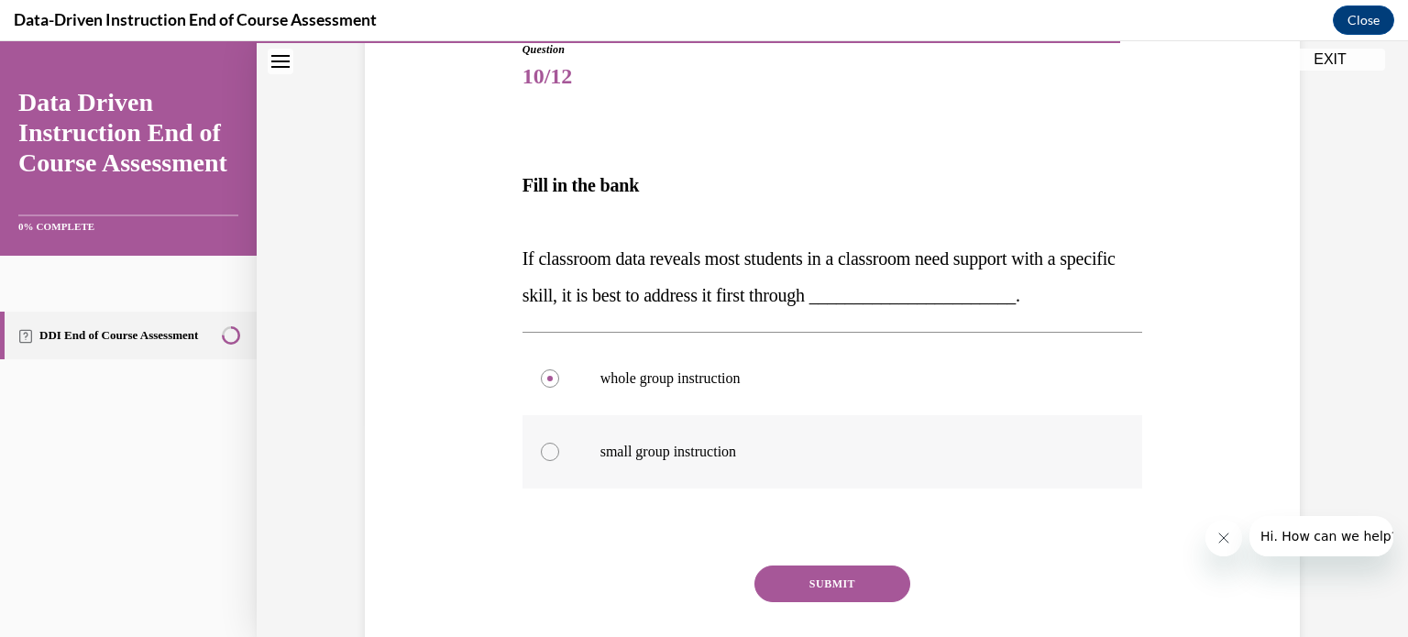
click at [550, 450] on div at bounding box center [550, 452] width 18 height 18
click at [550, 450] on input "small group instruction" at bounding box center [550, 452] width 18 height 18
radio input "true"
click at [778, 582] on button "SUBMIT" at bounding box center [832, 584] width 156 height 37
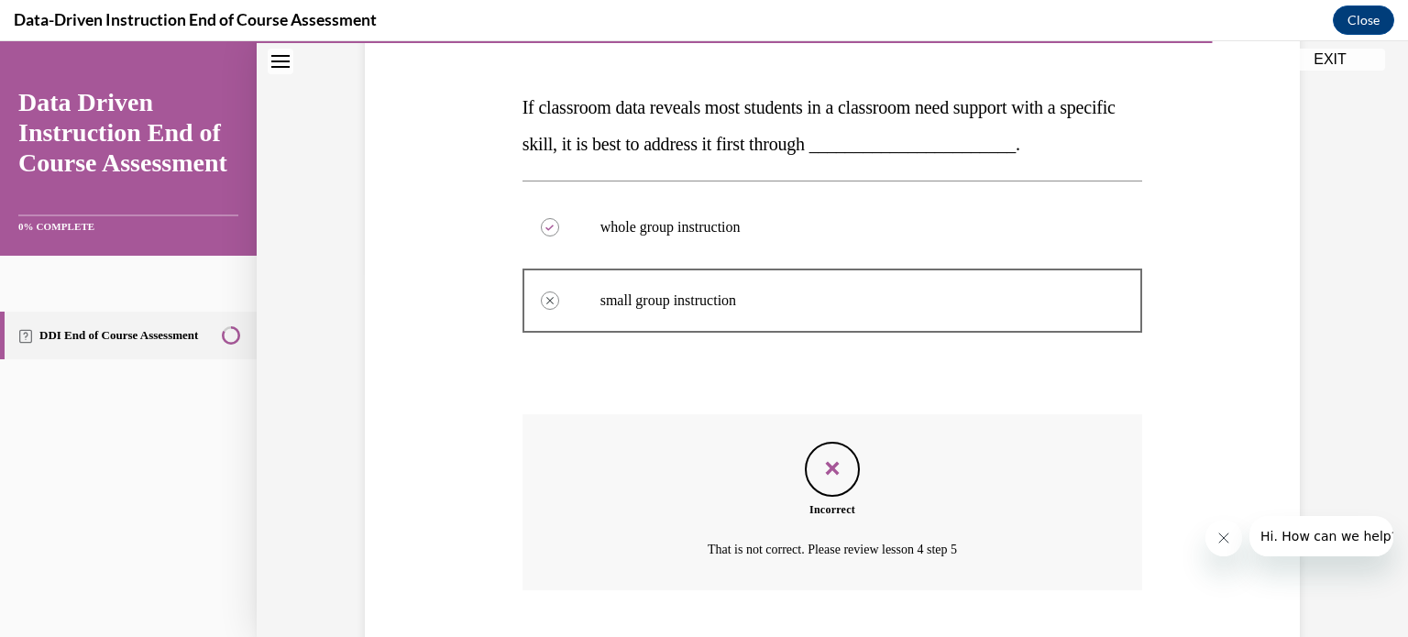
scroll to position [477, 0]
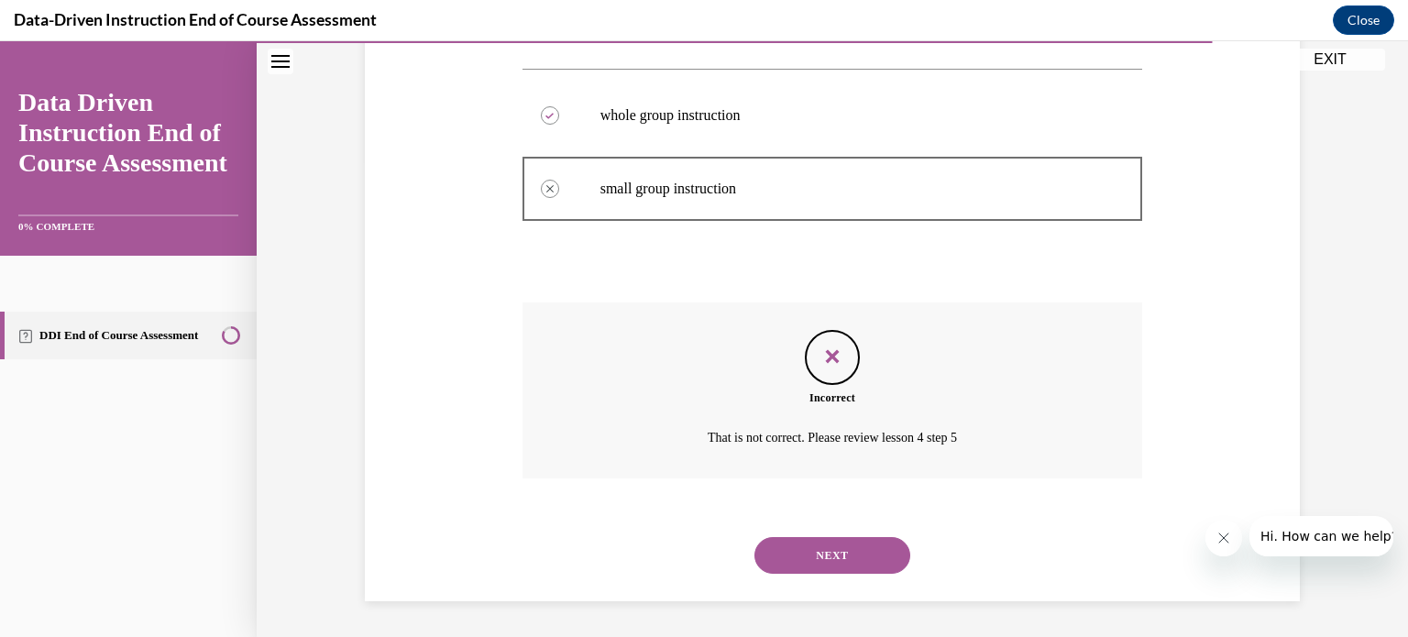
click at [809, 563] on button "NEXT" at bounding box center [832, 555] width 156 height 37
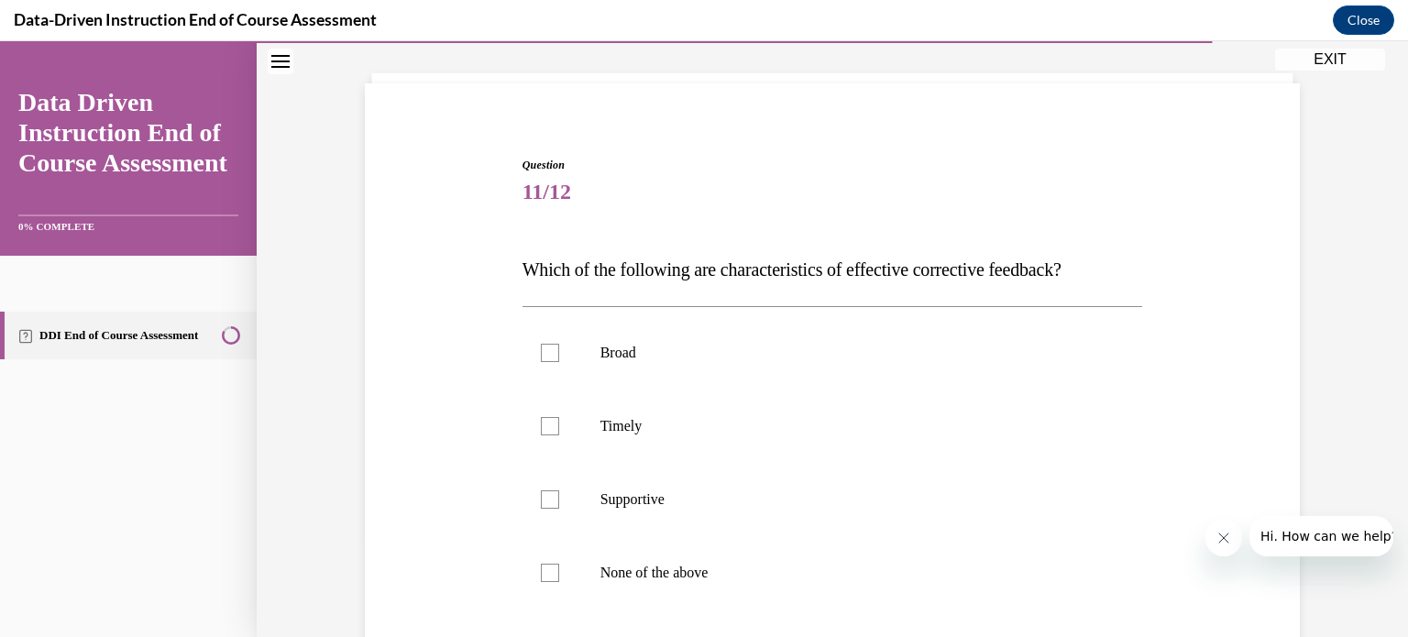
scroll to position [106, 0]
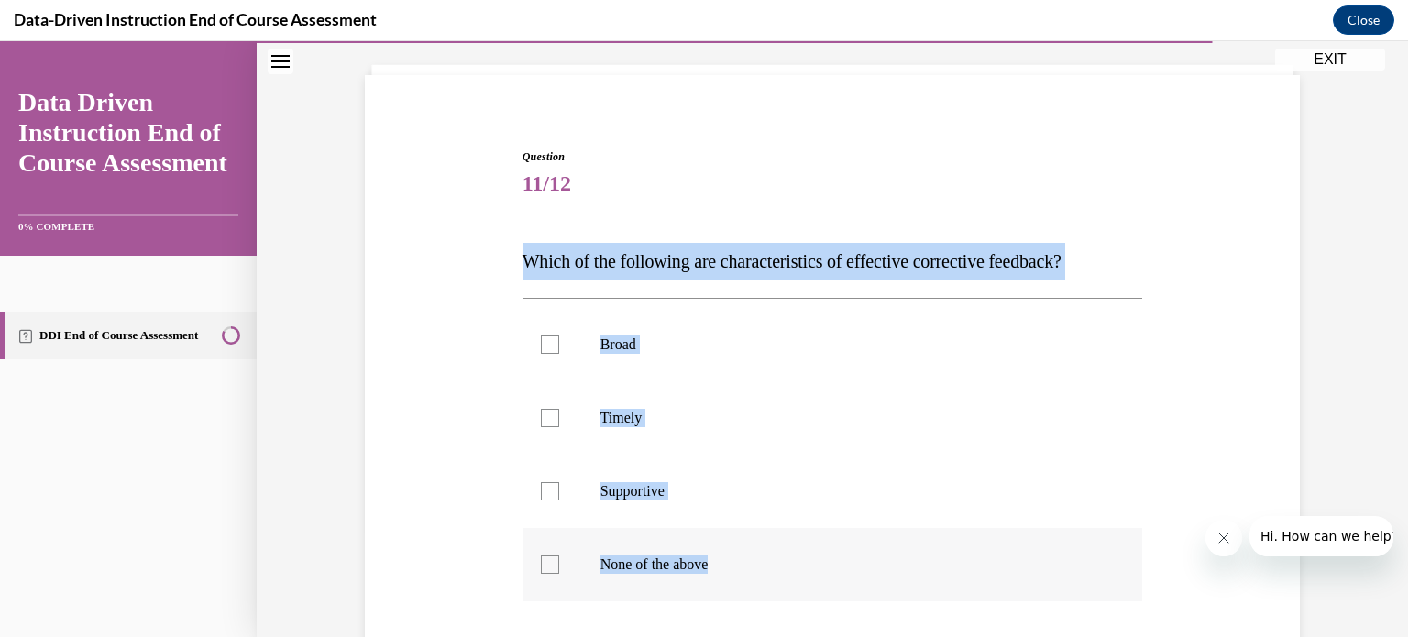
drag, startPoint x: 522, startPoint y: 259, endPoint x: 761, endPoint y: 546, distance: 372.9
click at [761, 546] on div "Question 11/12 Which of the following are characteristics of effective correcti…" at bounding box center [832, 488] width 621 height 680
copy div "Which of the following are characteristics of effective corrective feedback? Br…"
click at [551, 422] on div at bounding box center [550, 418] width 18 height 18
click at [551, 422] on input "Timely" at bounding box center [550, 418] width 18 height 18
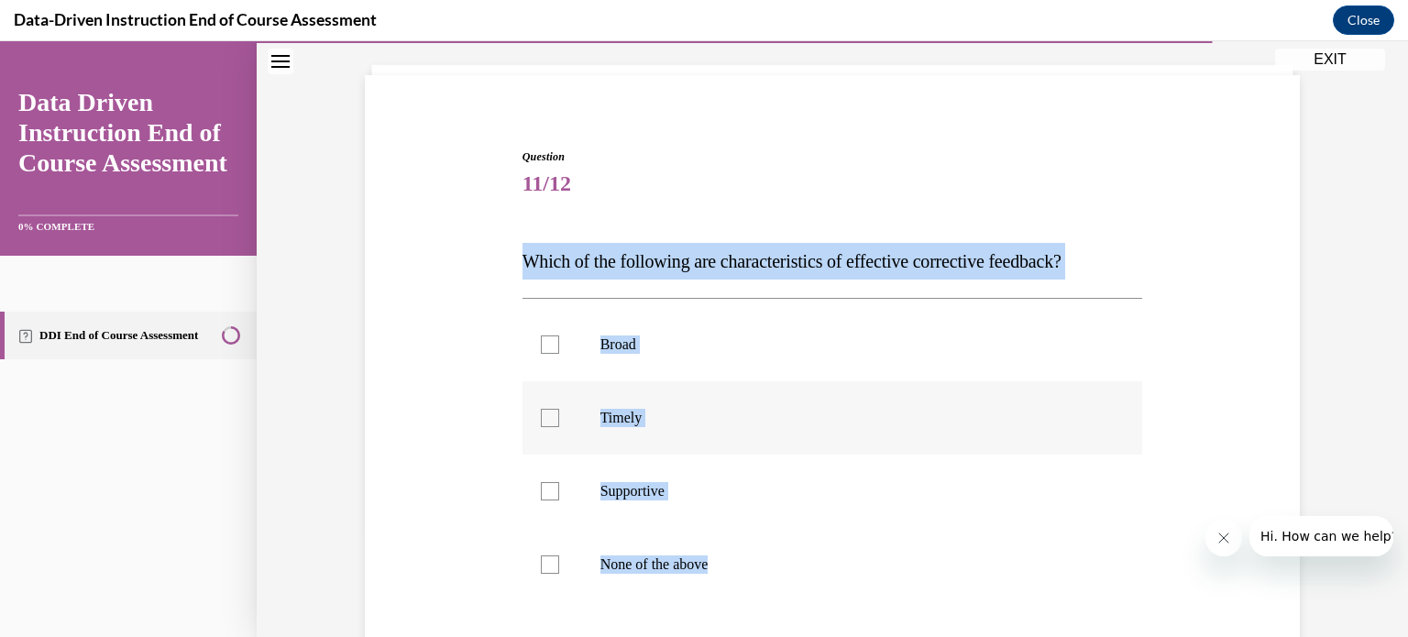
checkbox input "true"
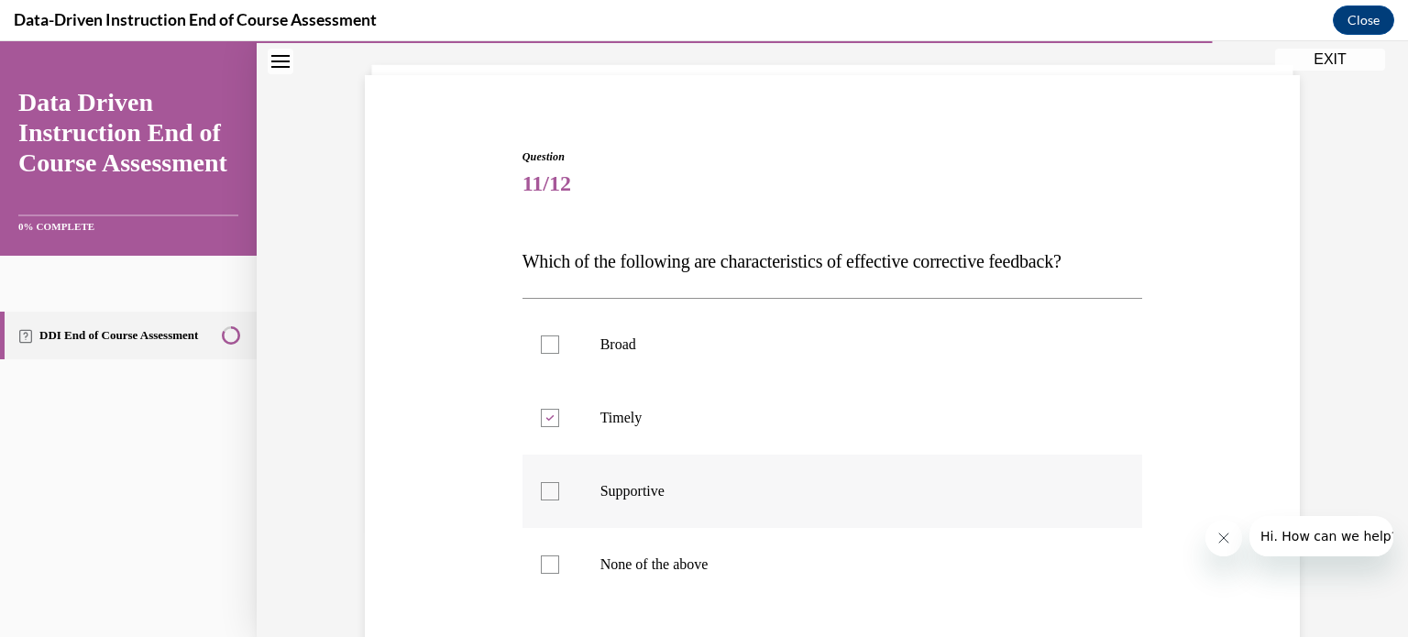
click at [549, 489] on div at bounding box center [550, 491] width 18 height 18
click at [549, 489] on input "Supportive" at bounding box center [550, 491] width 18 height 18
checkbox input "true"
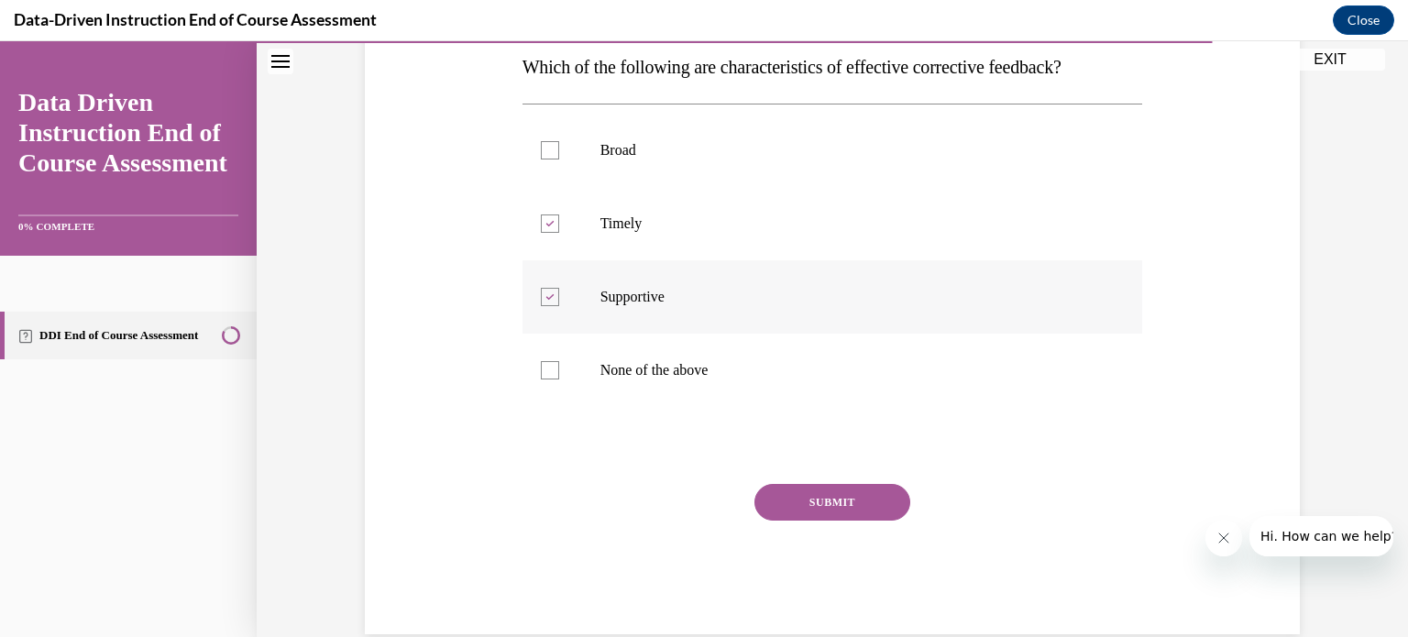
scroll to position [302, 0]
click at [802, 501] on button "SUBMIT" at bounding box center [832, 501] width 156 height 37
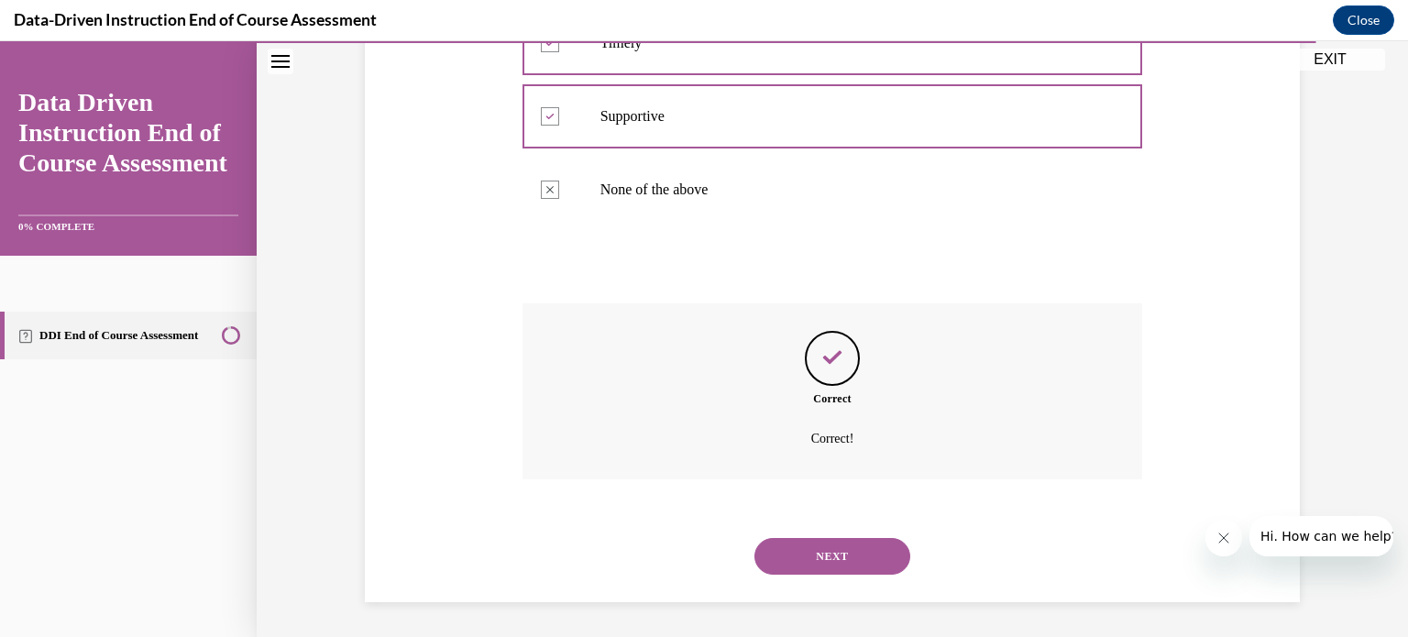
scroll to position [482, 0]
click at [804, 543] on button "NEXT" at bounding box center [832, 555] width 156 height 37
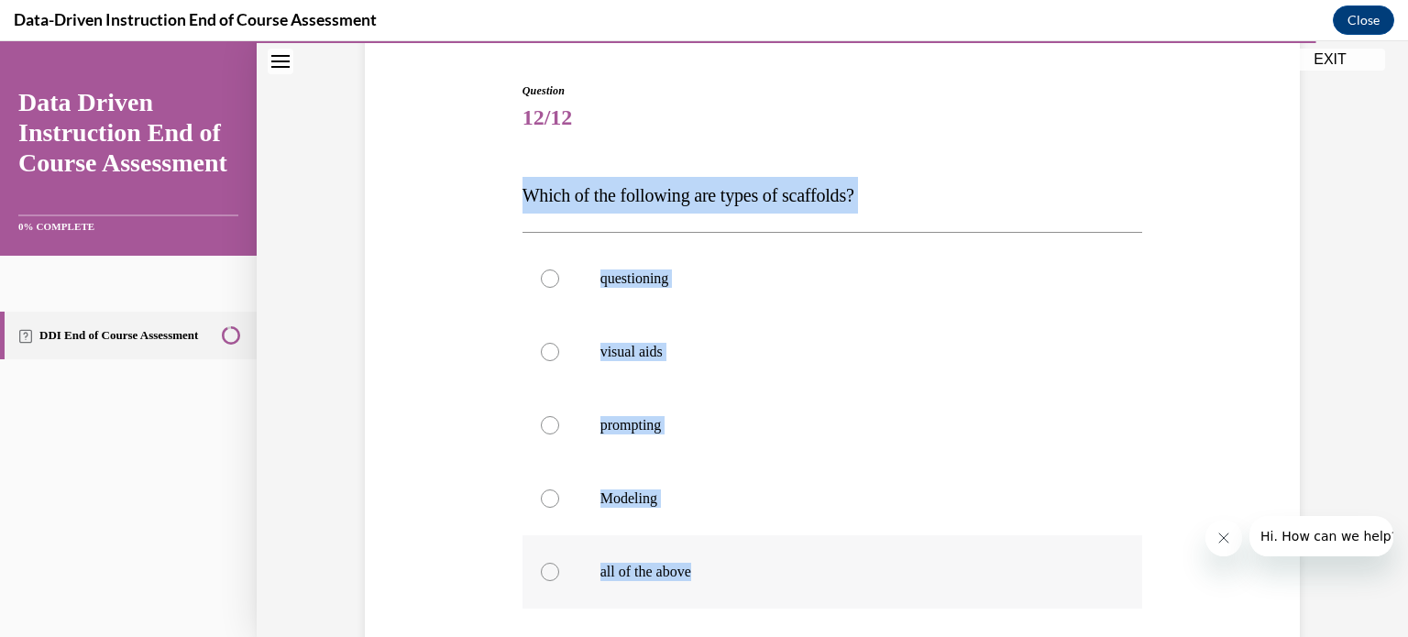
scroll to position [174, 0]
drag, startPoint x: 528, startPoint y: 368, endPoint x: 723, endPoint y: 584, distance: 290.7
click at [723, 584] on div "Question 12/12 Which of the following are types of scaffolds? questioning visua…" at bounding box center [832, 457] width 621 height 753
copy div "Which of the following are types of scaffolds? questioning visual aids promptin…"
click at [552, 572] on div at bounding box center [550, 570] width 18 height 18
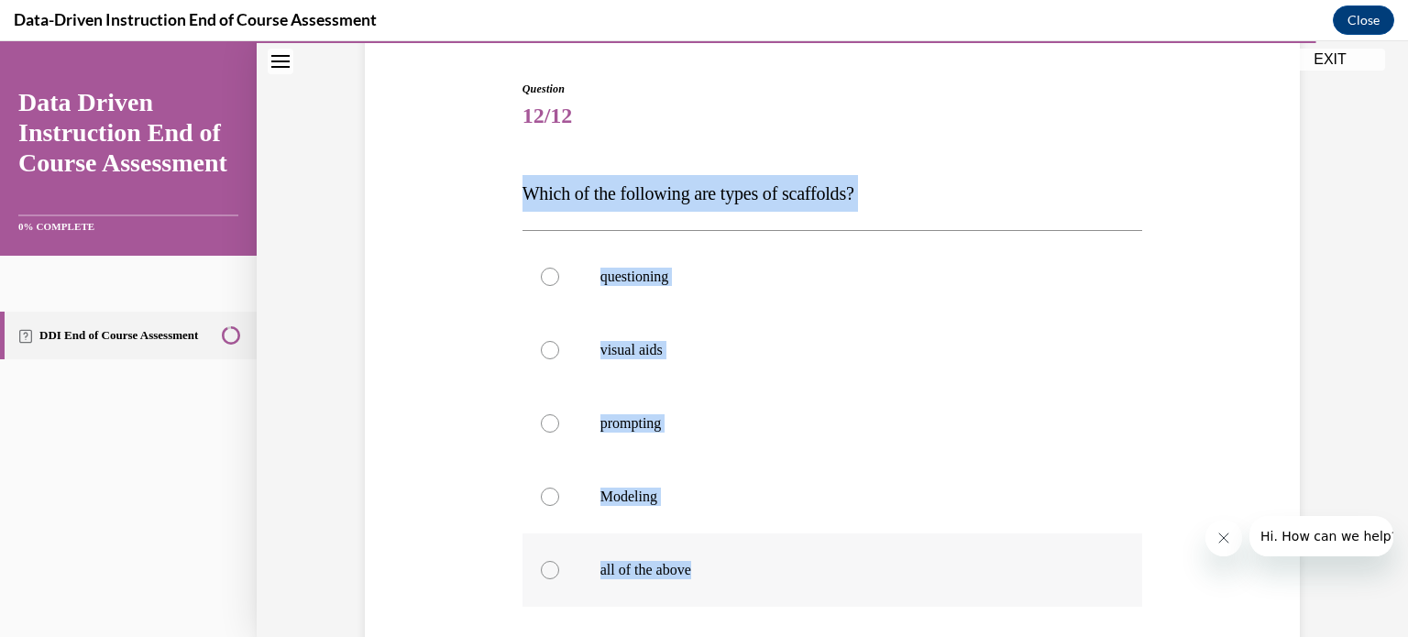
click at [552, 572] on input "all of the above" at bounding box center [550, 570] width 18 height 18
radio input "true"
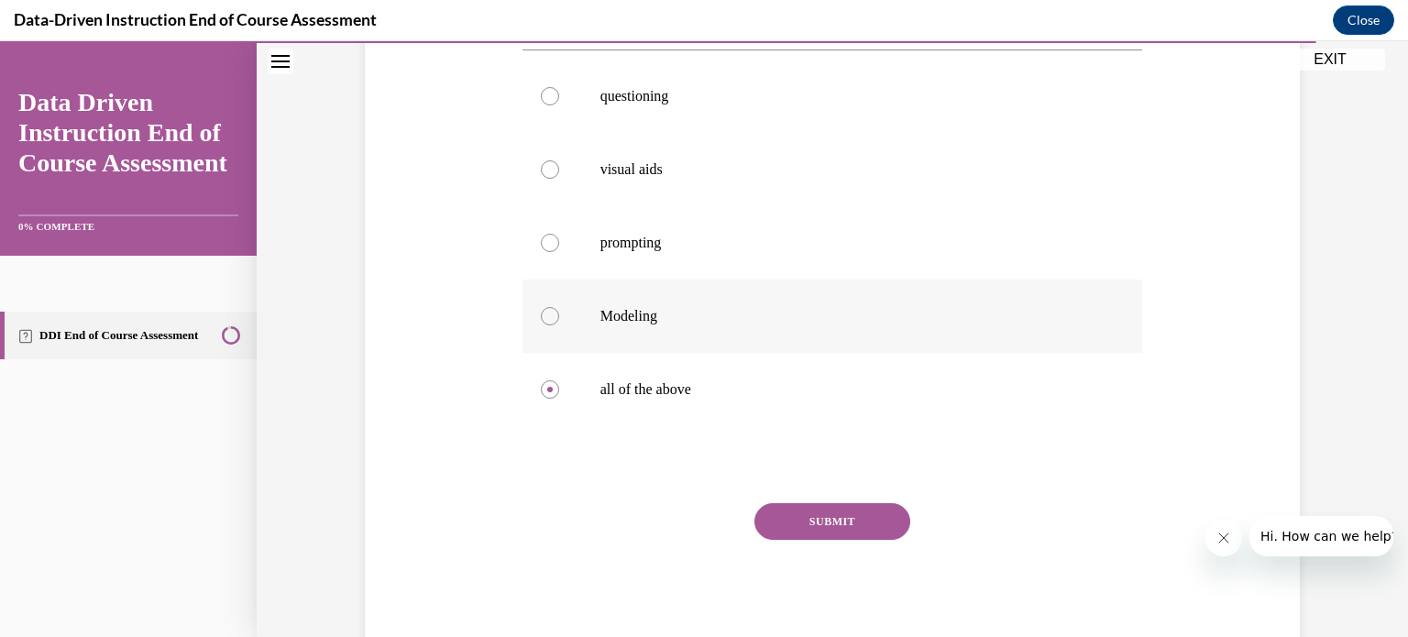
click at [859, 509] on button "SUBMIT" at bounding box center [832, 521] width 156 height 37
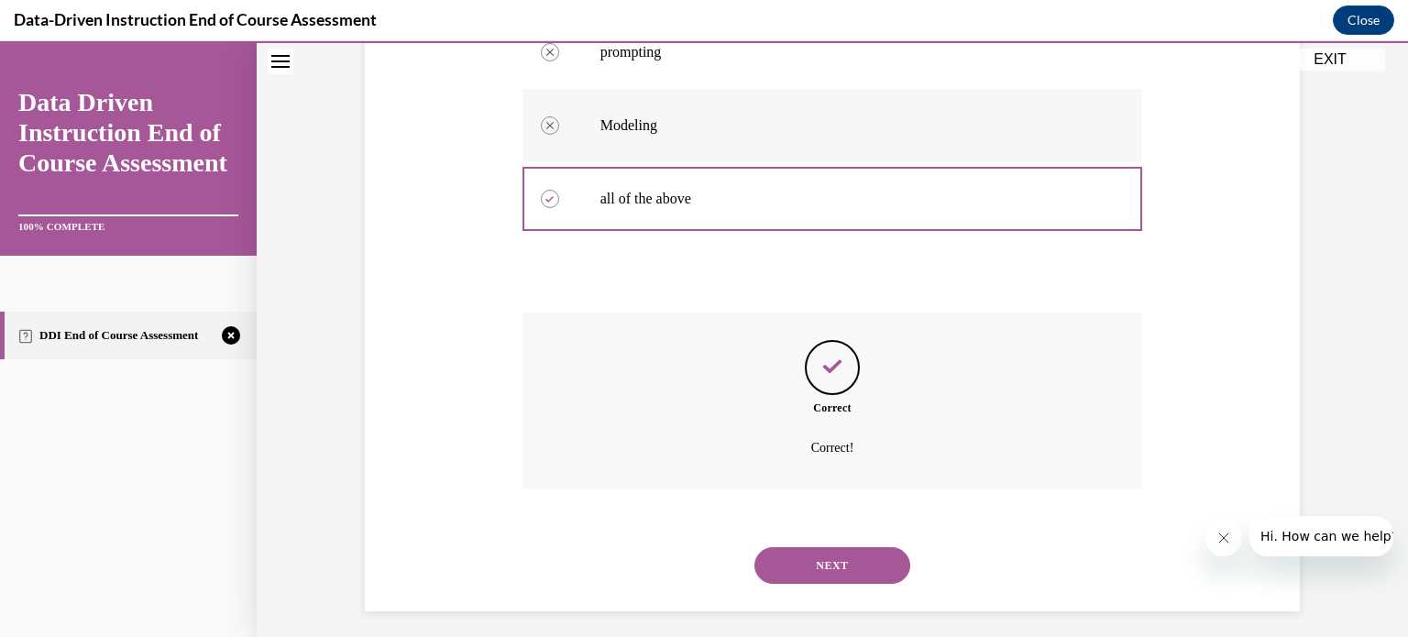
scroll to position [555, 0]
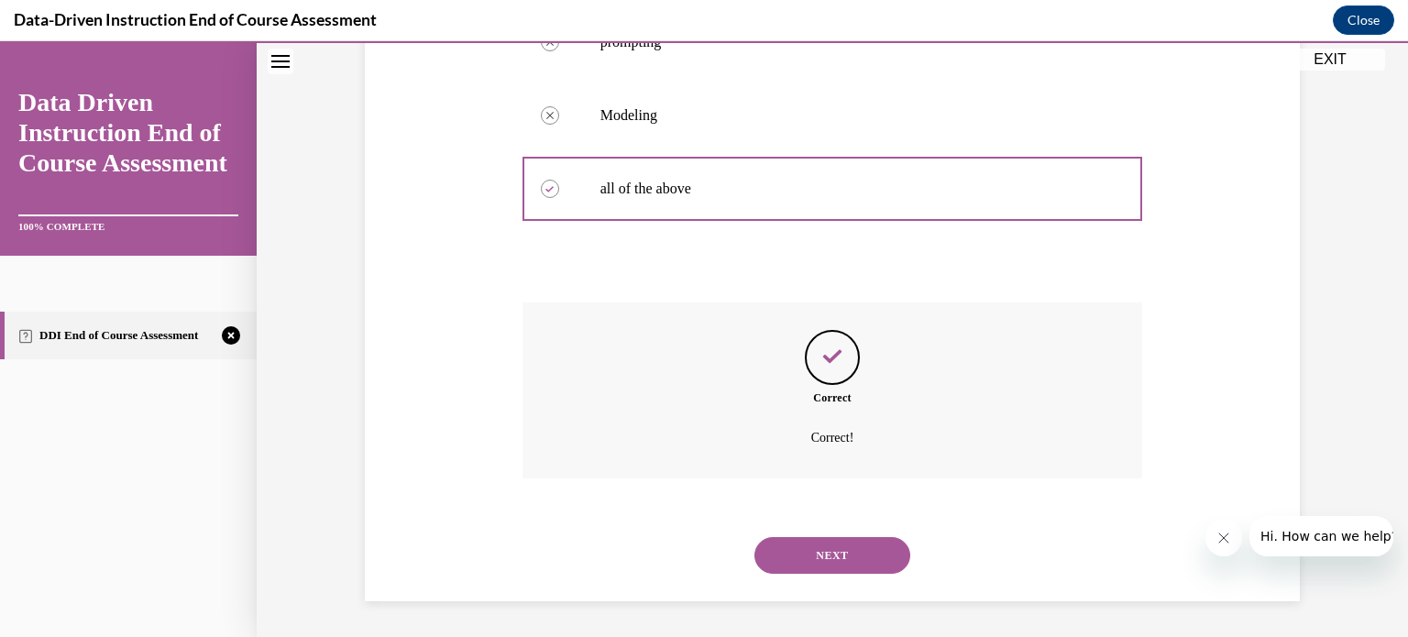
click at [835, 556] on button "NEXT" at bounding box center [832, 555] width 156 height 37
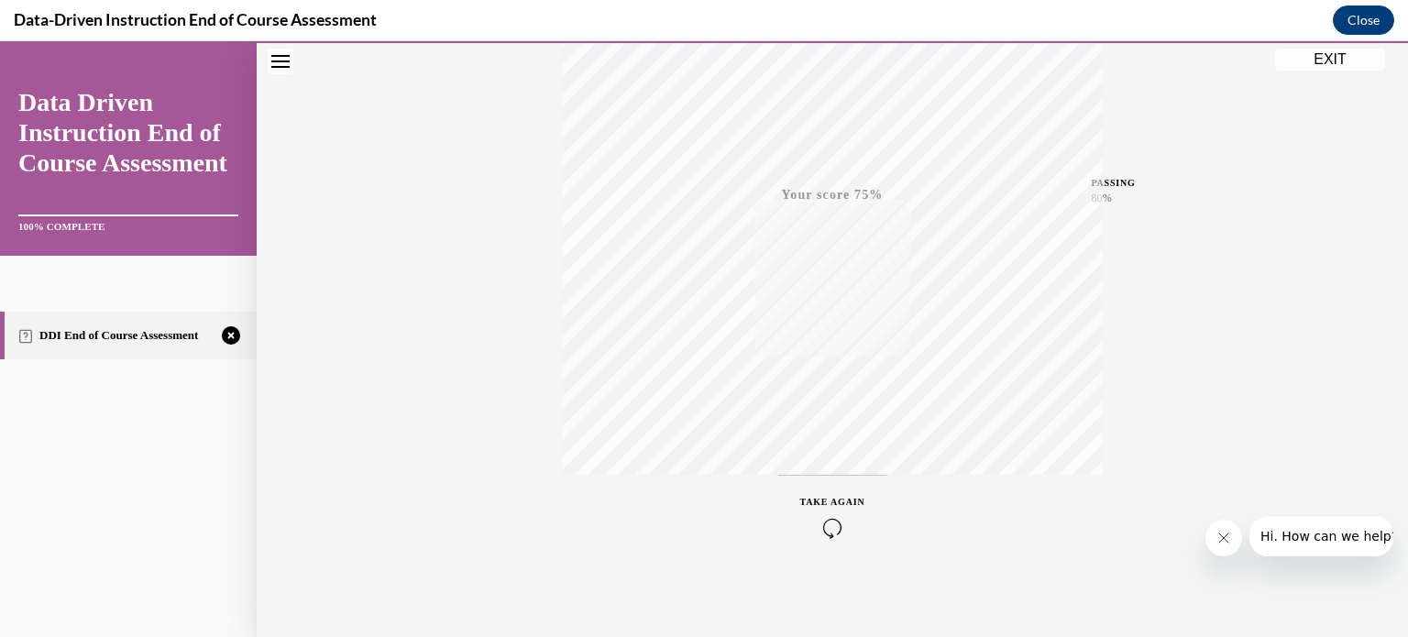
scroll to position [343, 0]
click at [830, 528] on icon "button" at bounding box center [832, 526] width 65 height 20
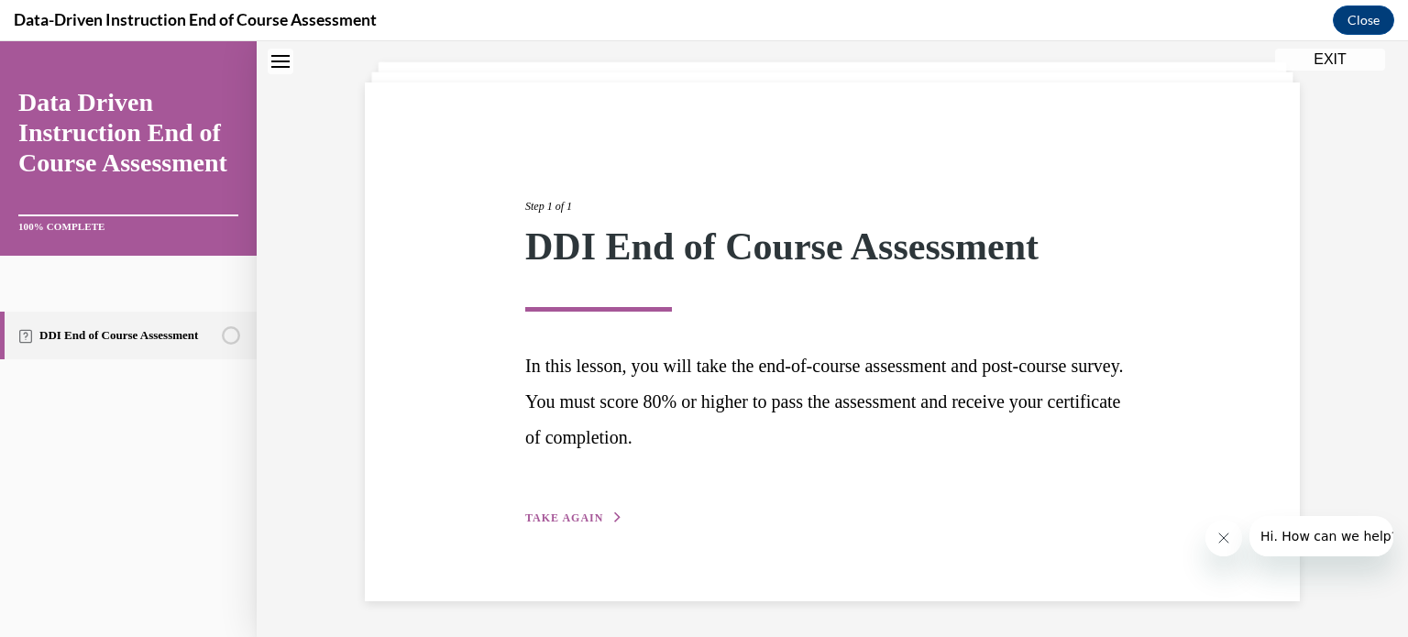
click at [548, 509] on div "Step 1 of 1 DDI End of Course Assessment In this lesson, you will take the end-…" at bounding box center [832, 342] width 642 height 372
click at [549, 519] on span "TAKE AGAIN" at bounding box center [564, 517] width 78 height 13
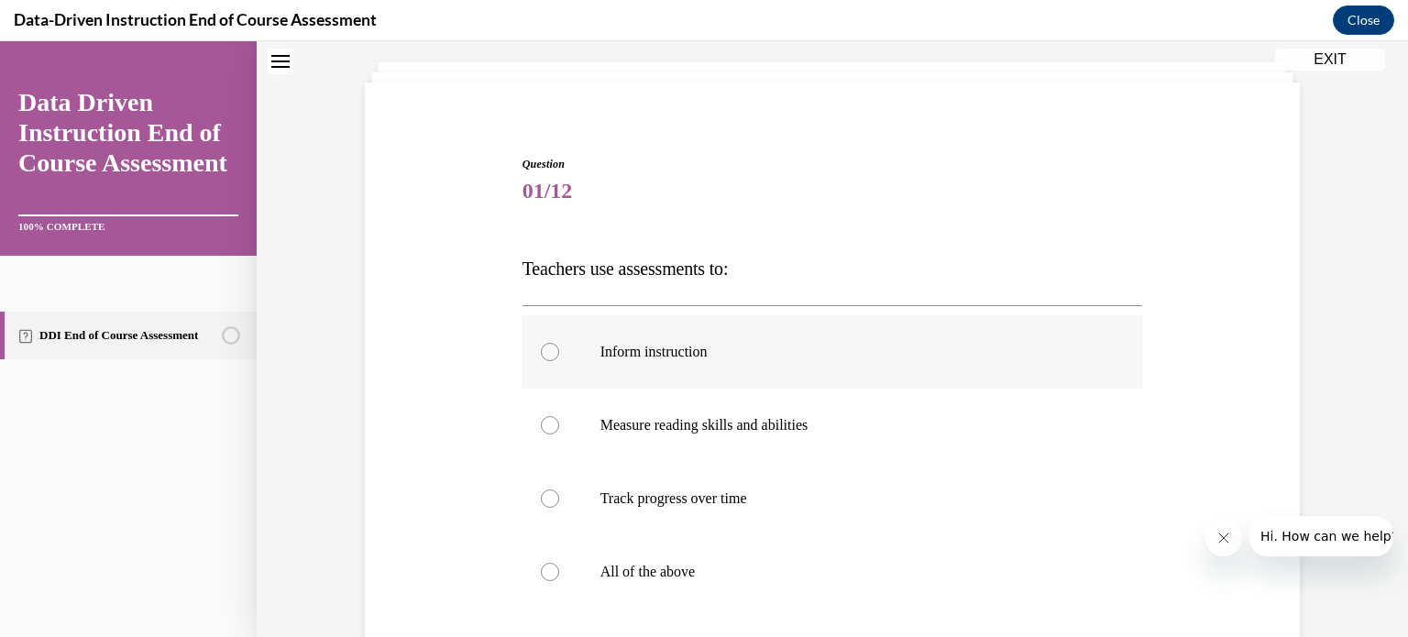
scroll to position [178, 0]
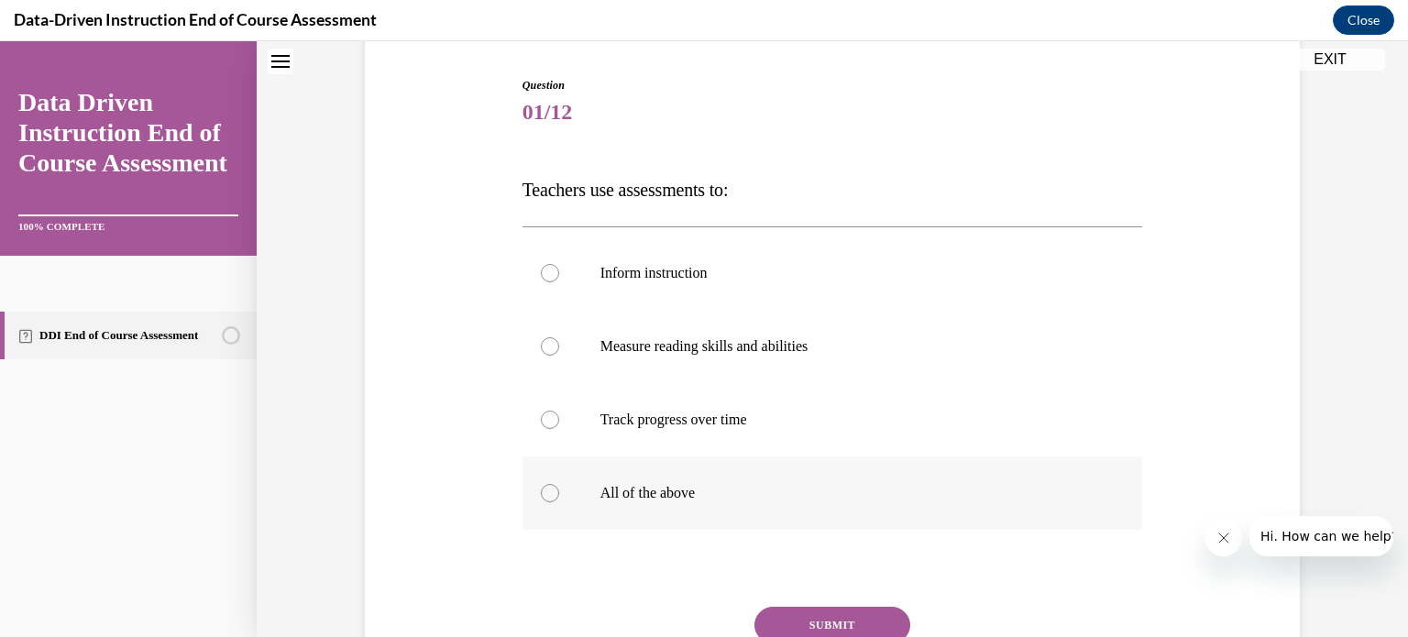
click at [550, 495] on div at bounding box center [550, 493] width 18 height 18
click at [550, 495] on input "All of the above" at bounding box center [550, 493] width 18 height 18
radio input "true"
click at [795, 613] on button "SUBMIT" at bounding box center [832, 625] width 156 height 37
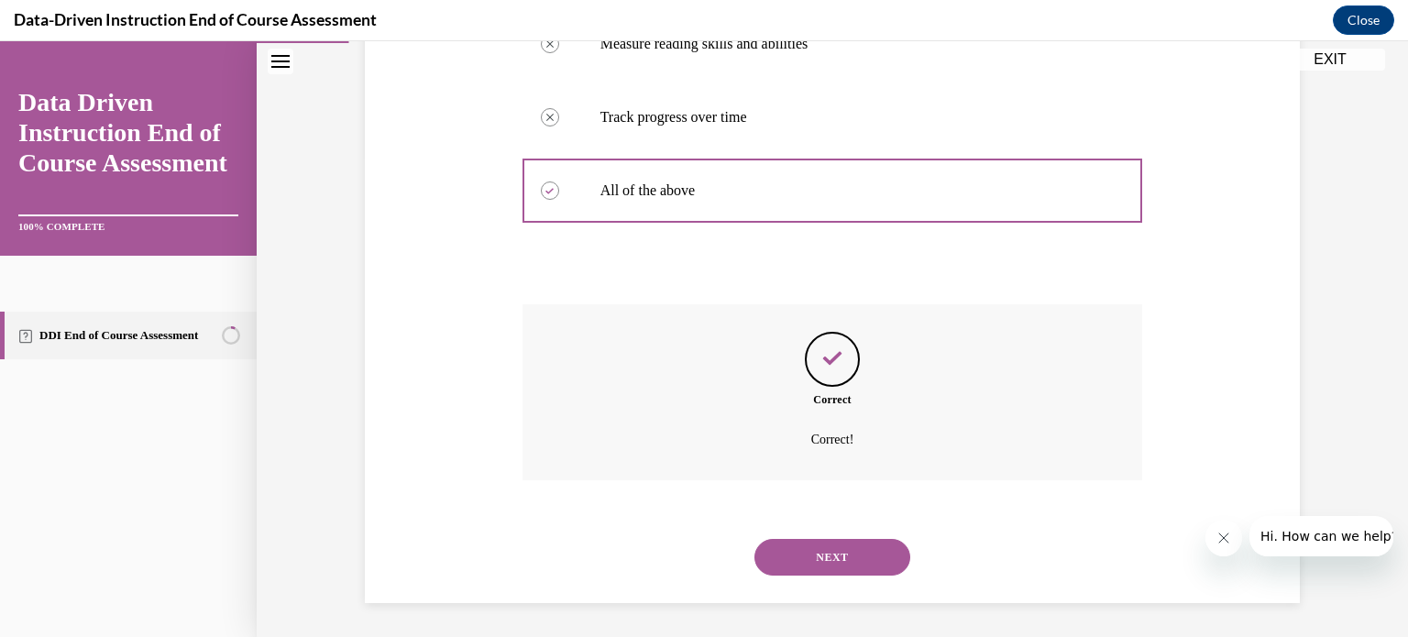
scroll to position [482, 0]
click at [815, 561] on button "NEXT" at bounding box center [832, 555] width 156 height 37
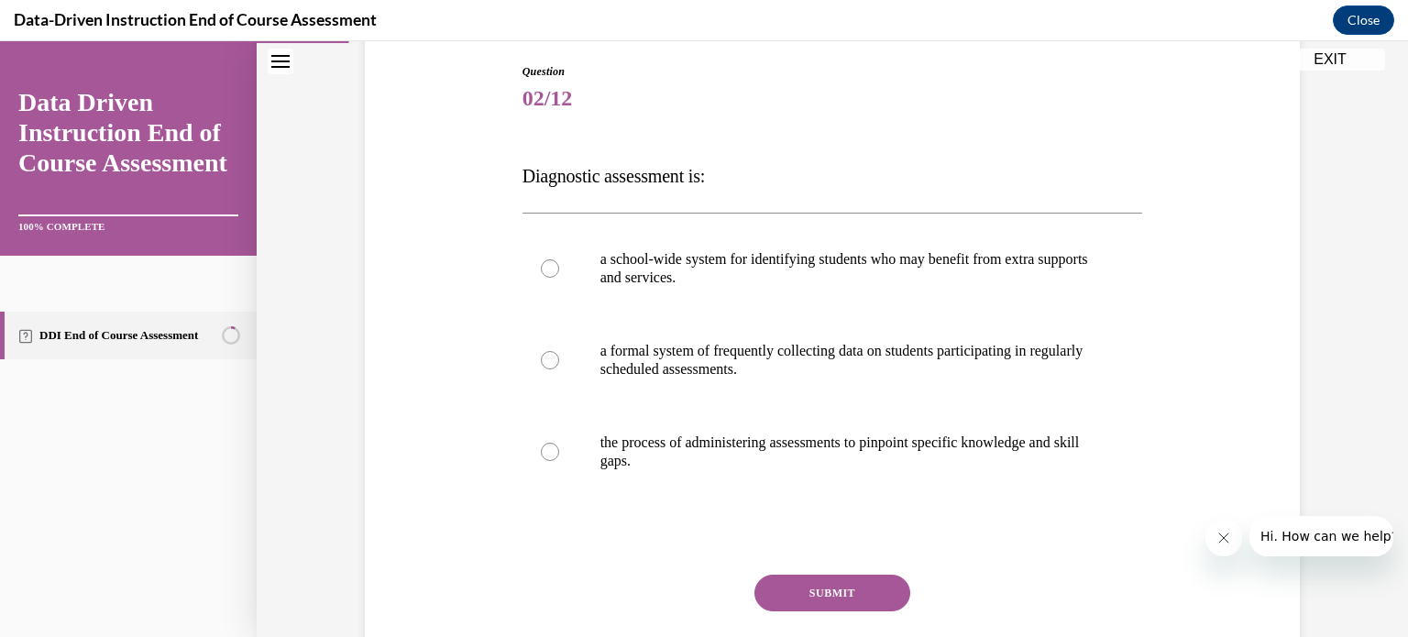
scroll to position [194, 0]
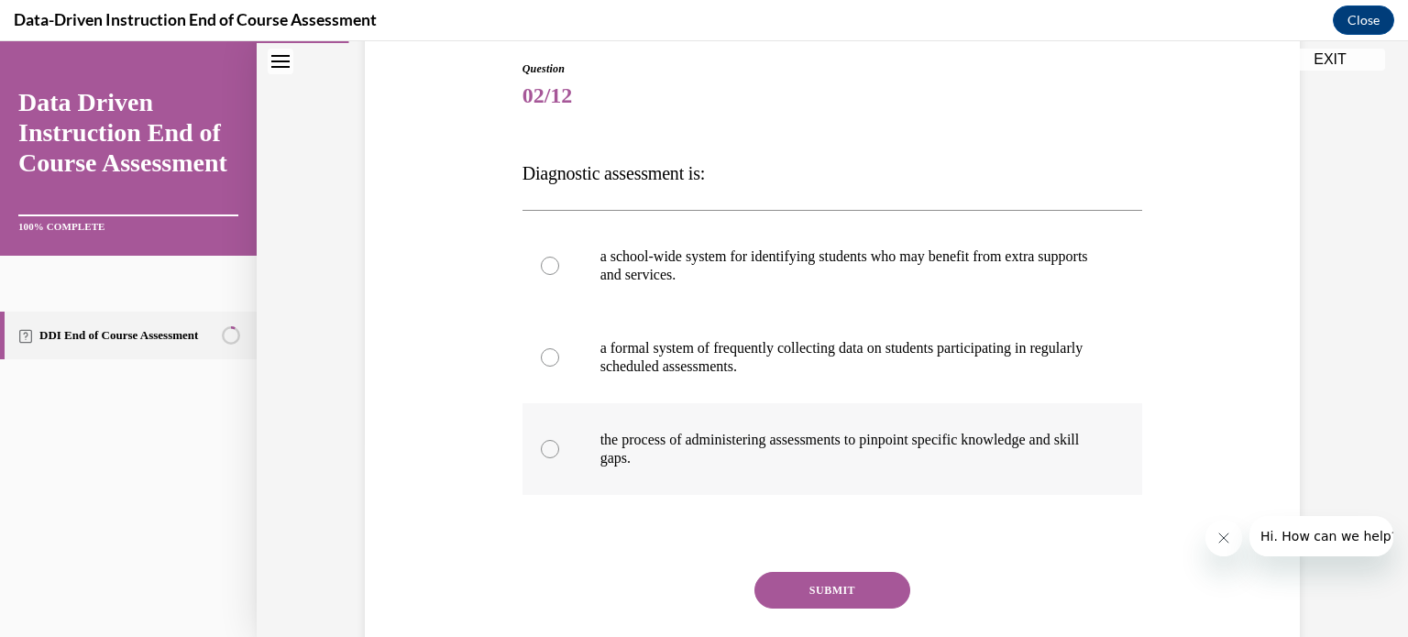
click at [546, 457] on div at bounding box center [550, 449] width 18 height 18
click at [546, 457] on input "the process of administering assessments to pinpoint specific knowledge and ski…" at bounding box center [550, 449] width 18 height 18
radio input "true"
click at [789, 586] on button "SUBMIT" at bounding box center [832, 590] width 156 height 37
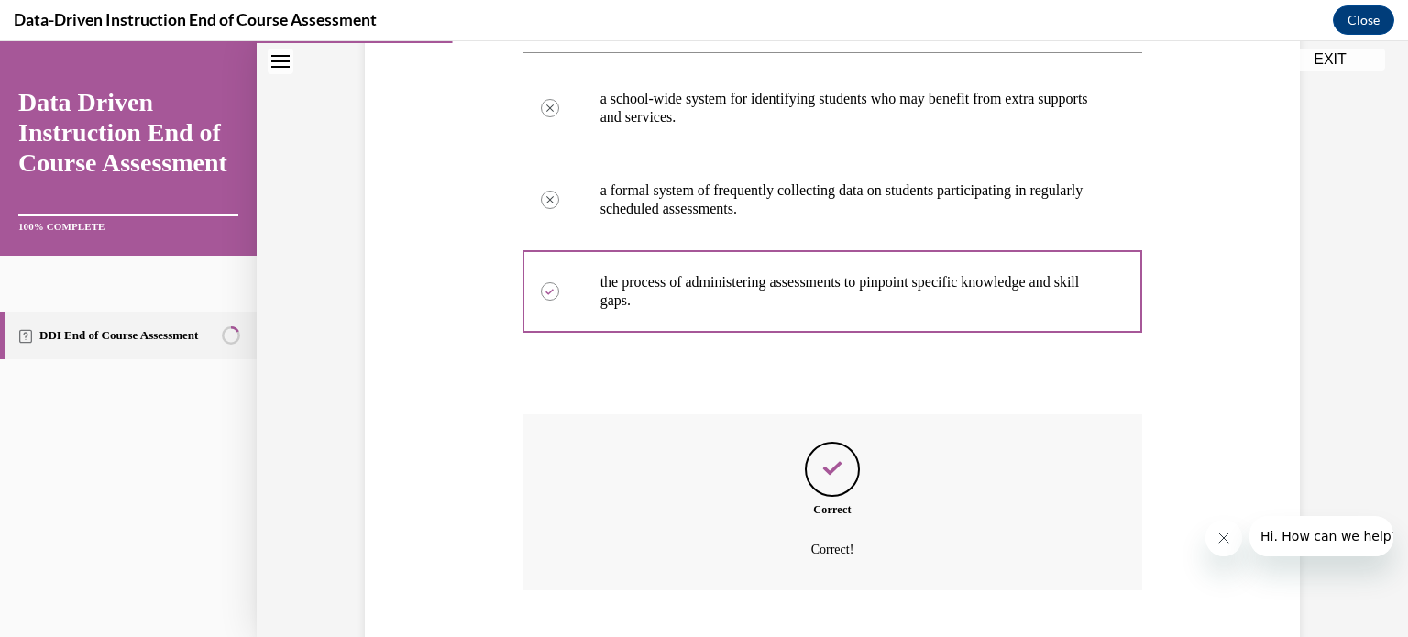
scroll to position [464, 0]
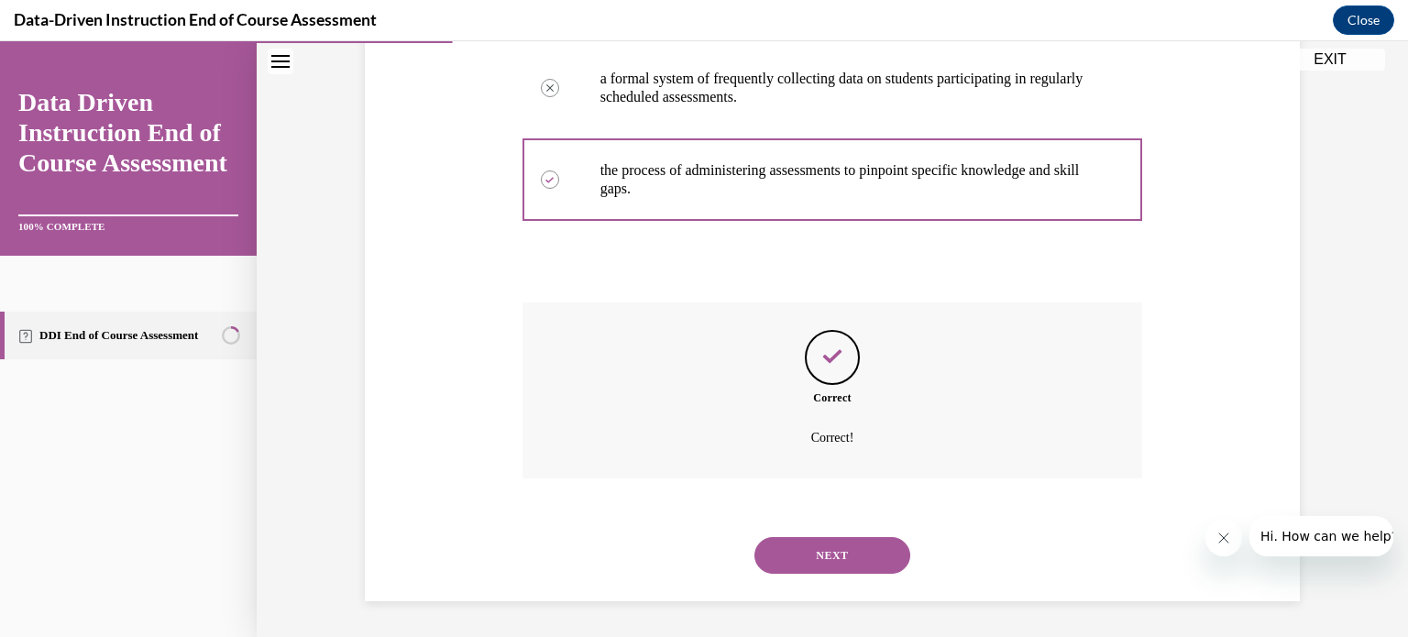
click at [837, 550] on button "NEXT" at bounding box center [832, 555] width 156 height 37
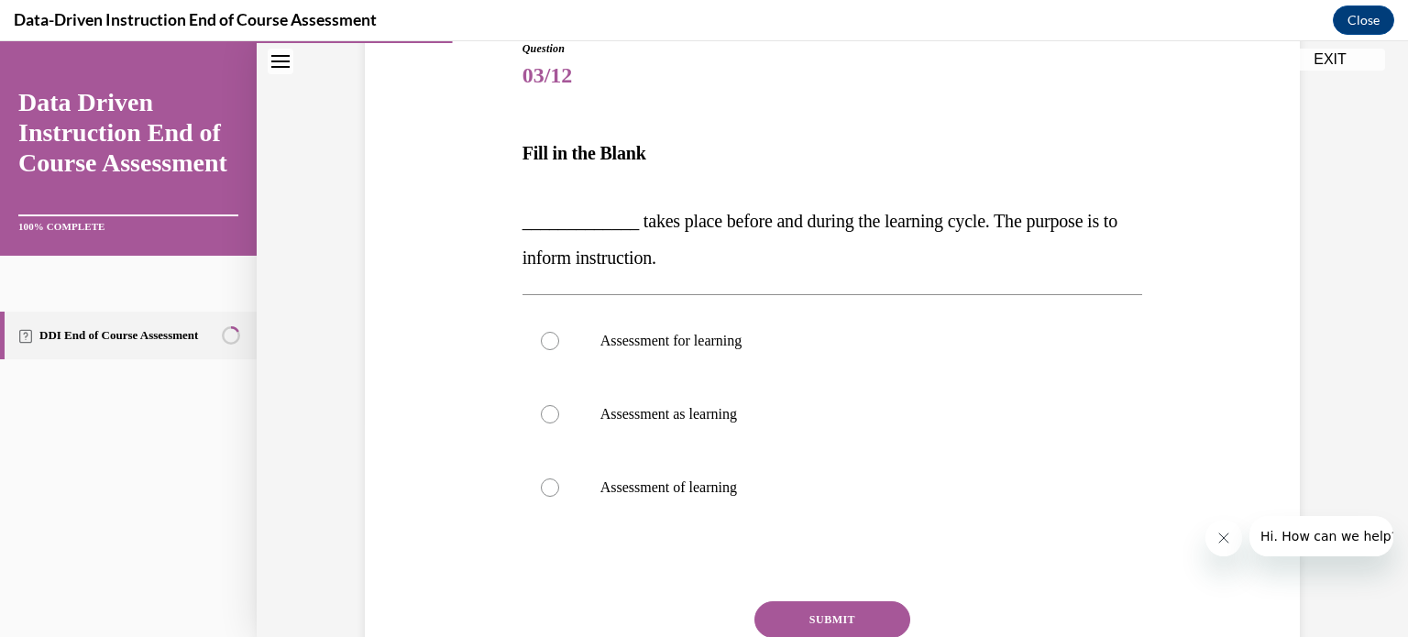
scroll to position [218, 0]
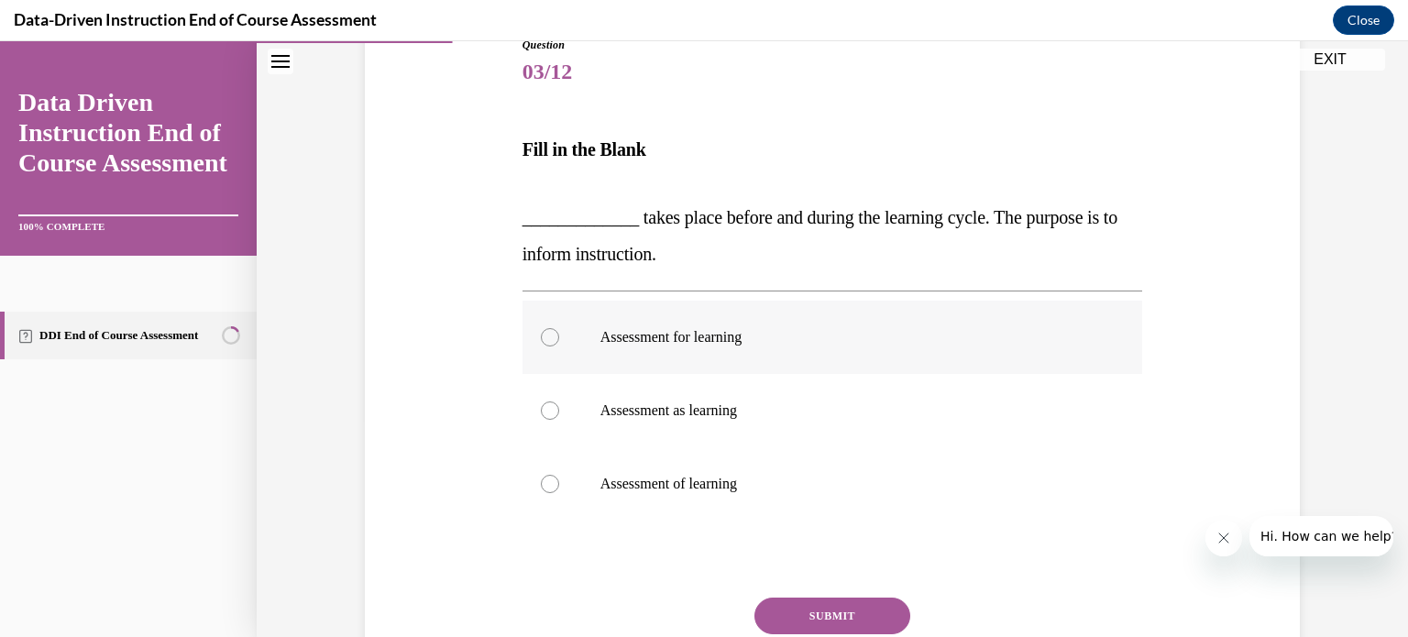
click at [548, 335] on div at bounding box center [550, 337] width 18 height 18
click at [548, 335] on input "Assessment for learning" at bounding box center [550, 337] width 18 height 18
radio input "true"
click at [773, 623] on button "SUBMIT" at bounding box center [832, 616] width 156 height 37
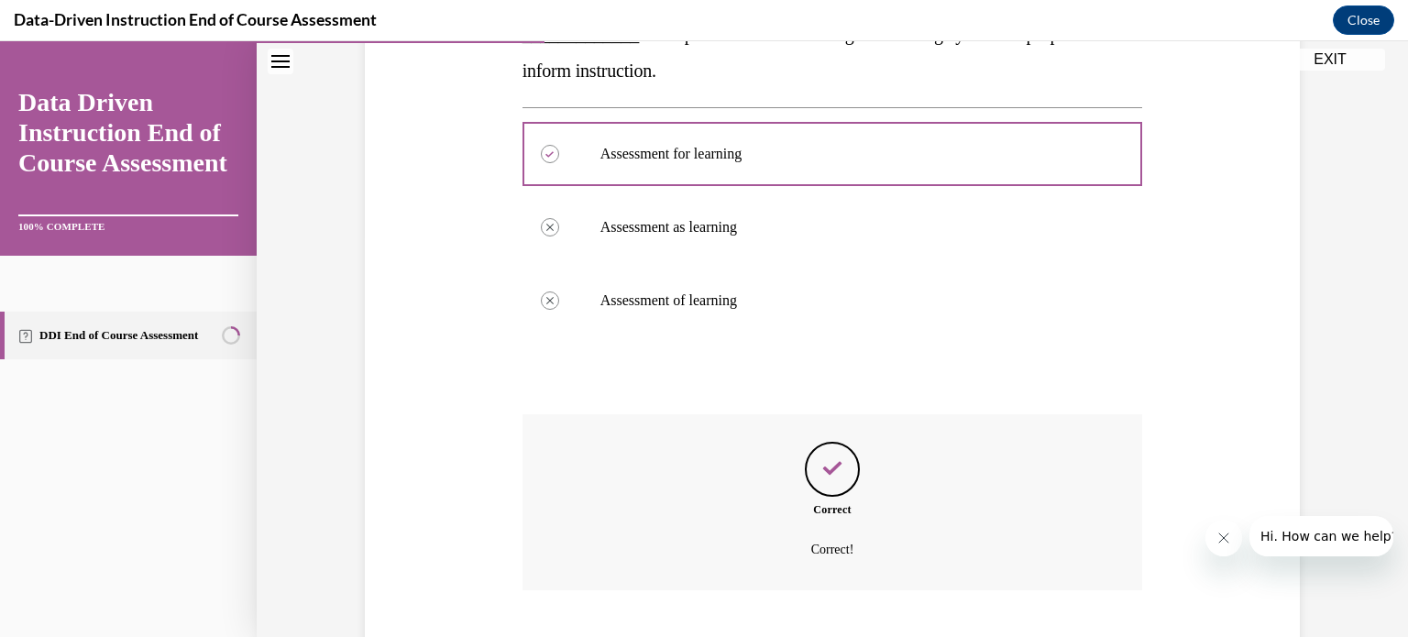
scroll to position [513, 0]
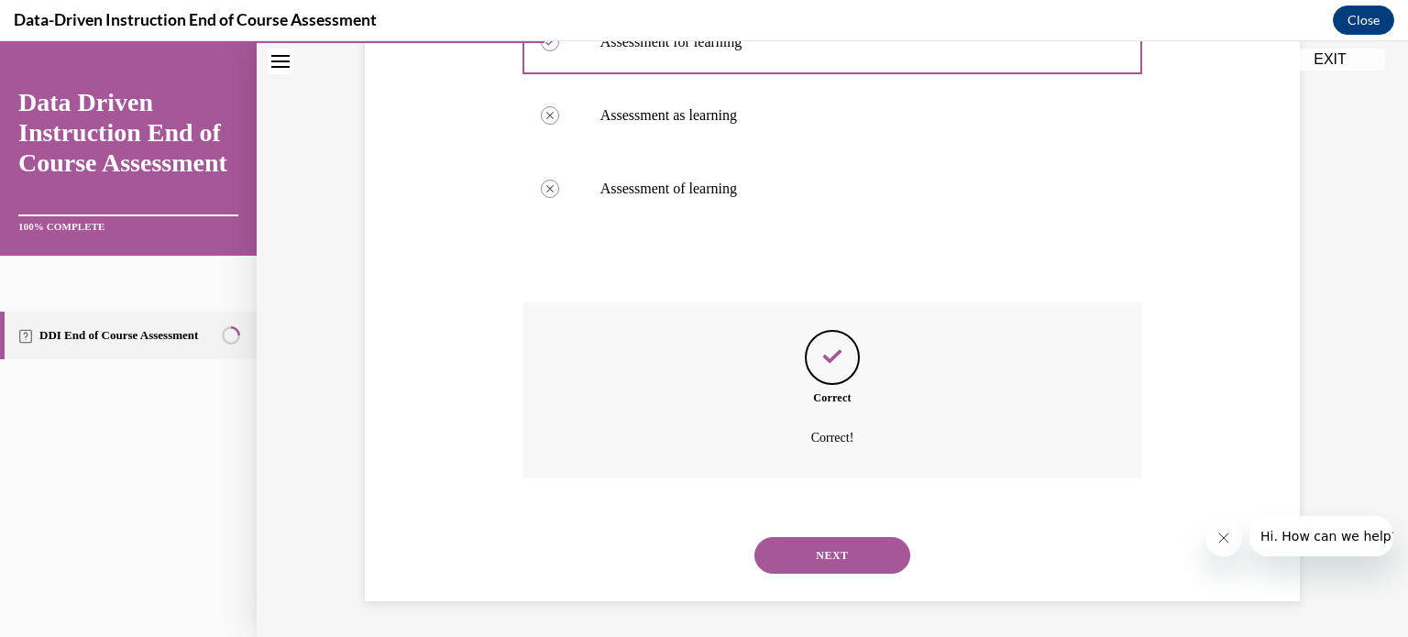
click at [823, 565] on button "NEXT" at bounding box center [832, 555] width 156 height 37
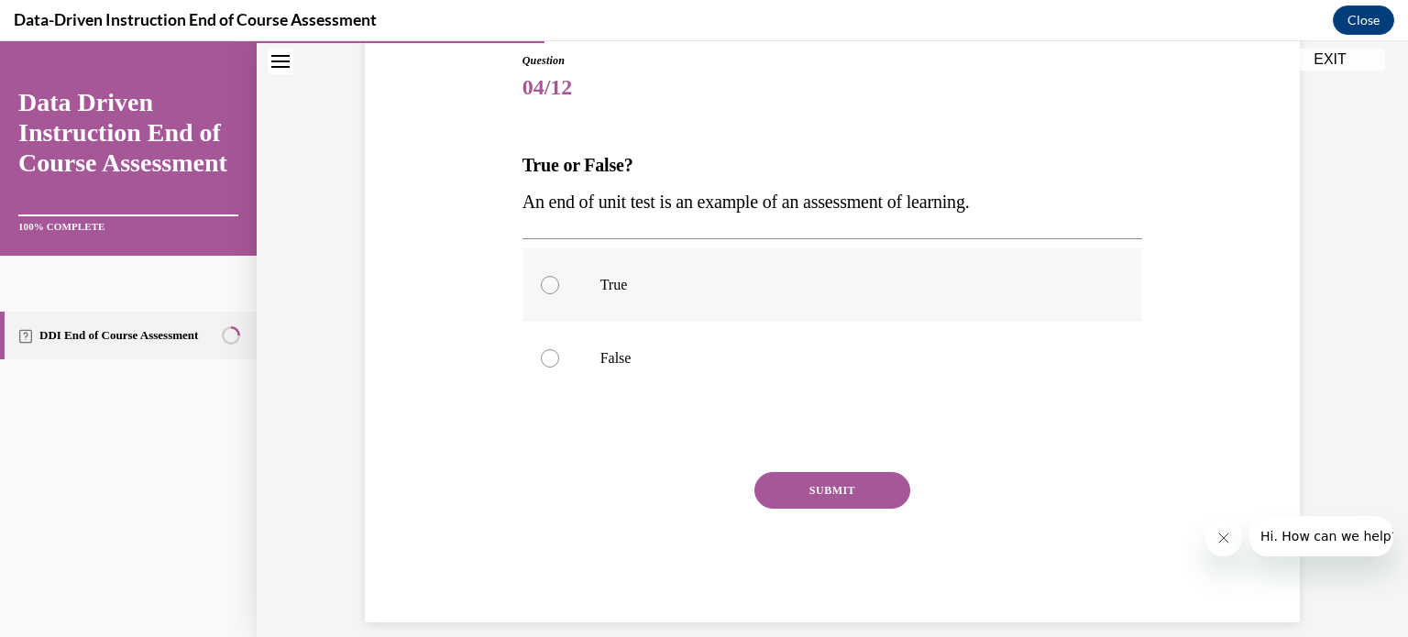
click at [547, 287] on div at bounding box center [550, 285] width 18 height 18
click at [547, 287] on input "True" at bounding box center [550, 285] width 18 height 18
radio input "true"
click at [799, 488] on button "SUBMIT" at bounding box center [832, 490] width 156 height 37
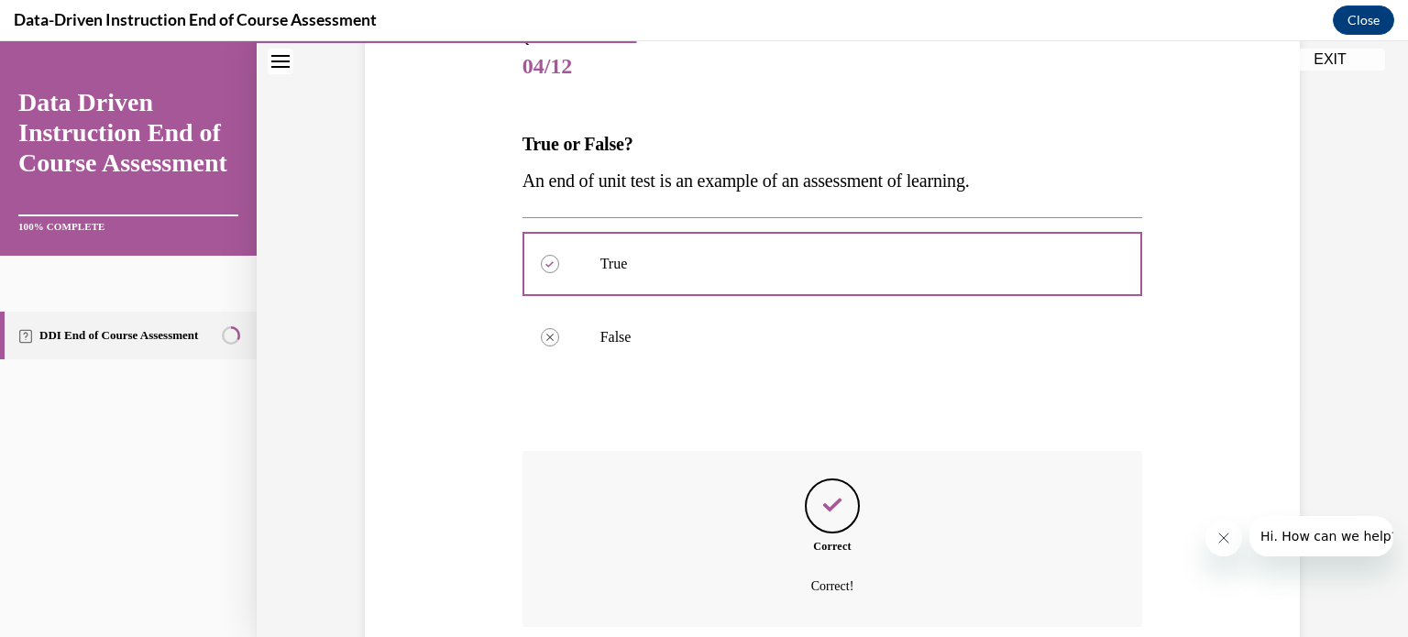
scroll to position [372, 0]
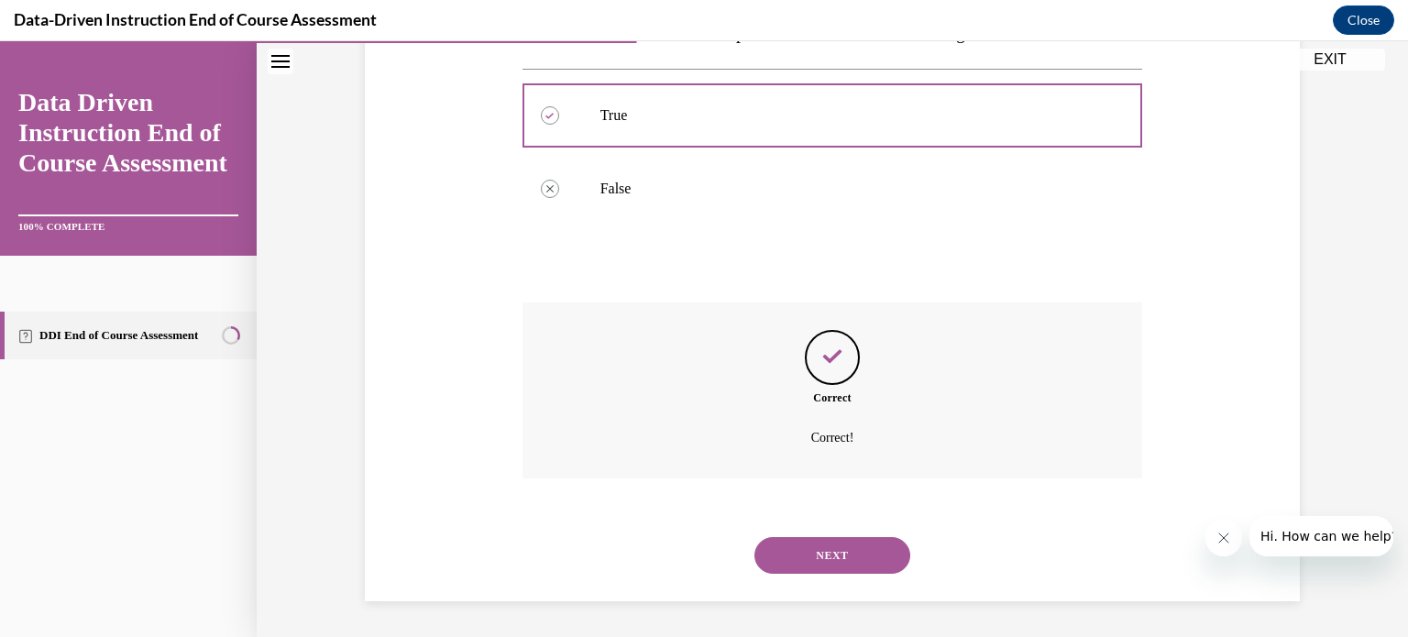
click at [802, 551] on button "NEXT" at bounding box center [832, 555] width 156 height 37
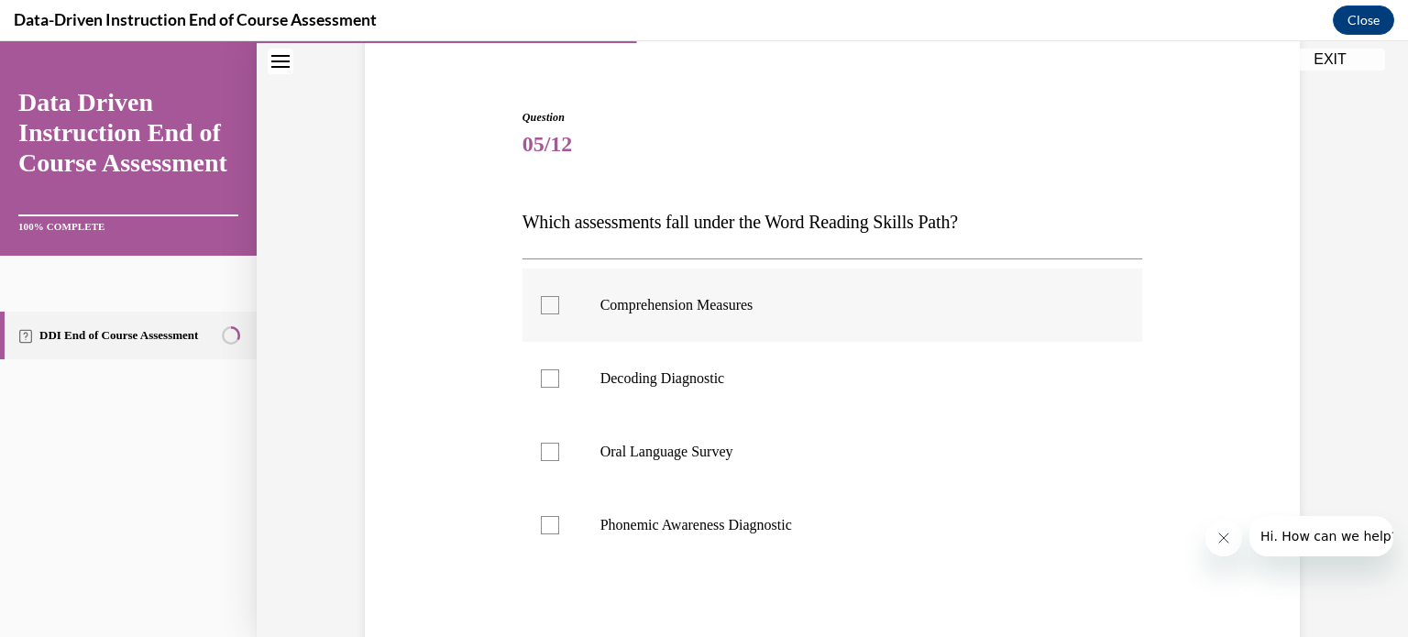
scroll to position [149, 0]
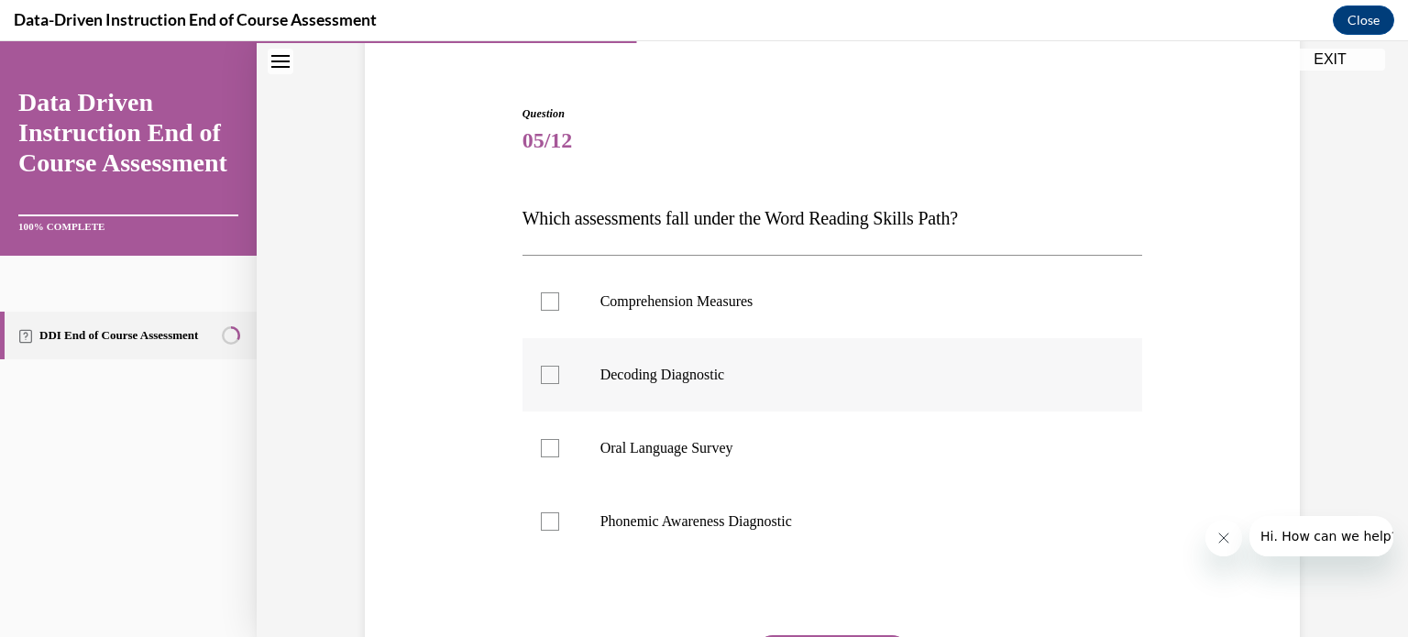
click at [556, 368] on div at bounding box center [550, 375] width 18 height 18
click at [556, 368] on input "Decoding Diagnostic" at bounding box center [550, 375] width 18 height 18
checkbox input "true"
click at [551, 522] on div at bounding box center [550, 521] width 18 height 18
click at [551, 522] on input "Phonemic Awareness Diagnostic" at bounding box center [550, 521] width 18 height 18
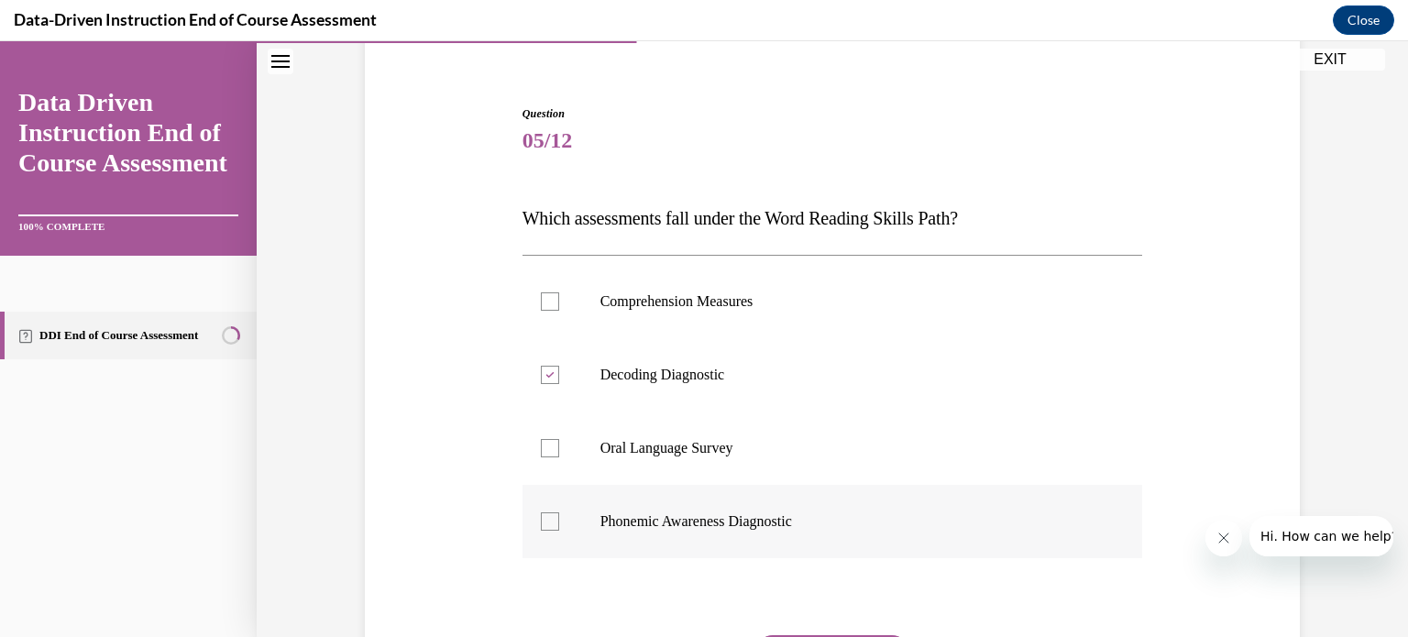
checkbox input "true"
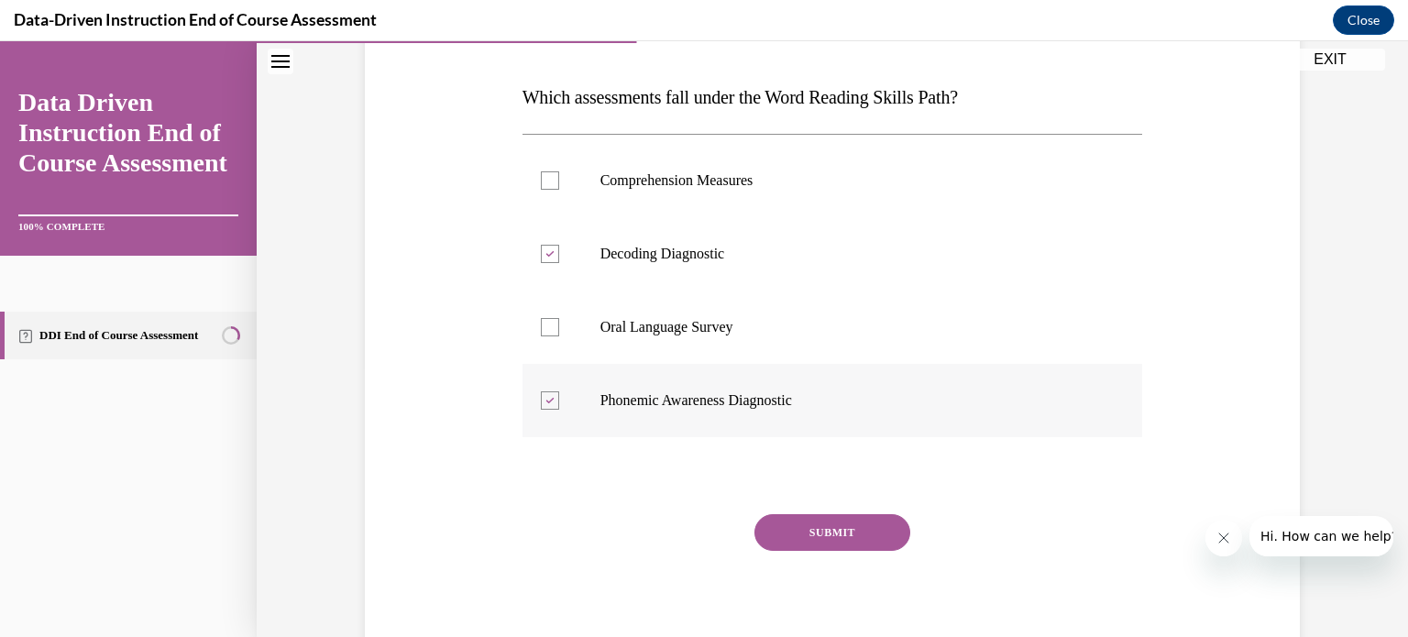
scroll to position [285, 0]
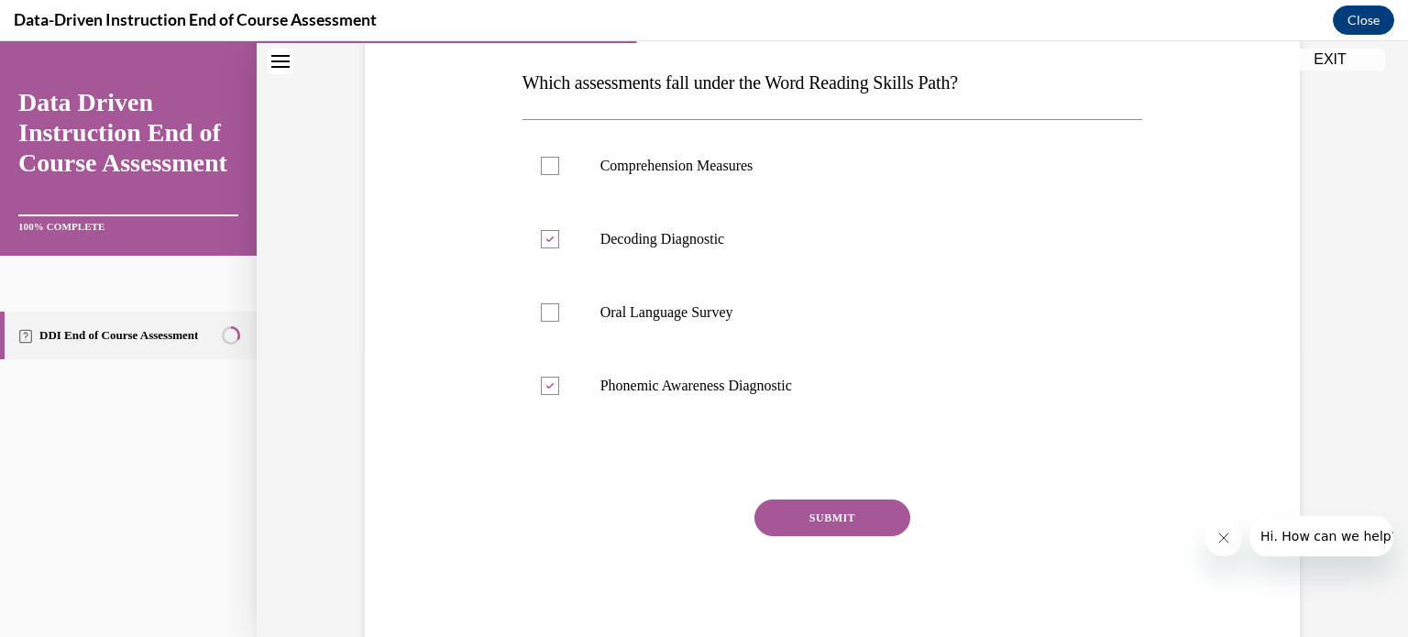
click at [843, 521] on button "SUBMIT" at bounding box center [832, 518] width 156 height 37
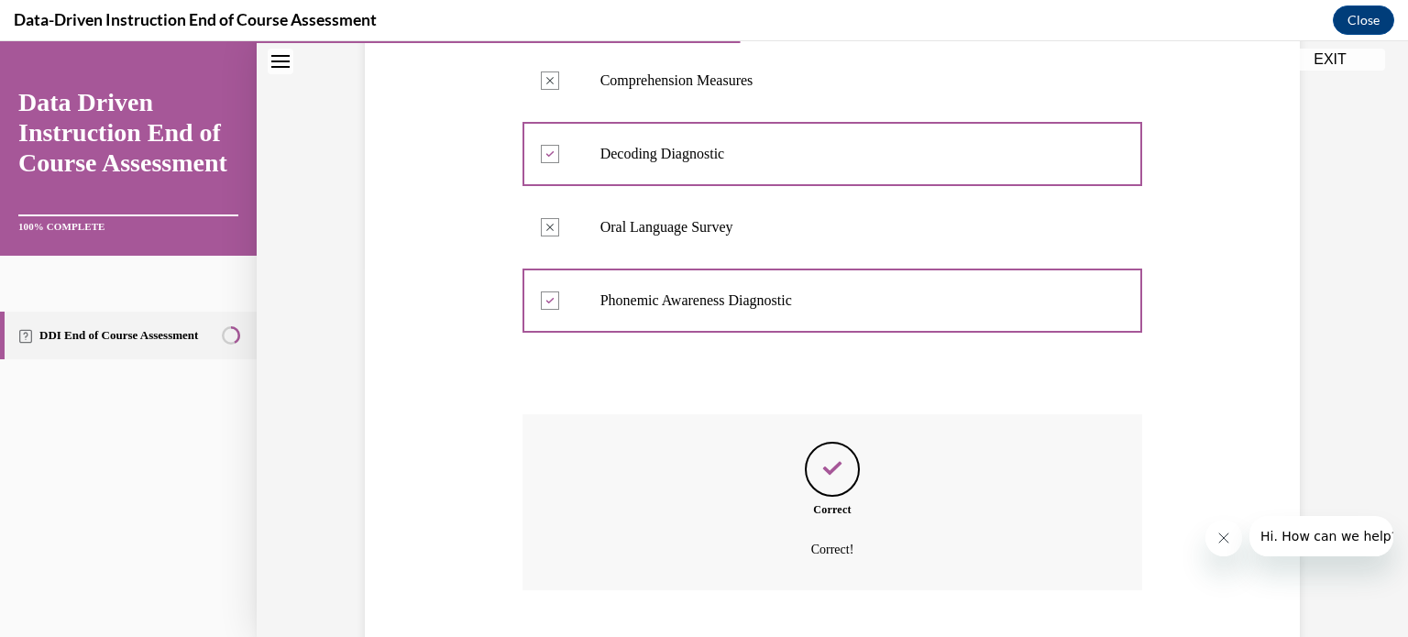
scroll to position [482, 0]
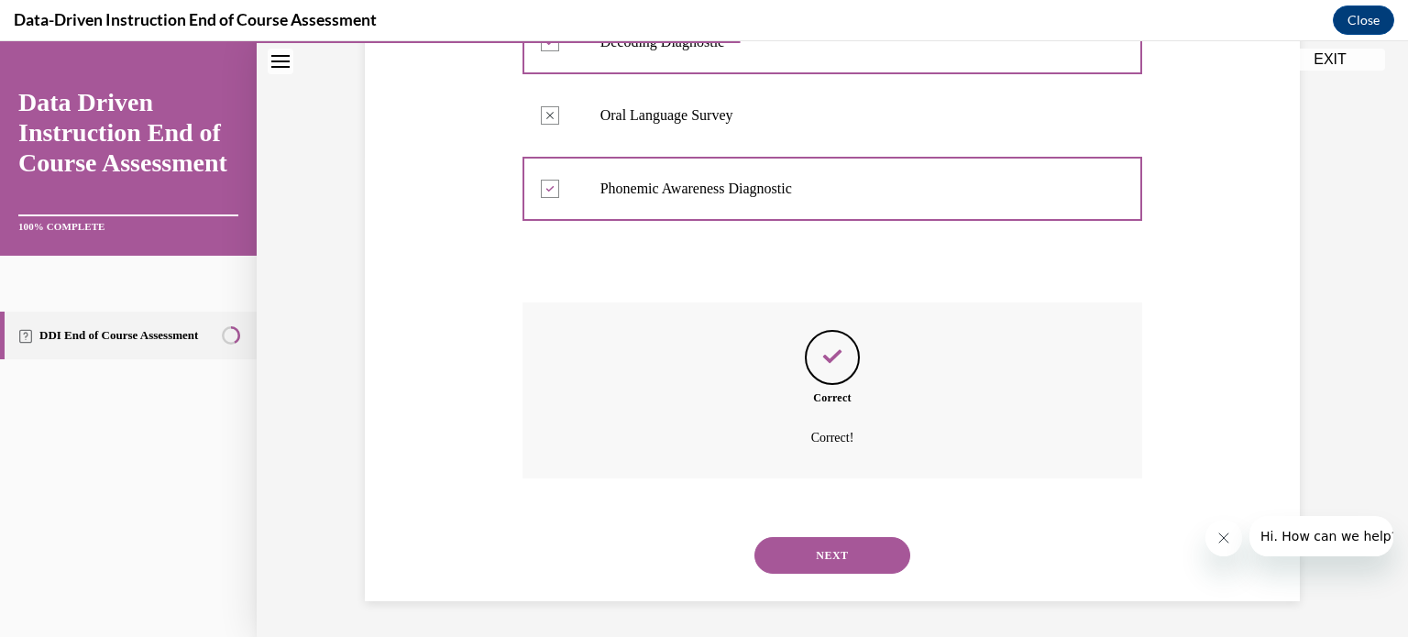
click at [840, 554] on button "NEXT" at bounding box center [832, 555] width 156 height 37
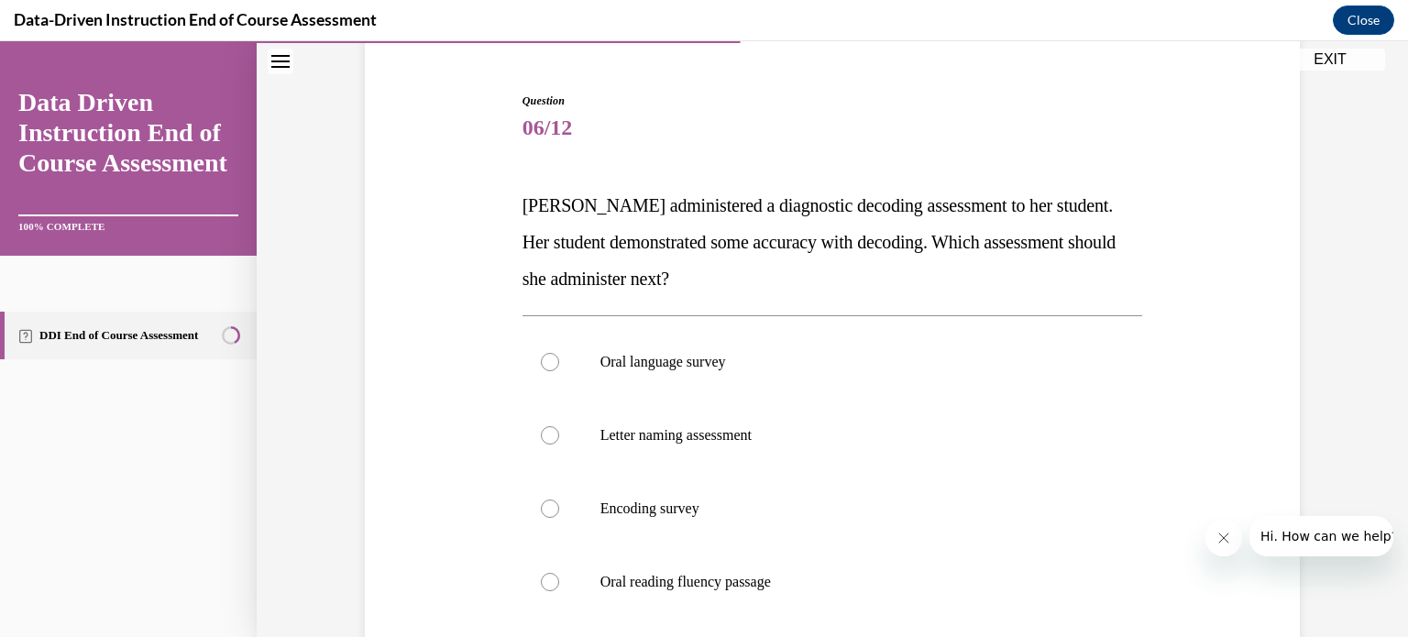
scroll to position [165, 0]
click at [550, 501] on div at bounding box center [550, 506] width 18 height 18
click at [550, 501] on input "Encoding survey" at bounding box center [550, 506] width 18 height 18
radio input "true"
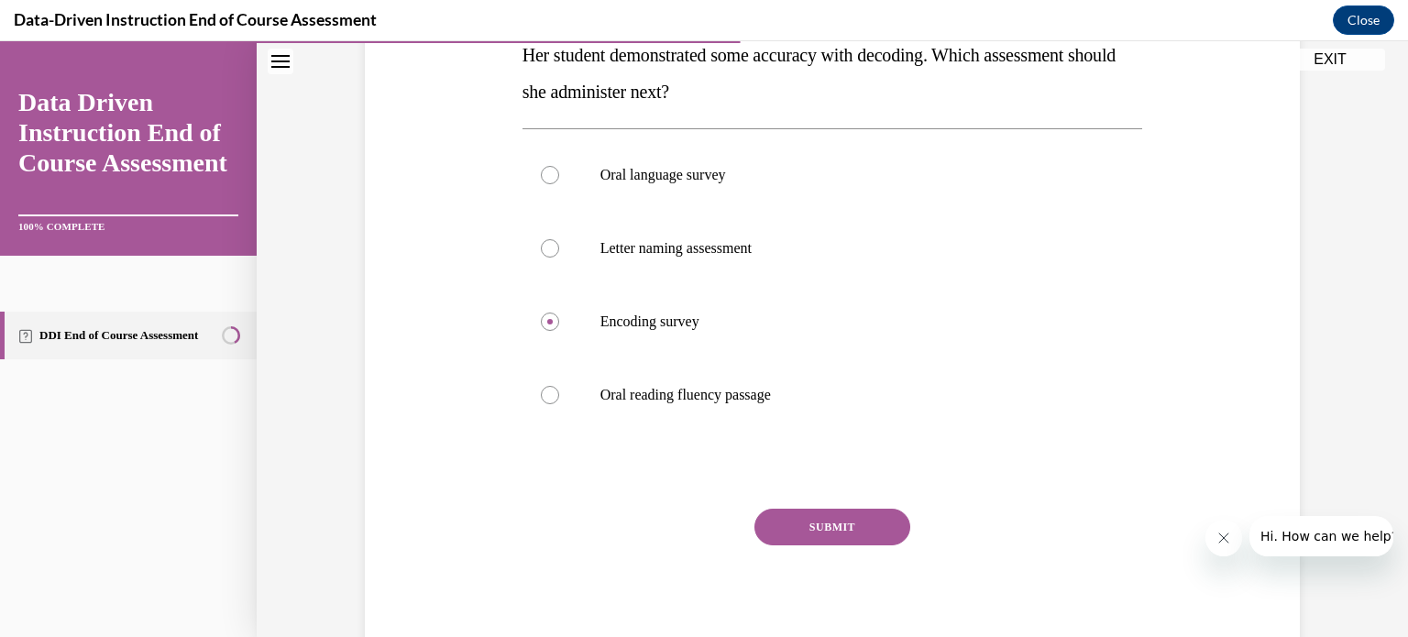
click at [805, 520] on button "SUBMIT" at bounding box center [832, 527] width 156 height 37
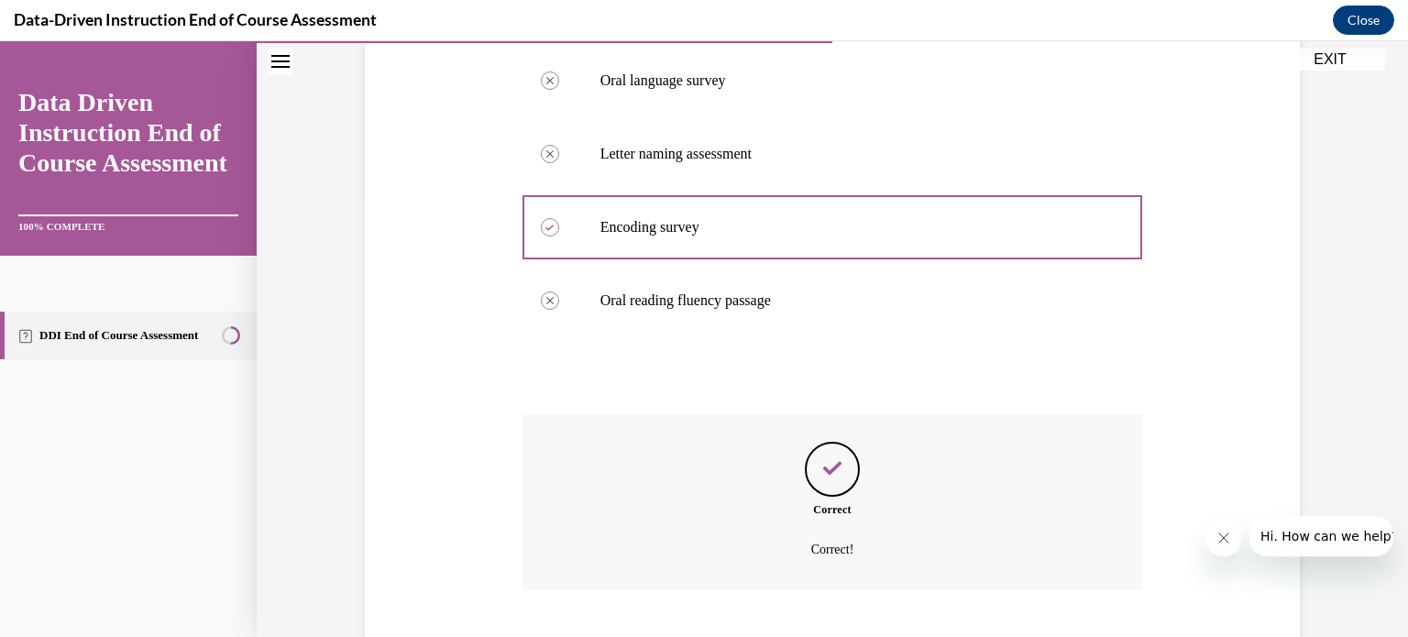
scroll to position [555, 0]
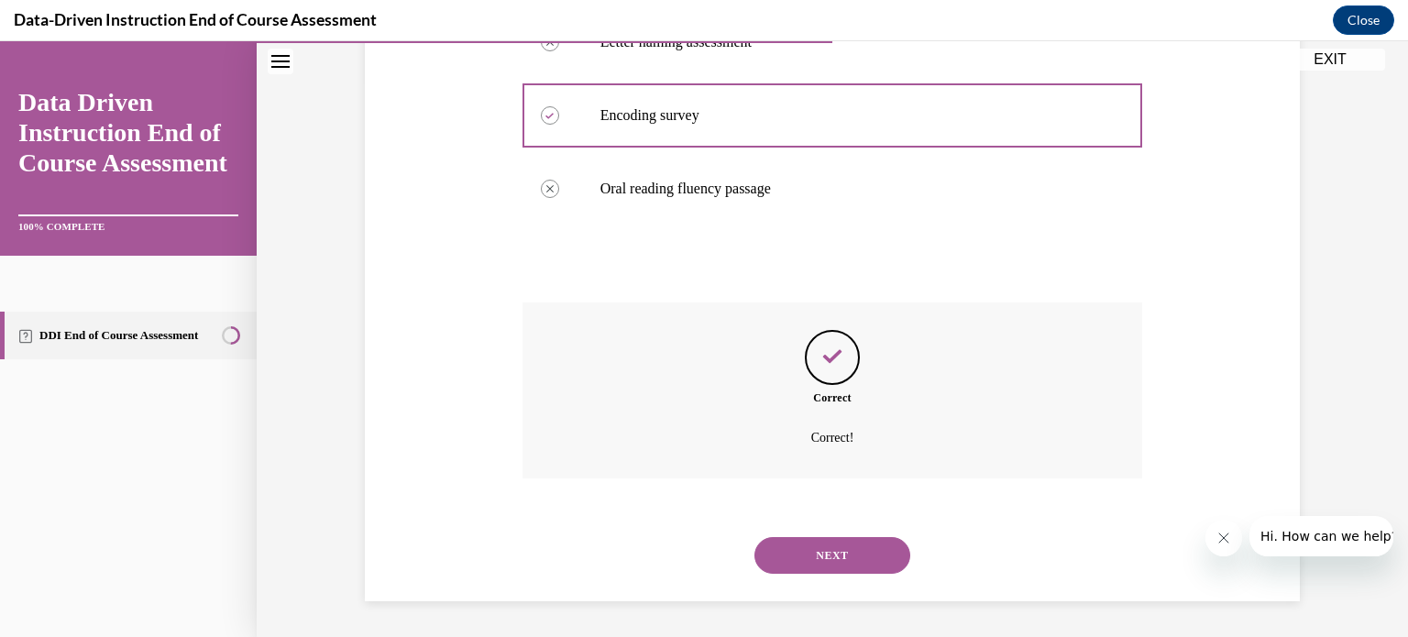
click at [795, 546] on button "NEXT" at bounding box center [832, 555] width 156 height 37
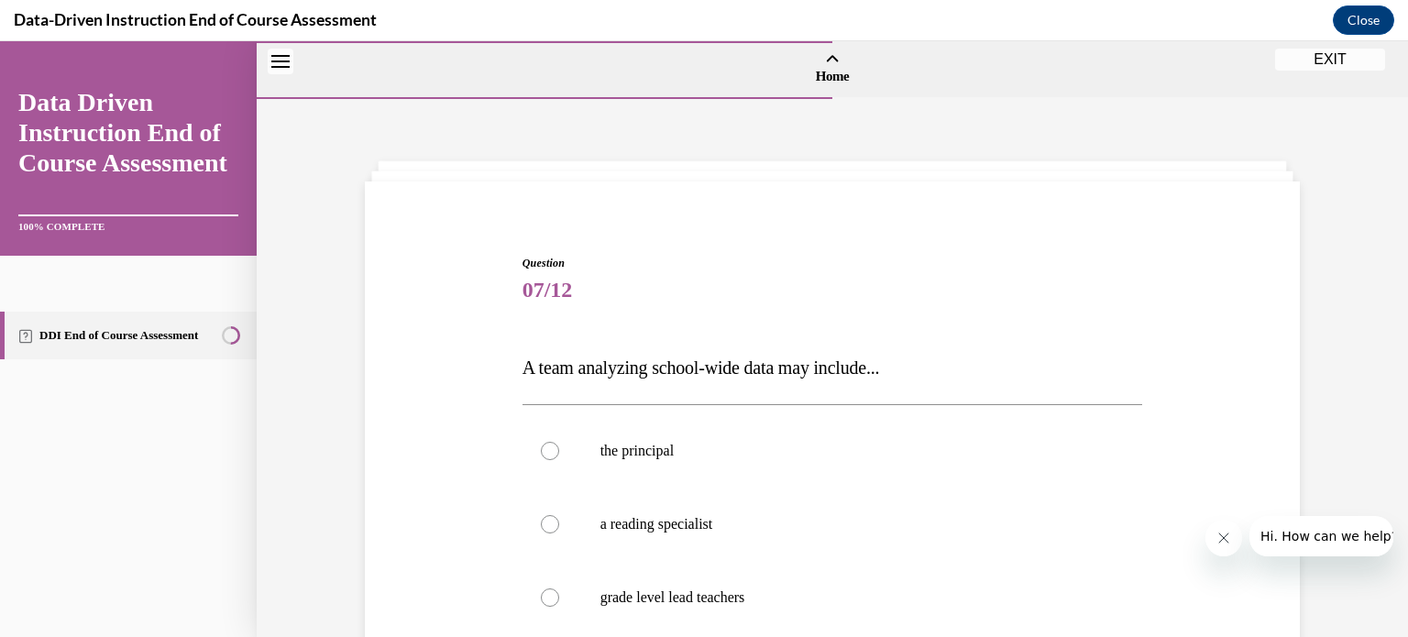
scroll to position [158, 0]
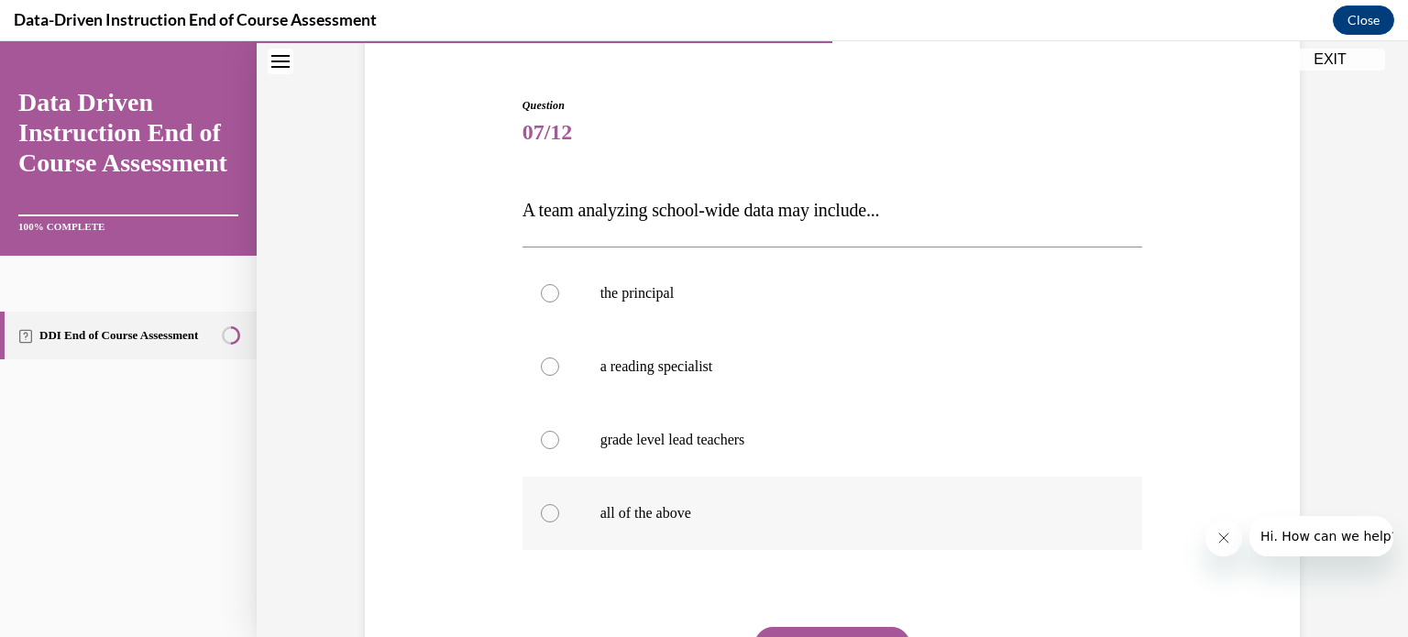
click at [555, 514] on div at bounding box center [550, 513] width 18 height 18
click at [555, 514] on input "all of the above" at bounding box center [550, 513] width 18 height 18
radio input "true"
click at [777, 631] on button "SUBMIT" at bounding box center [832, 645] width 156 height 37
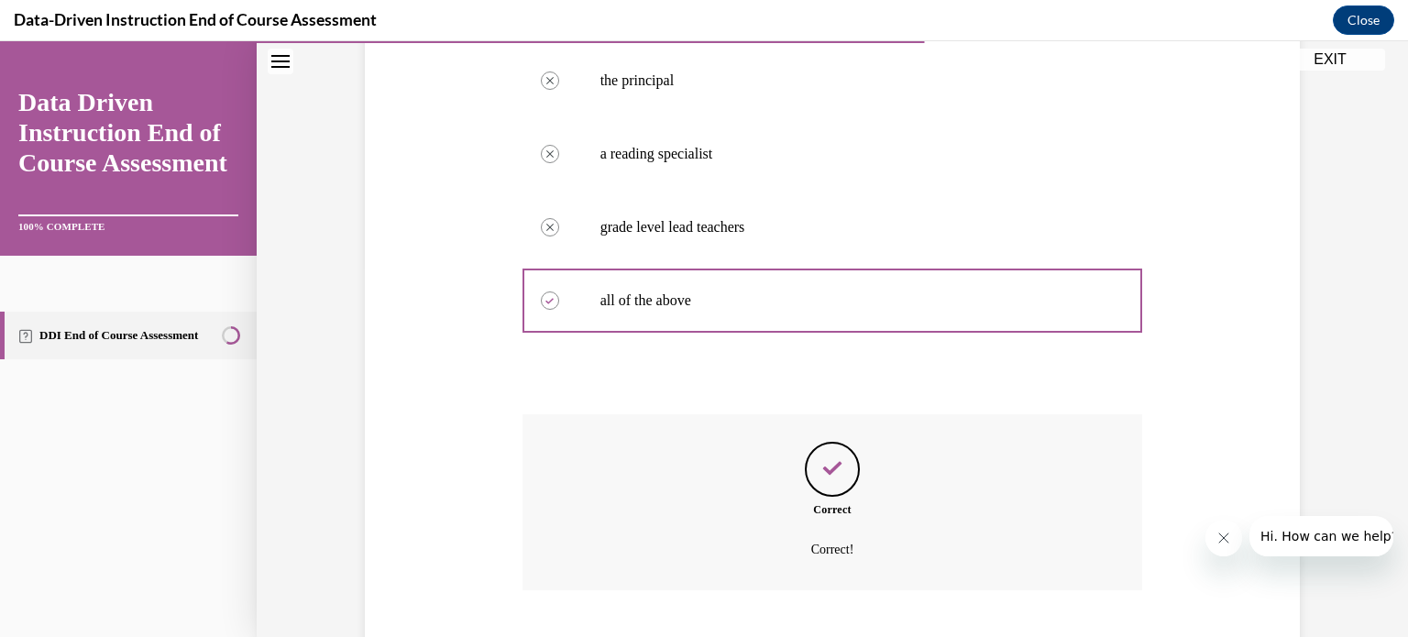
scroll to position [482, 0]
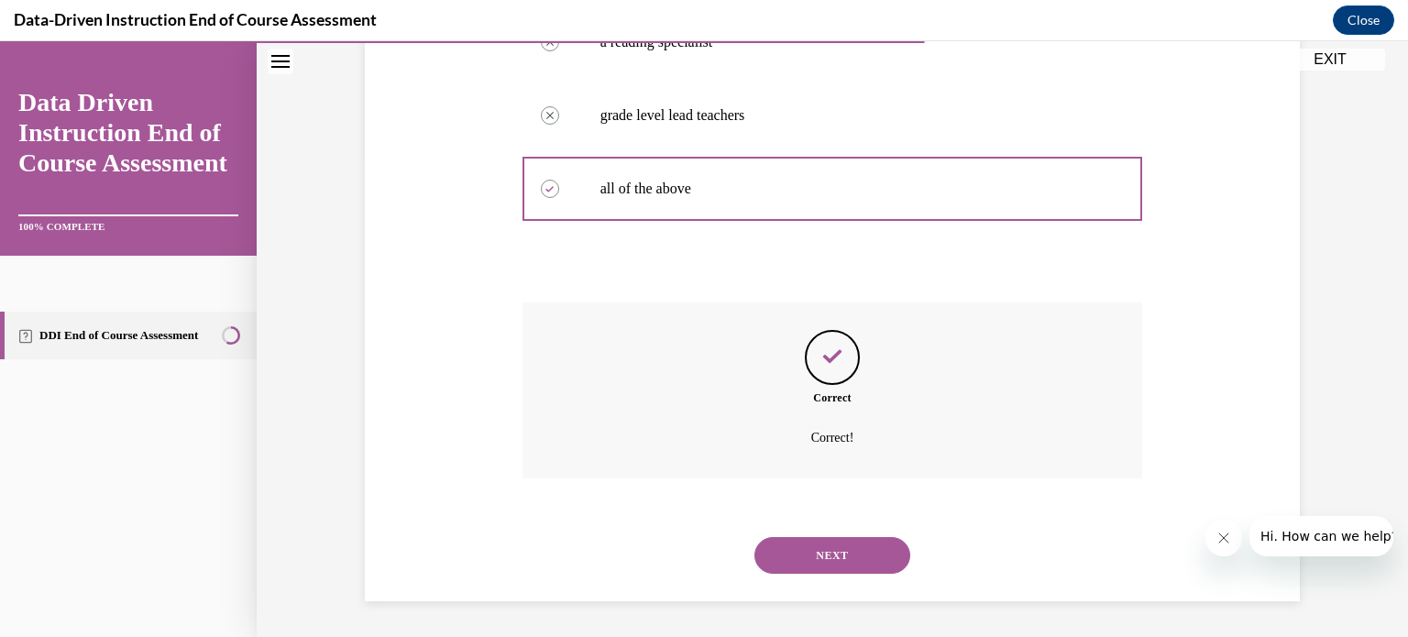
click at [836, 565] on button "NEXT" at bounding box center [832, 555] width 156 height 37
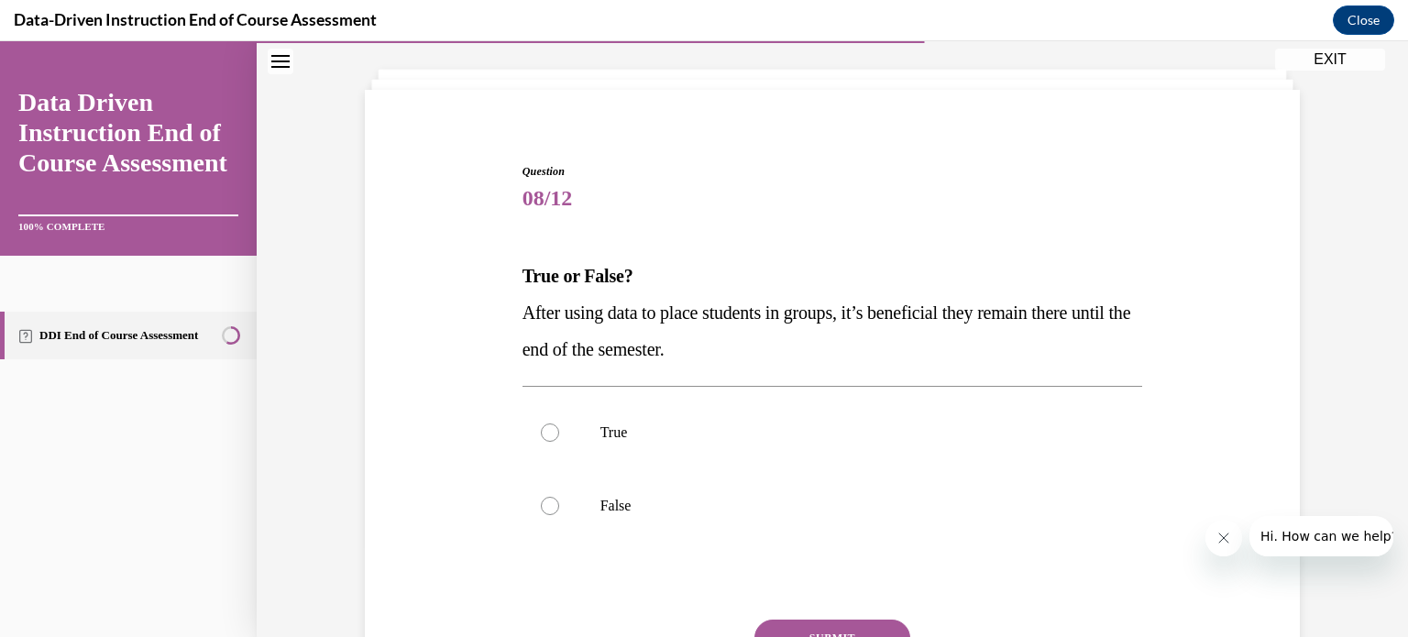
scroll to position [93, 0]
click at [554, 512] on label "False" at bounding box center [832, 504] width 621 height 73
click at [554, 512] on input "False" at bounding box center [550, 505] width 18 height 18
radio input "true"
click at [776, 623] on button "SUBMIT" at bounding box center [832, 637] width 156 height 37
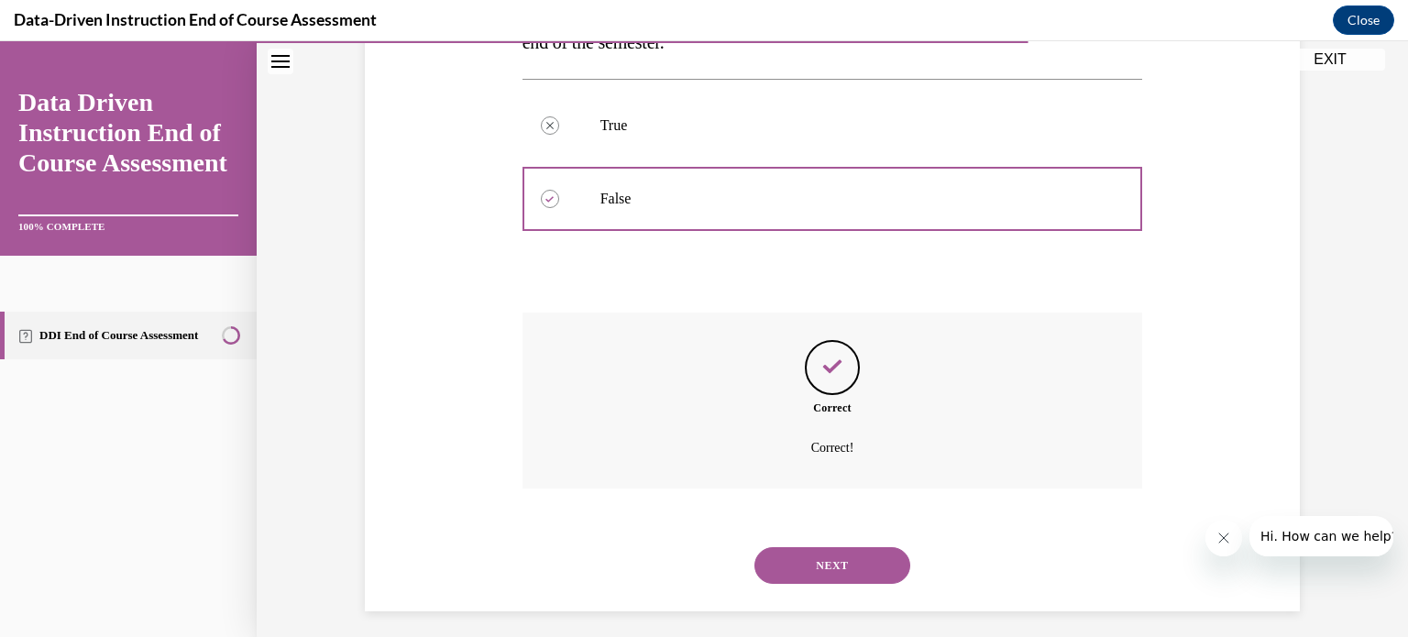
scroll to position [409, 0]
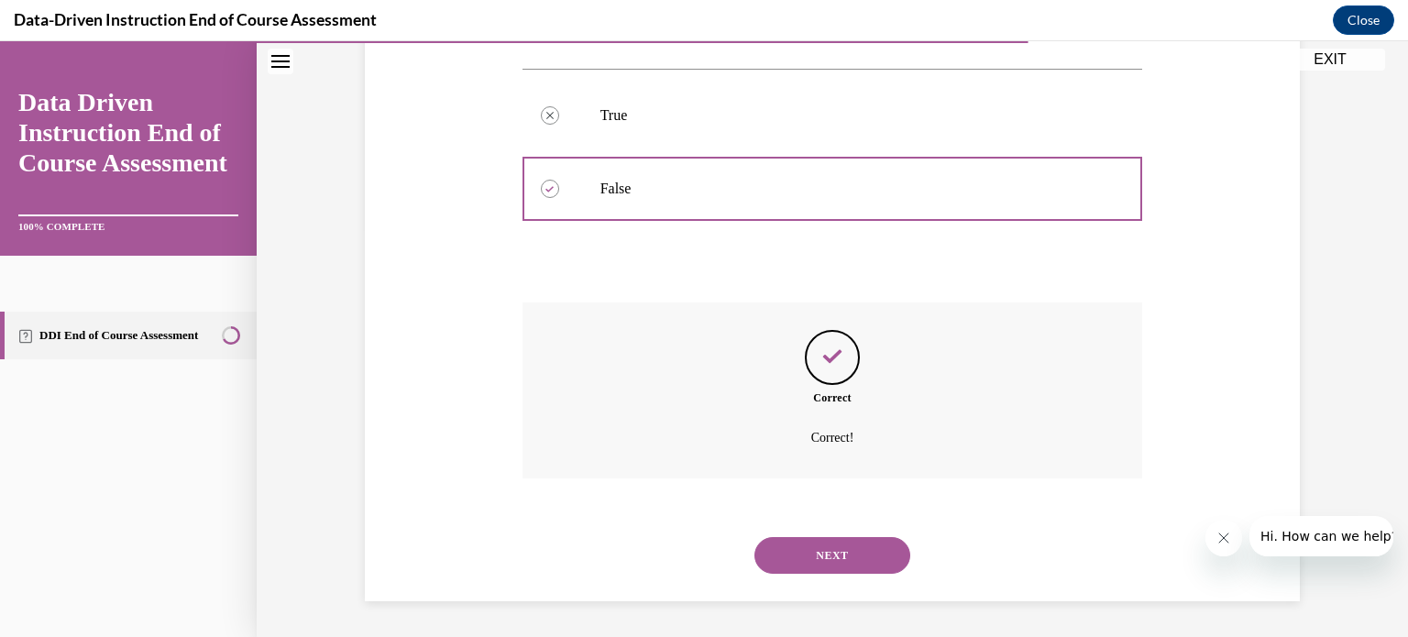
click at [862, 556] on button "NEXT" at bounding box center [832, 555] width 156 height 37
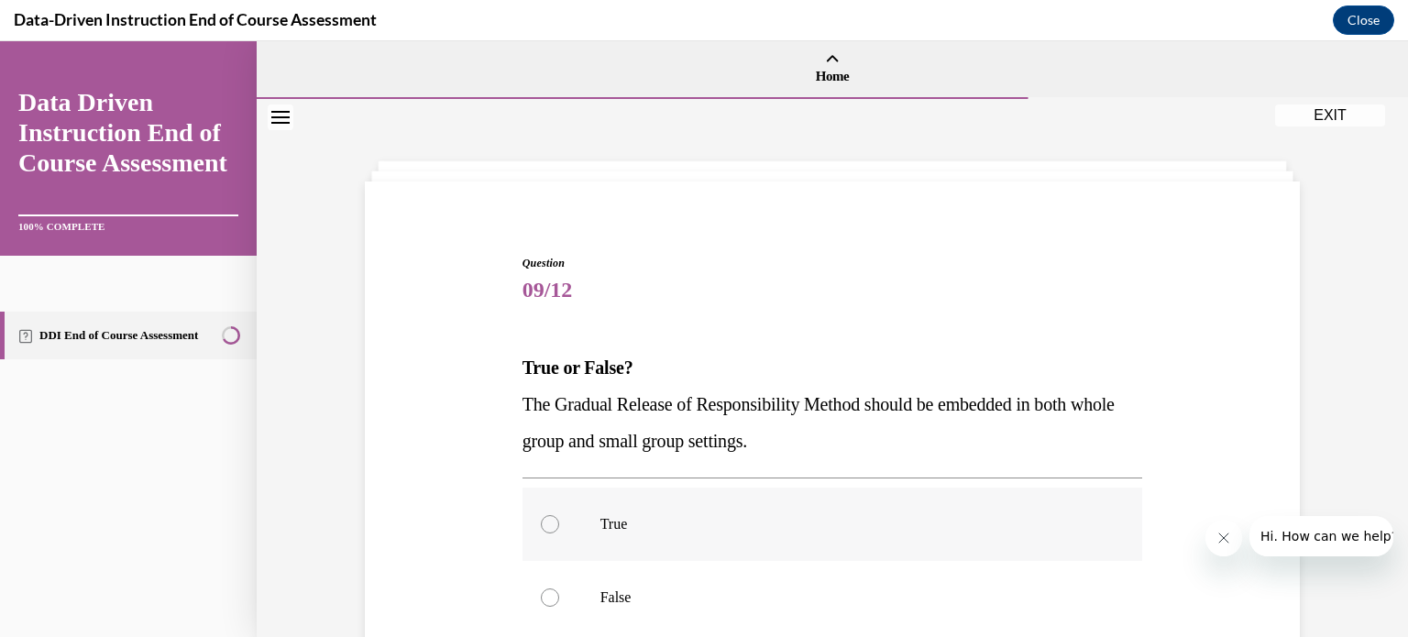
click at [556, 519] on div at bounding box center [550, 524] width 18 height 18
click at [556, 519] on input "True" at bounding box center [550, 524] width 18 height 18
radio input "true"
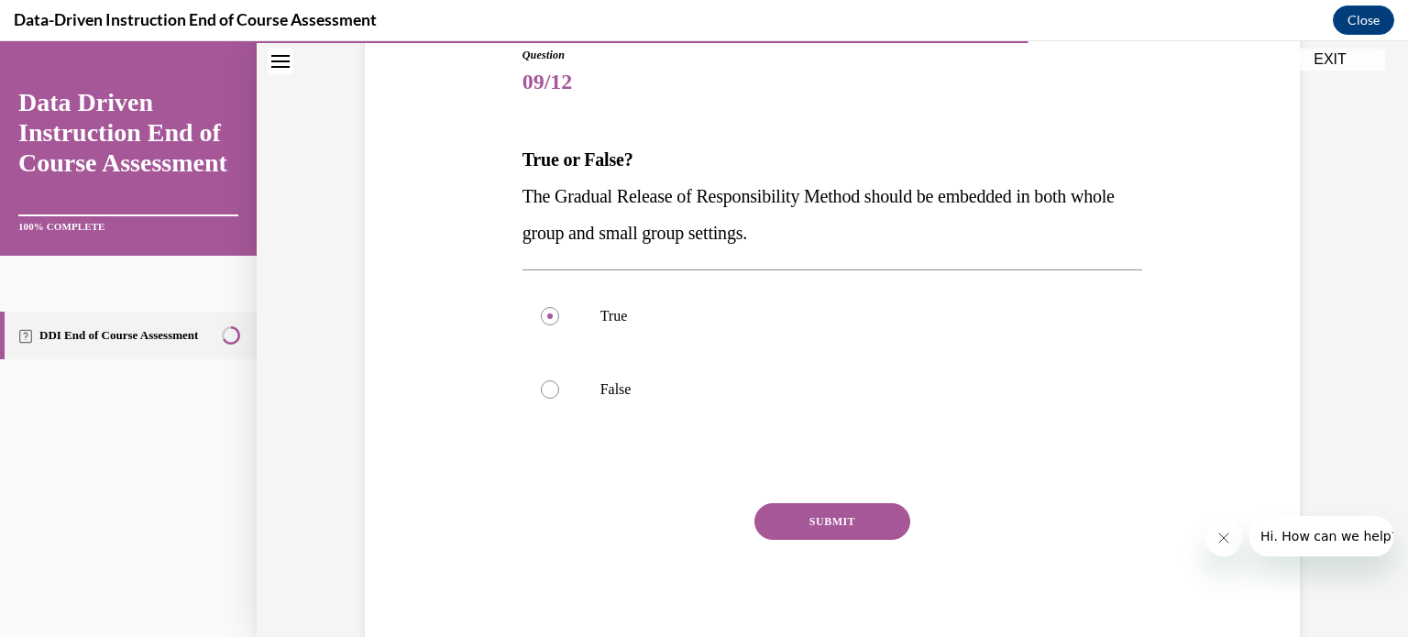
click at [832, 509] on button "SUBMIT" at bounding box center [832, 521] width 156 height 37
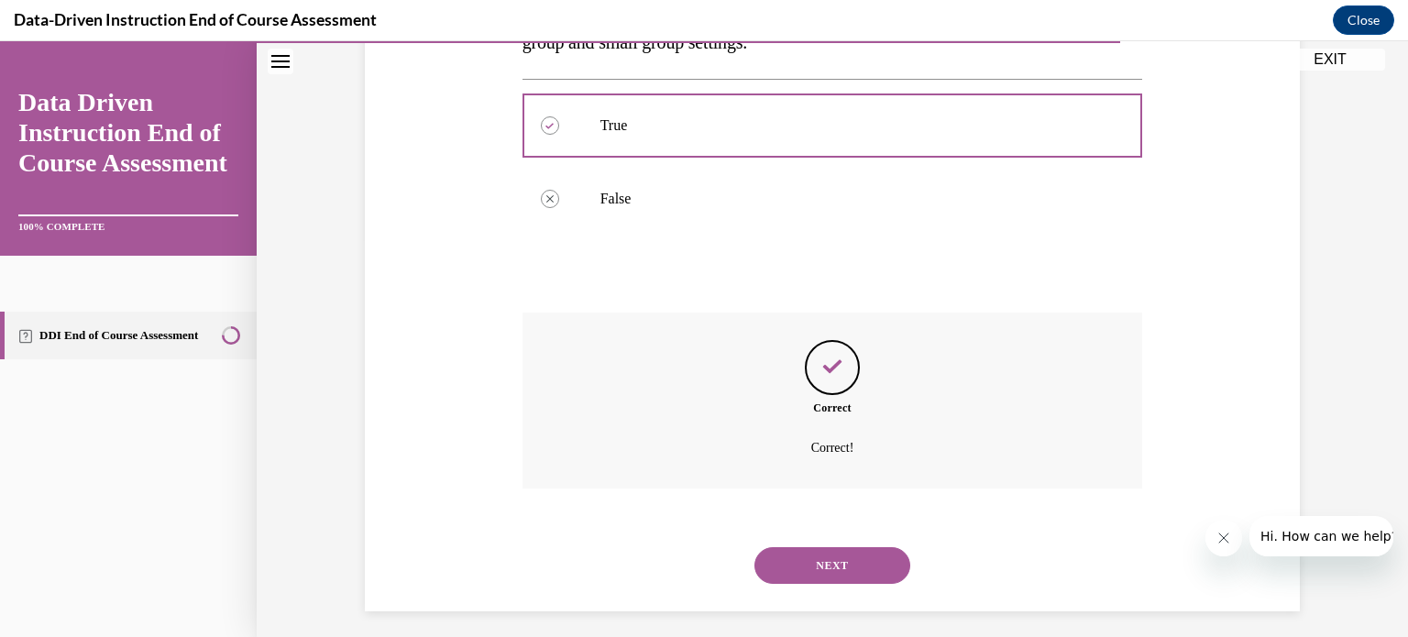
scroll to position [409, 0]
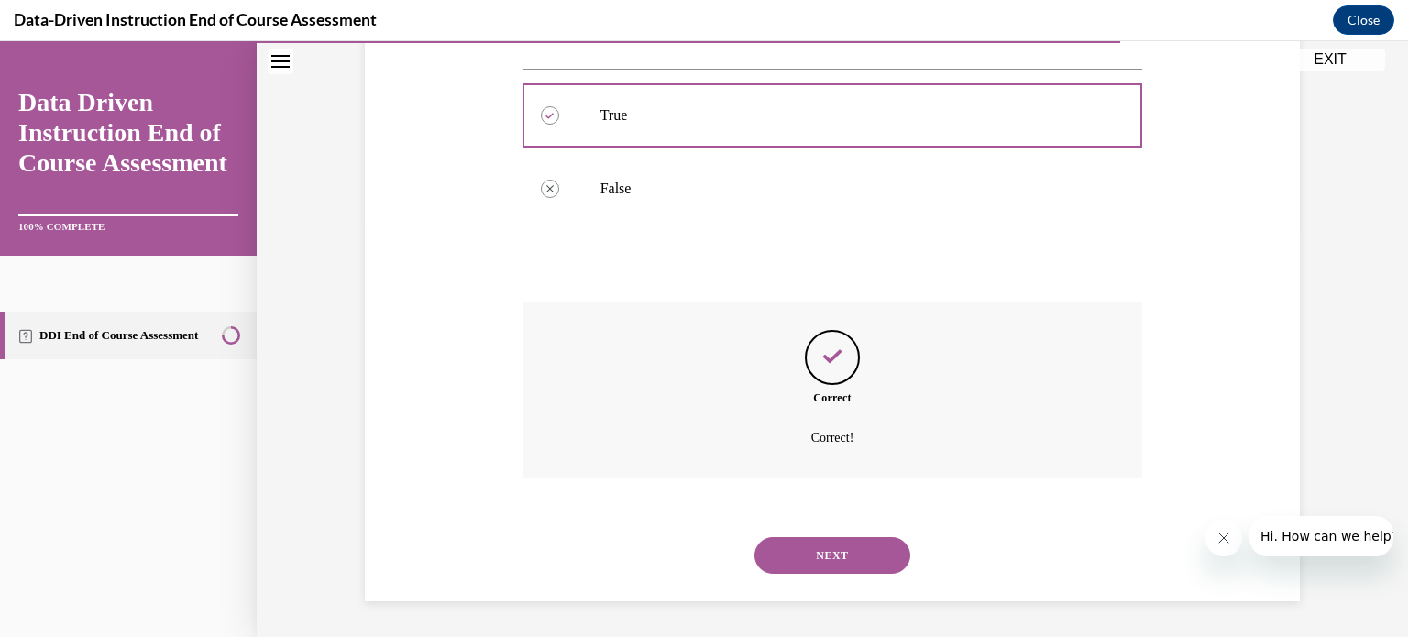
click at [823, 547] on button "NEXT" at bounding box center [832, 555] width 156 height 37
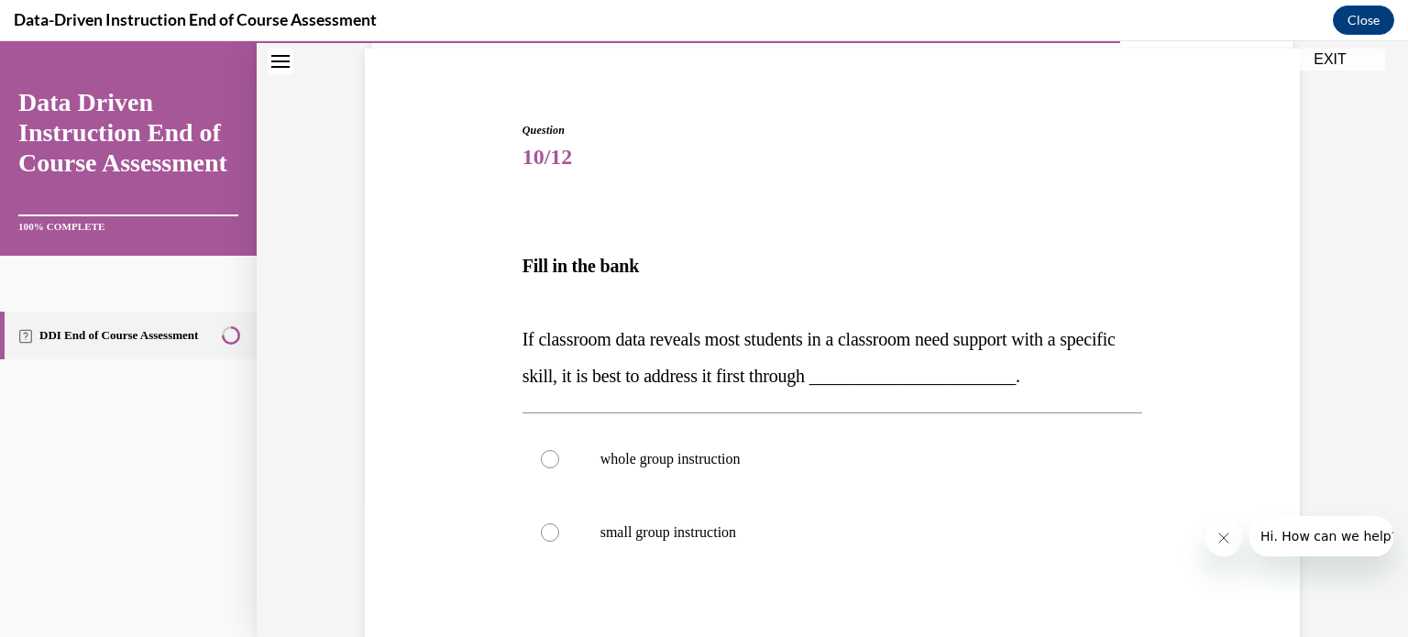
scroll to position [135, 0]
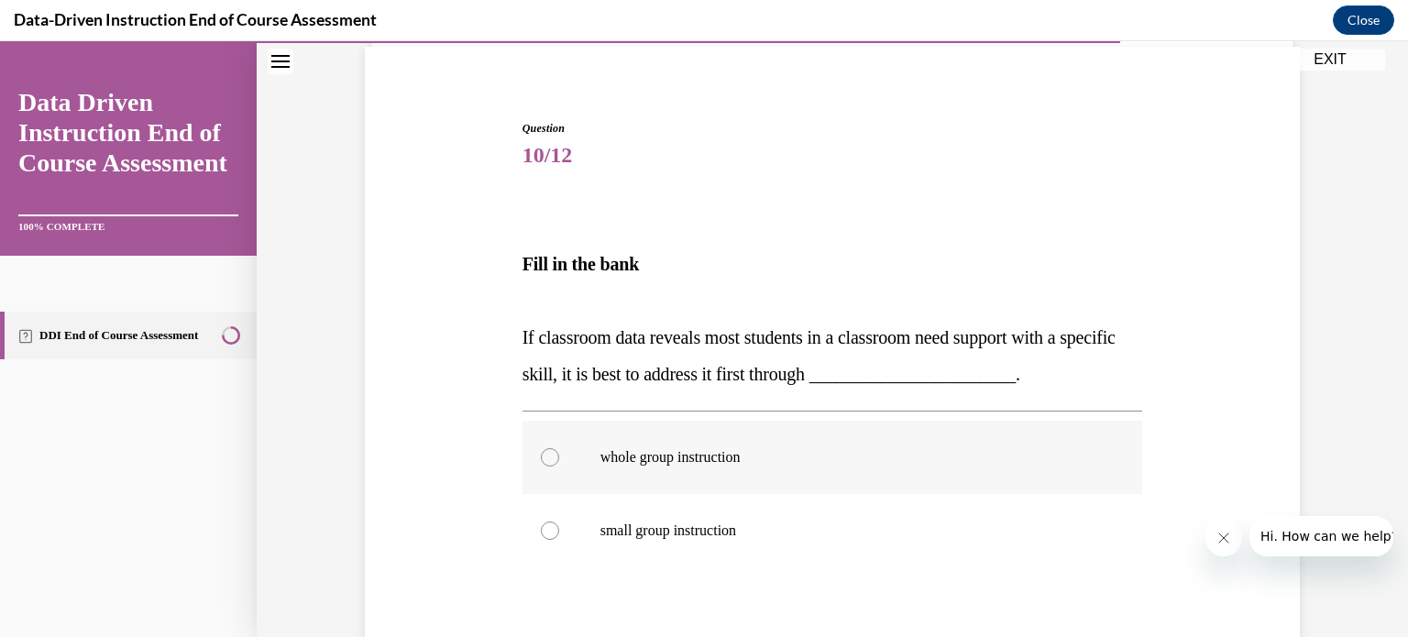
click at [554, 462] on div at bounding box center [550, 457] width 18 height 18
click at [554, 462] on input "whole group instruction" at bounding box center [550, 457] width 18 height 18
radio input "true"
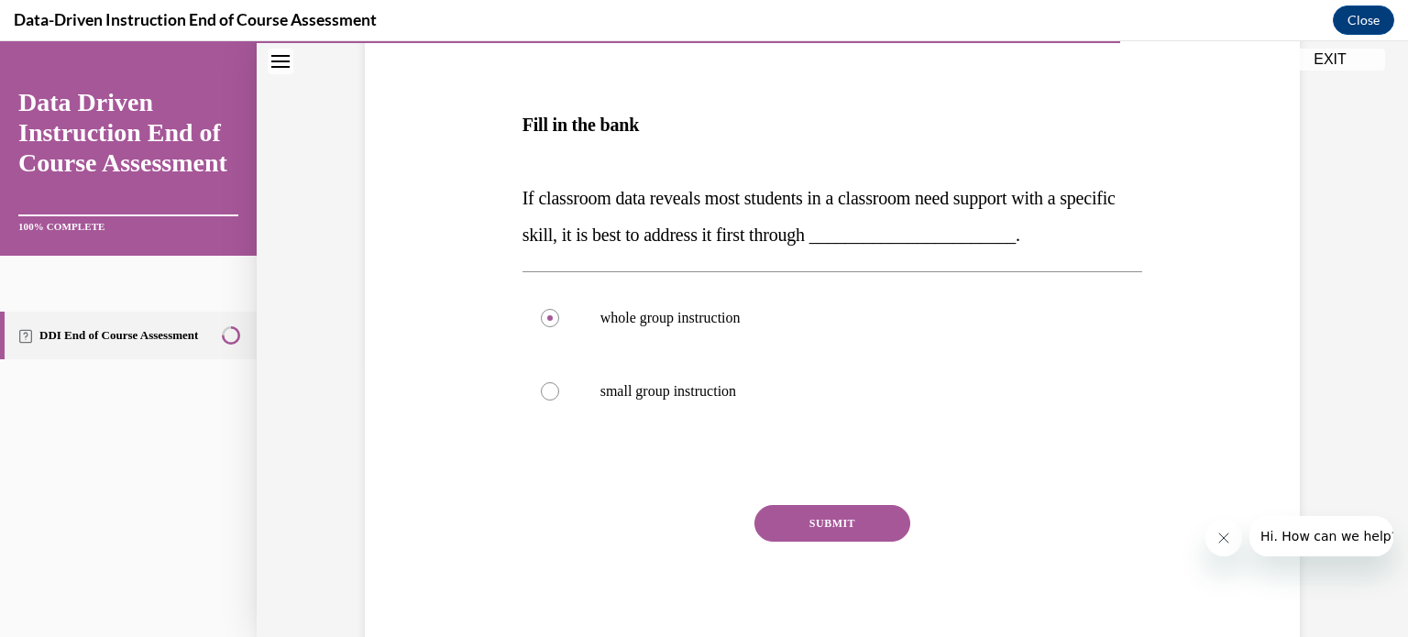
click at [807, 517] on button "SUBMIT" at bounding box center [832, 523] width 156 height 37
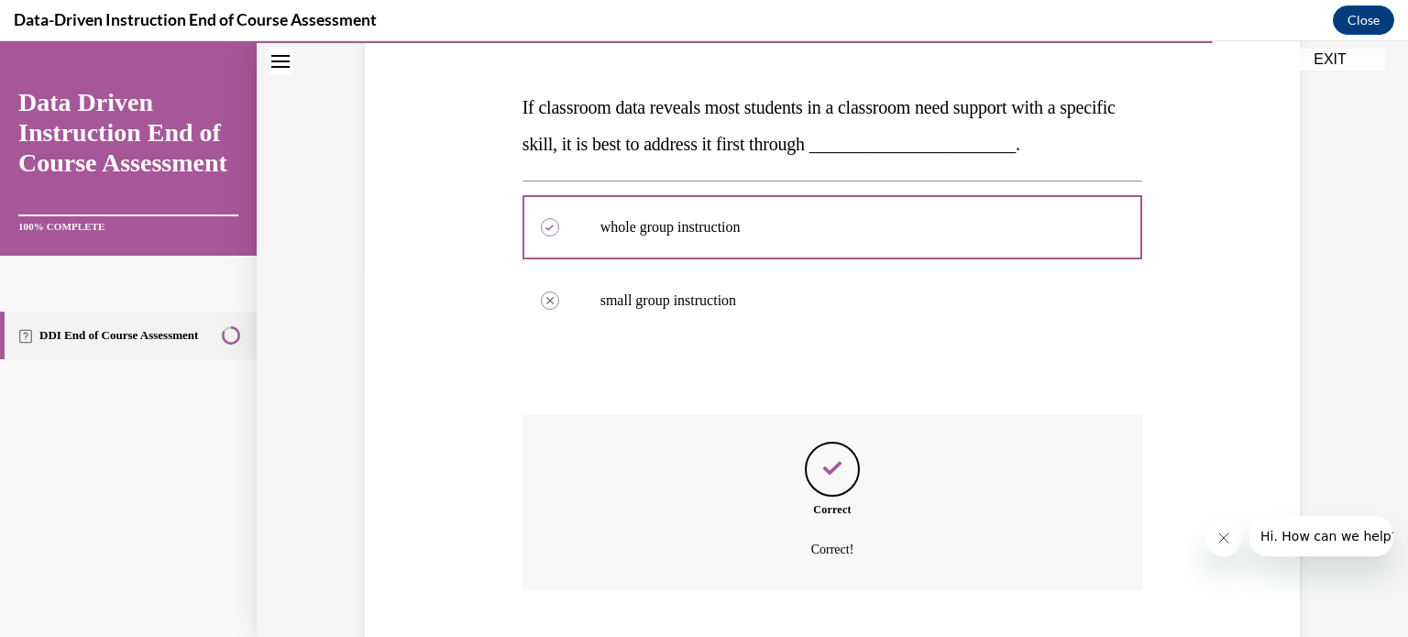
scroll to position [477, 0]
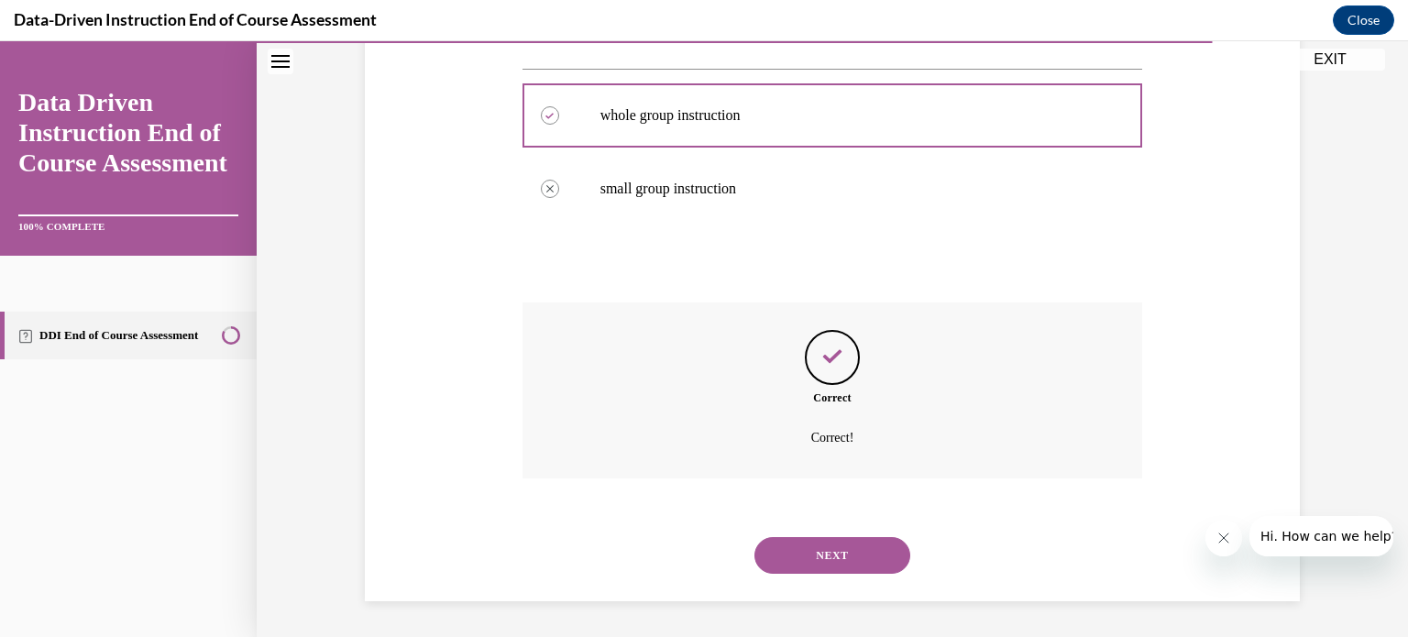
click at [791, 553] on button "NEXT" at bounding box center [832, 555] width 156 height 37
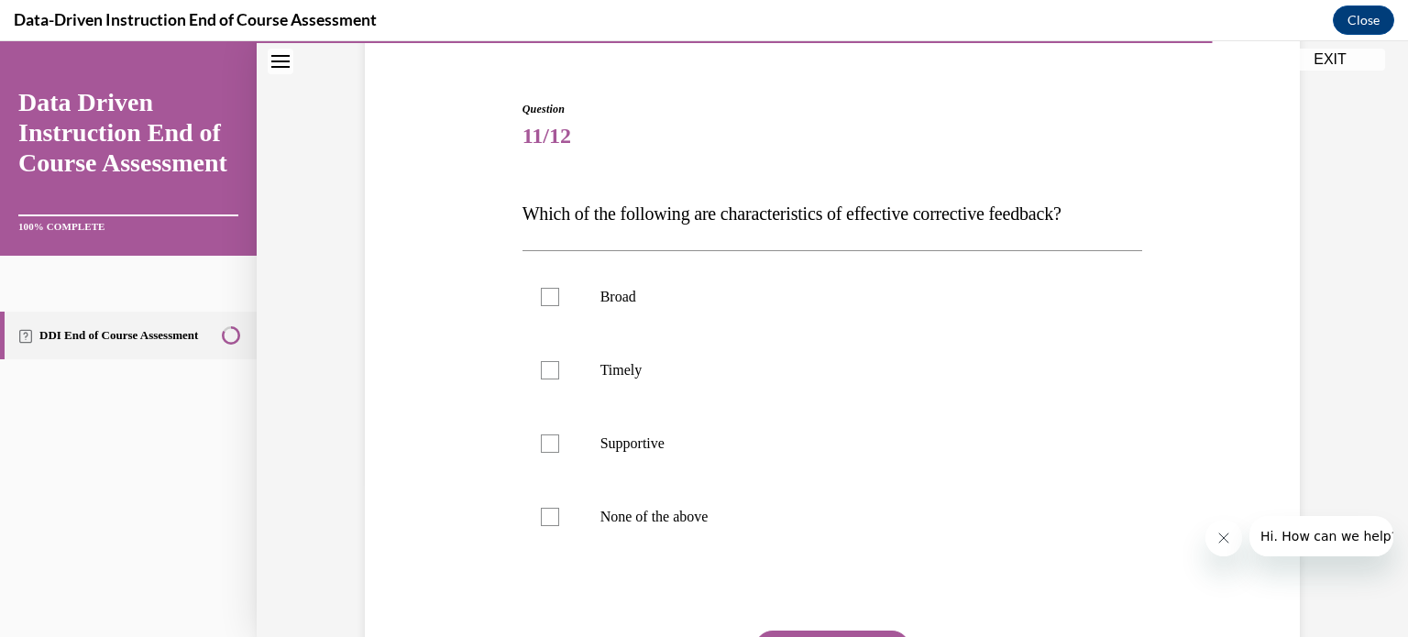
scroll to position [158, 0]
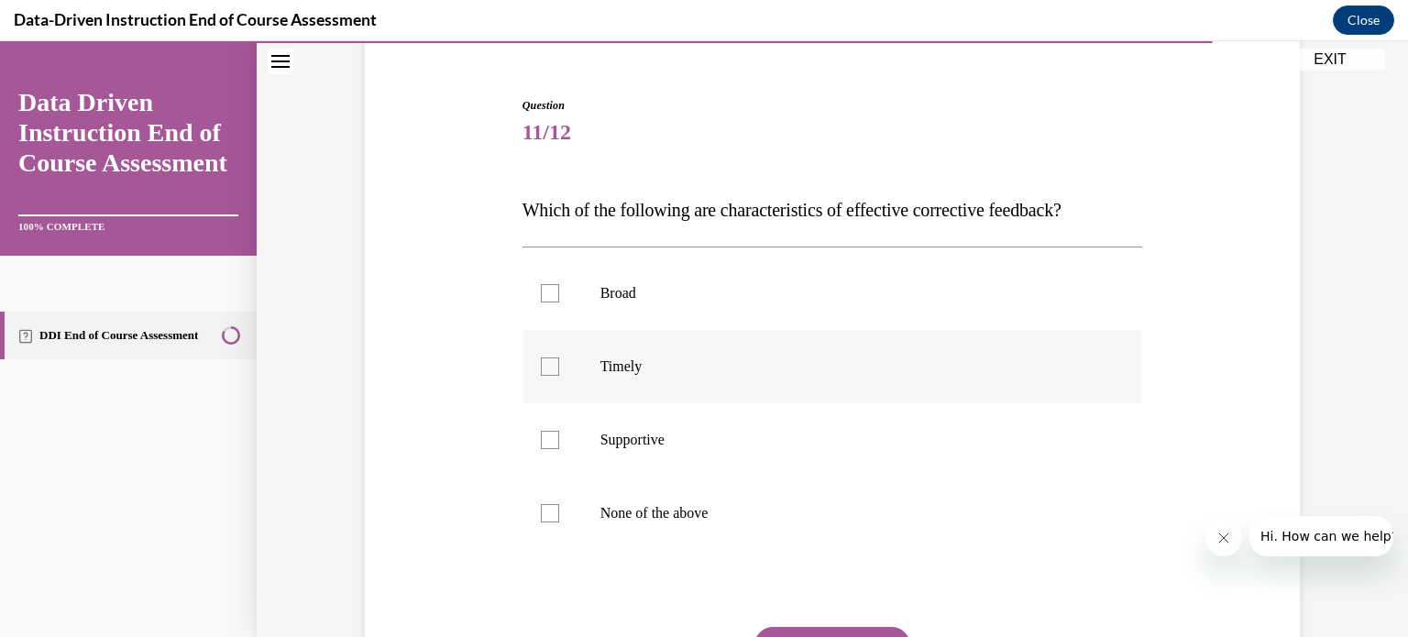
click at [555, 368] on div at bounding box center [550, 366] width 18 height 18
click at [555, 368] on input "Timely" at bounding box center [550, 366] width 18 height 18
checkbox input "true"
click at [550, 436] on div at bounding box center [550, 440] width 18 height 18
click at [550, 436] on input "Supportive" at bounding box center [550, 440] width 18 height 18
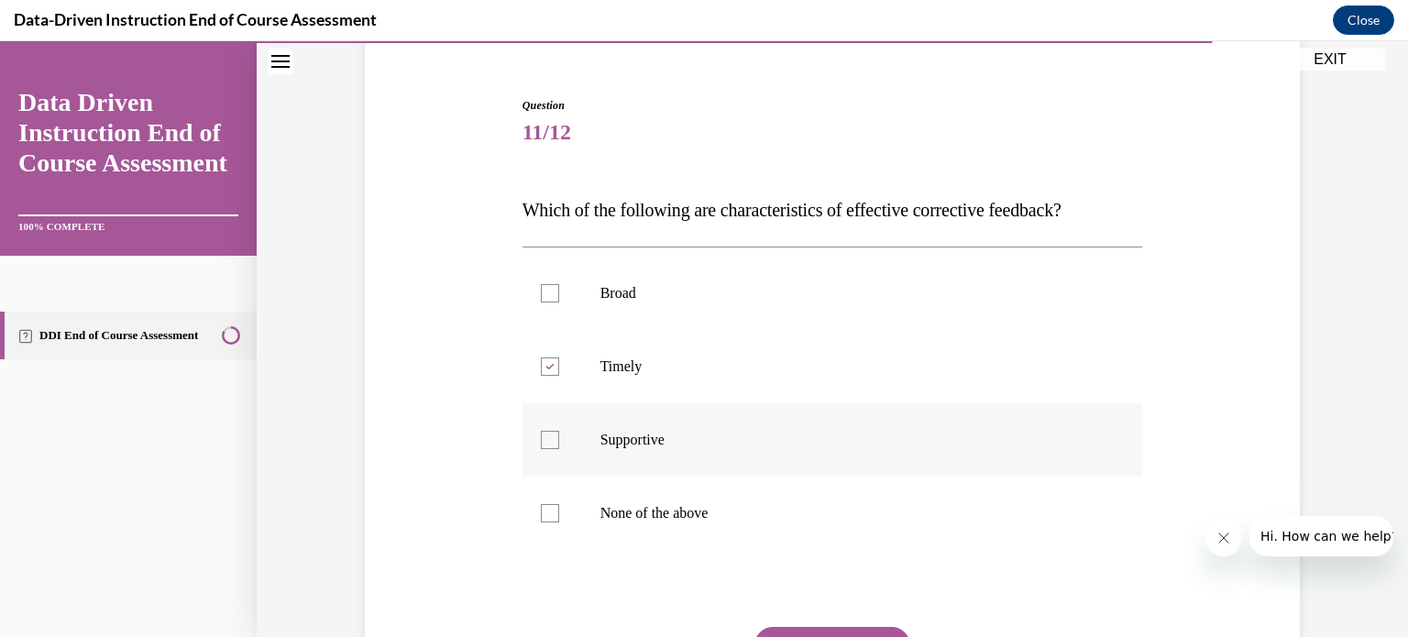
checkbox input "true"
click at [795, 633] on button "SUBMIT" at bounding box center [832, 645] width 156 height 37
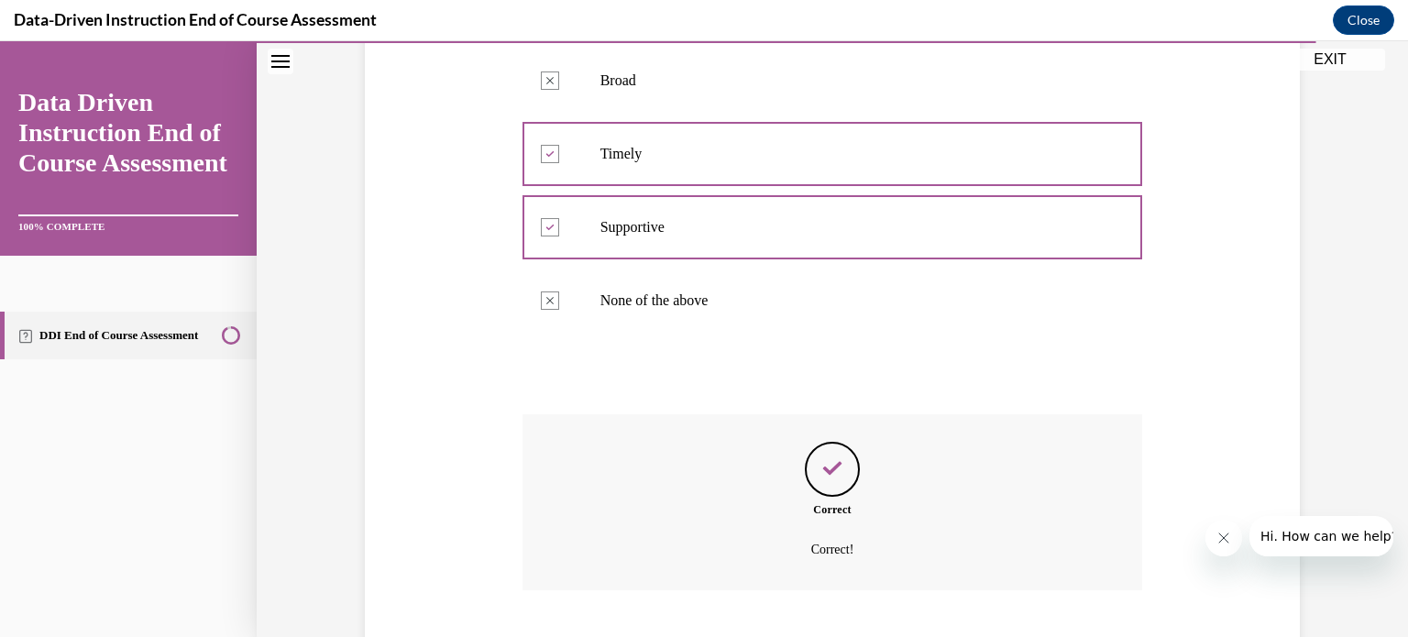
scroll to position [482, 0]
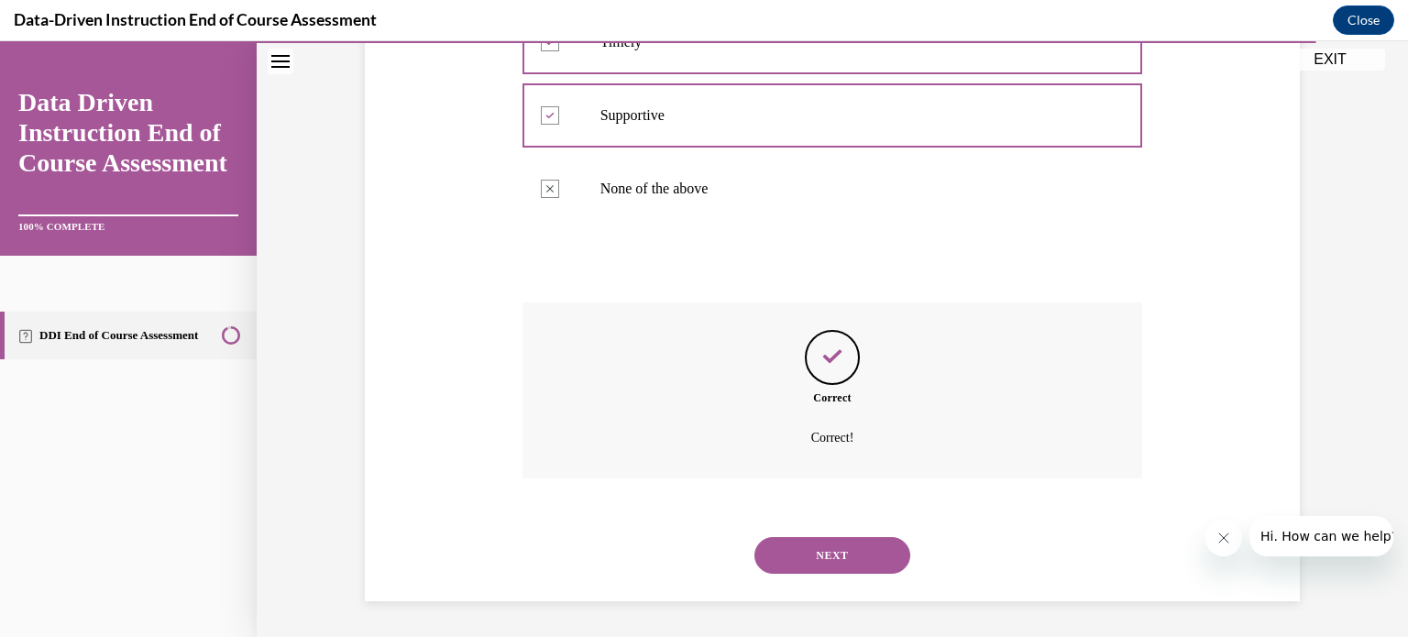
click at [836, 564] on button "NEXT" at bounding box center [832, 555] width 156 height 37
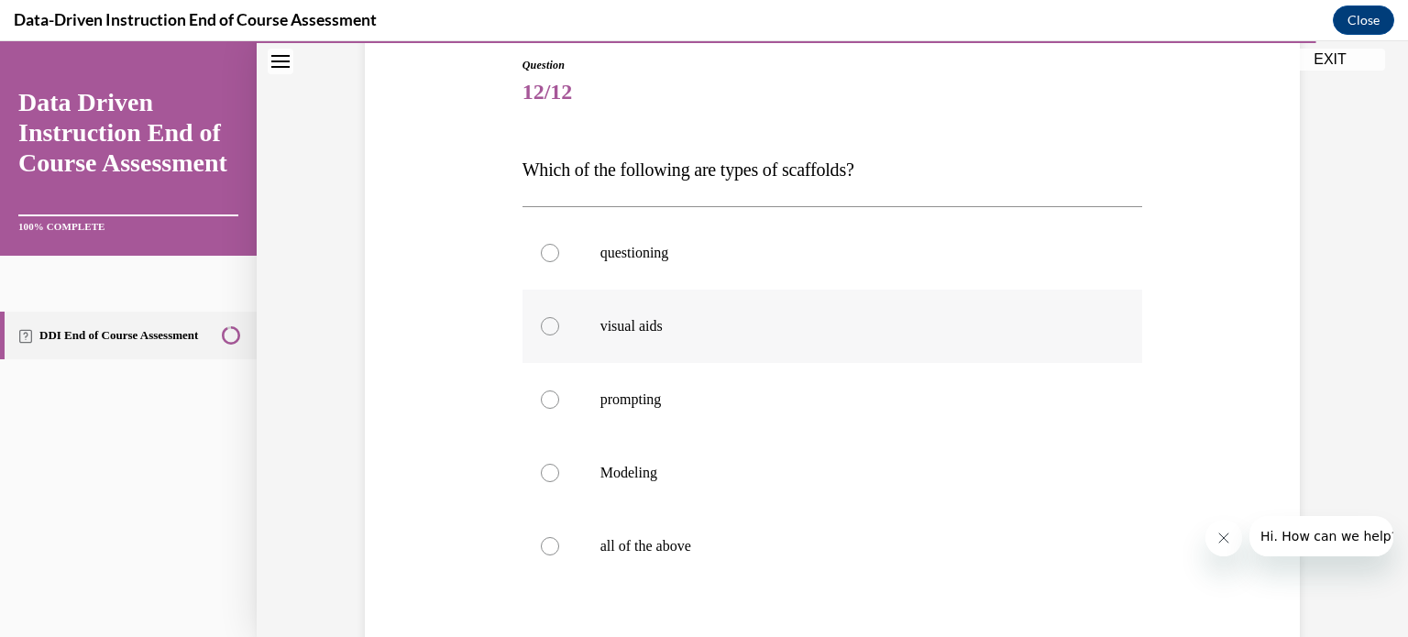
scroll to position [213, 0]
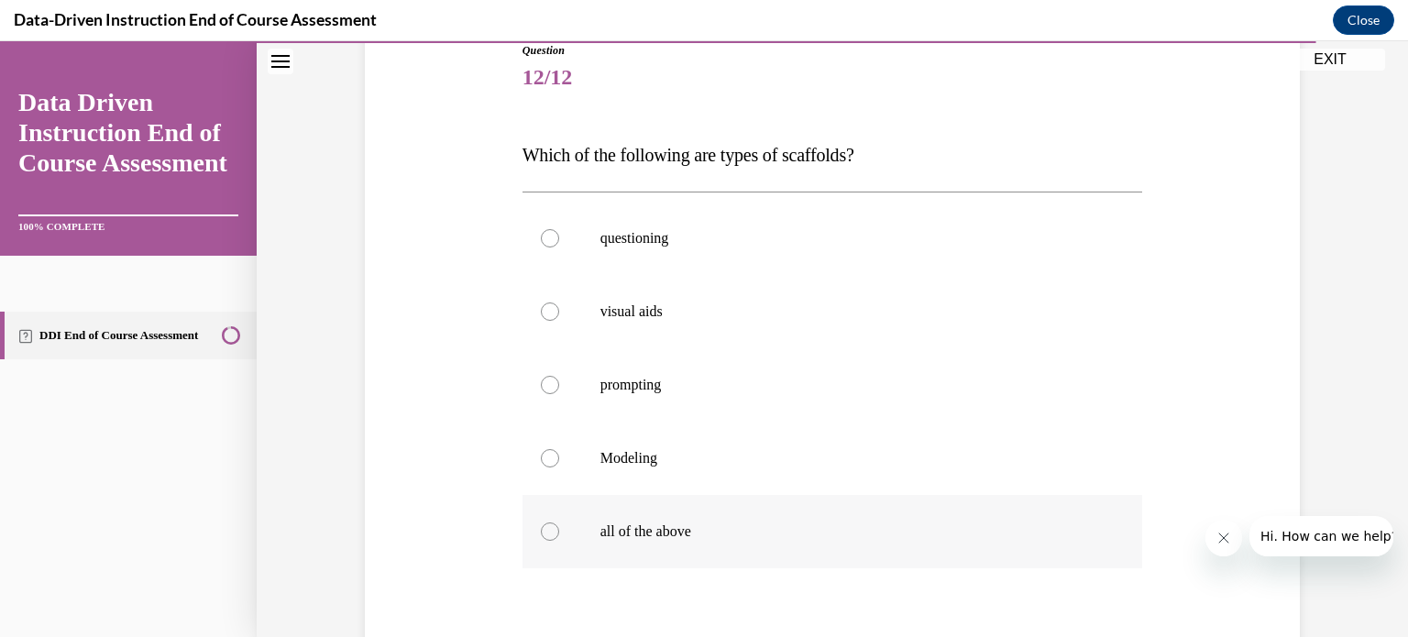
click at [542, 524] on label "all of the above" at bounding box center [832, 531] width 621 height 73
click at [542, 524] on input "all of the above" at bounding box center [550, 531] width 18 height 18
radio input "true"
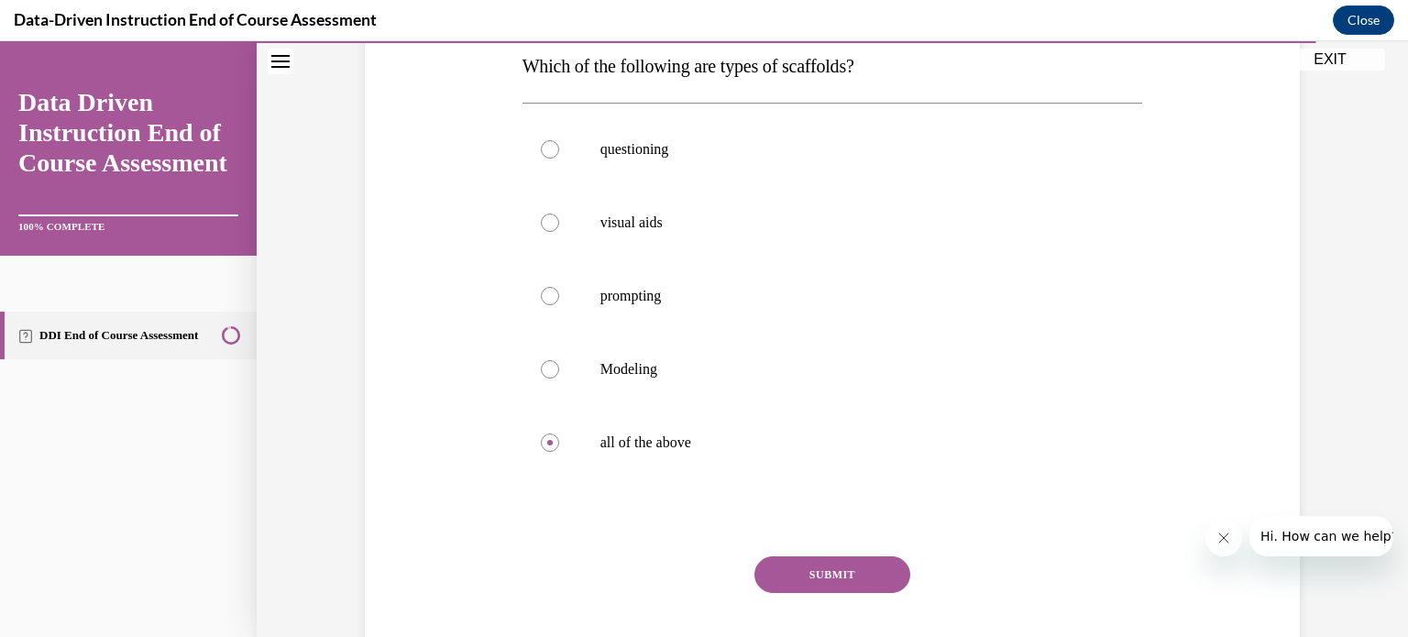
click at [789, 569] on button "SUBMIT" at bounding box center [832, 574] width 156 height 37
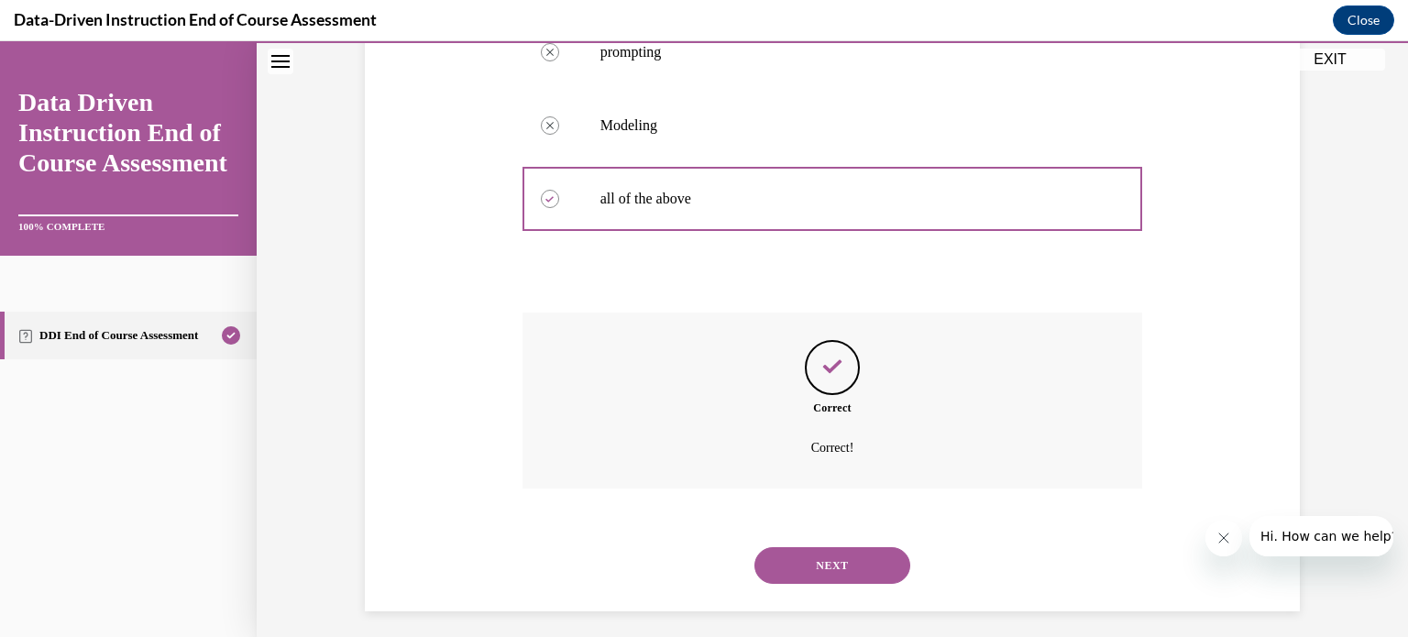
scroll to position [555, 0]
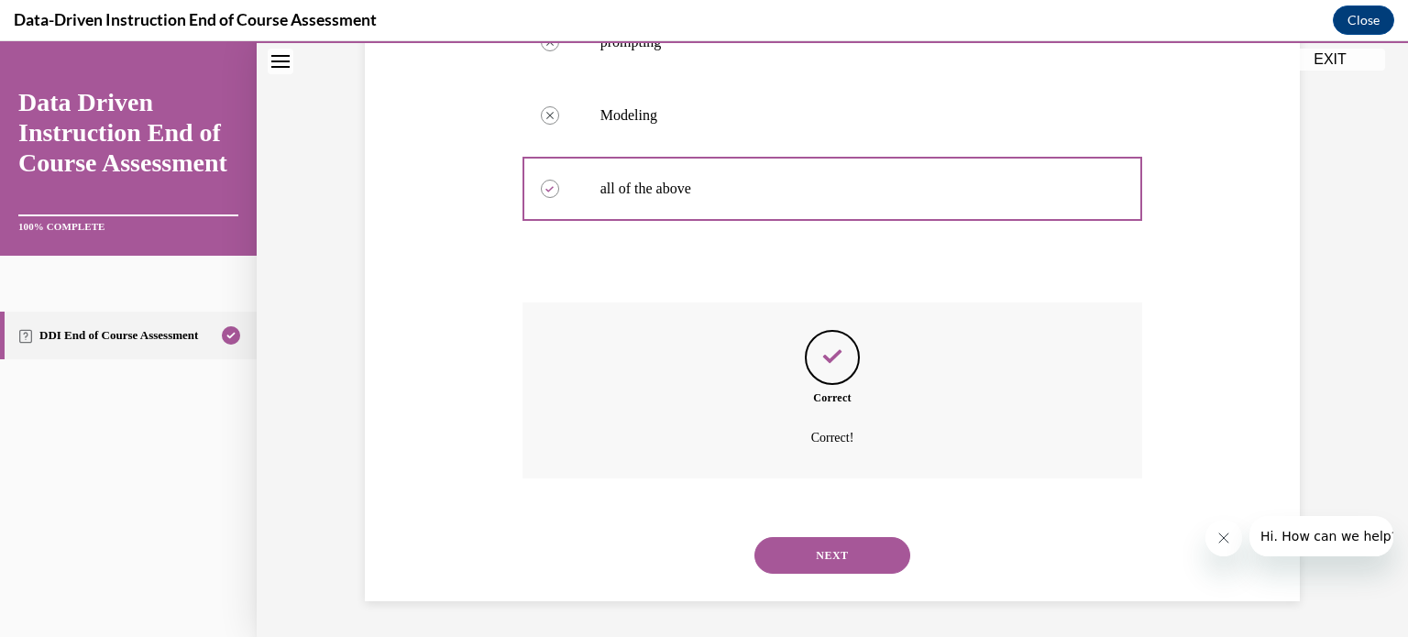
click at [789, 569] on button "NEXT" at bounding box center [832, 555] width 156 height 37
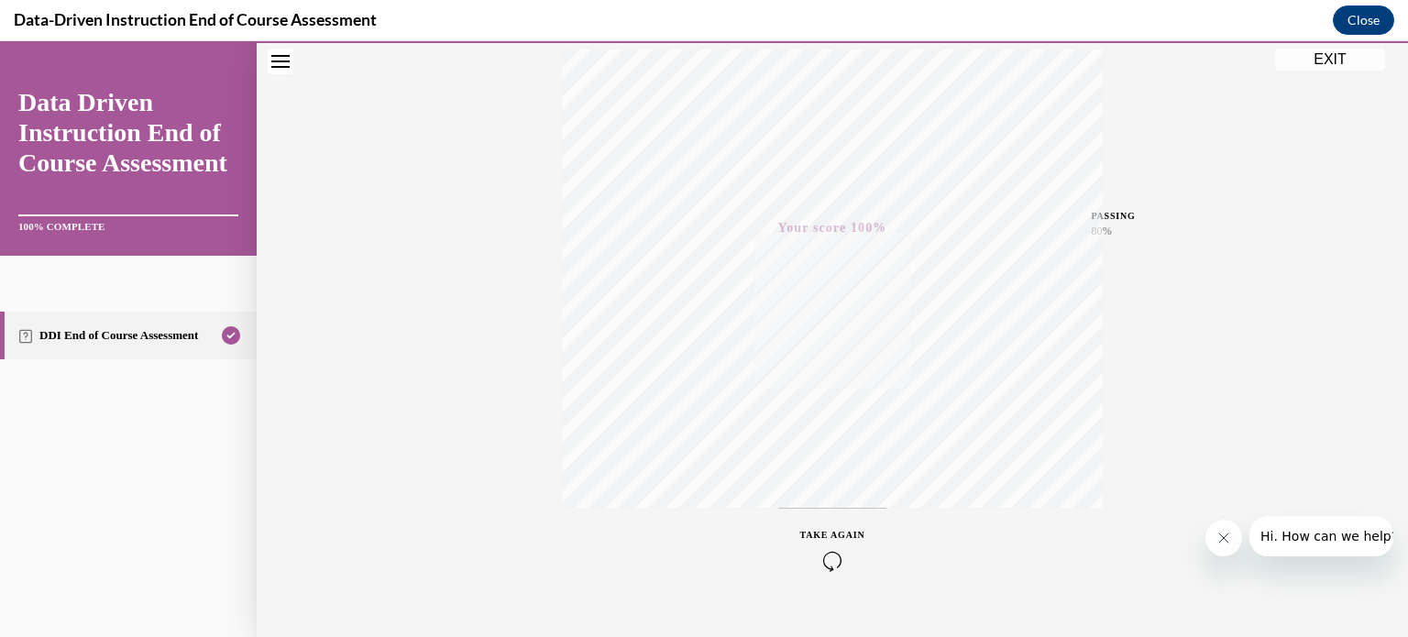
scroll to position [343, 0]
click at [1333, 60] on button "EXIT" at bounding box center [1330, 60] width 110 height 22
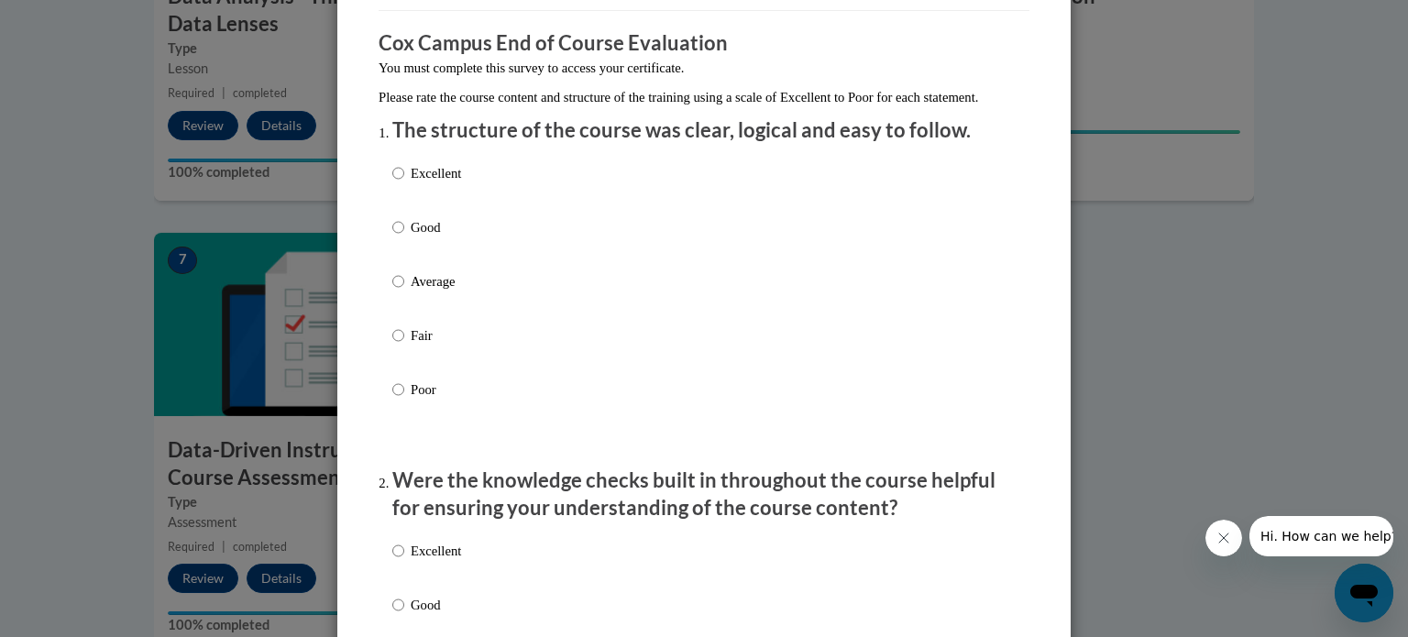
scroll to position [125, 0]
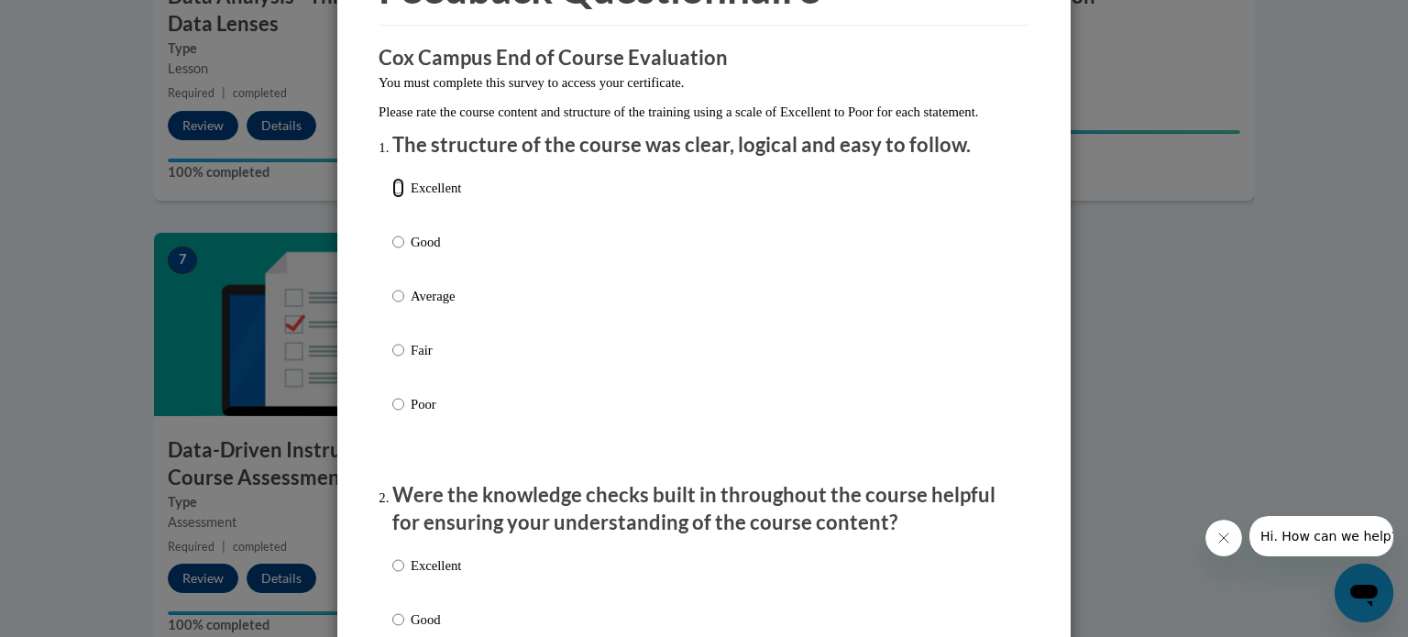
click at [401, 198] on input "Excellent" at bounding box center [398, 188] width 12 height 20
radio input "true"
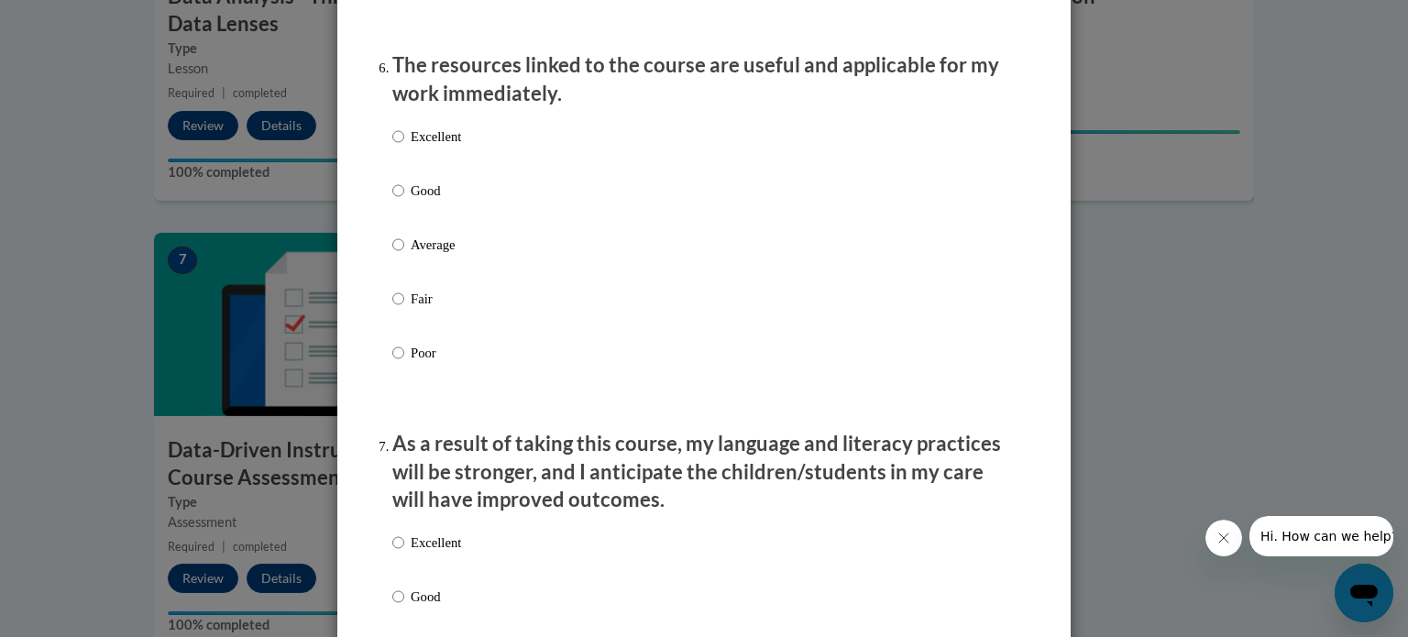
scroll to position [3180, 0]
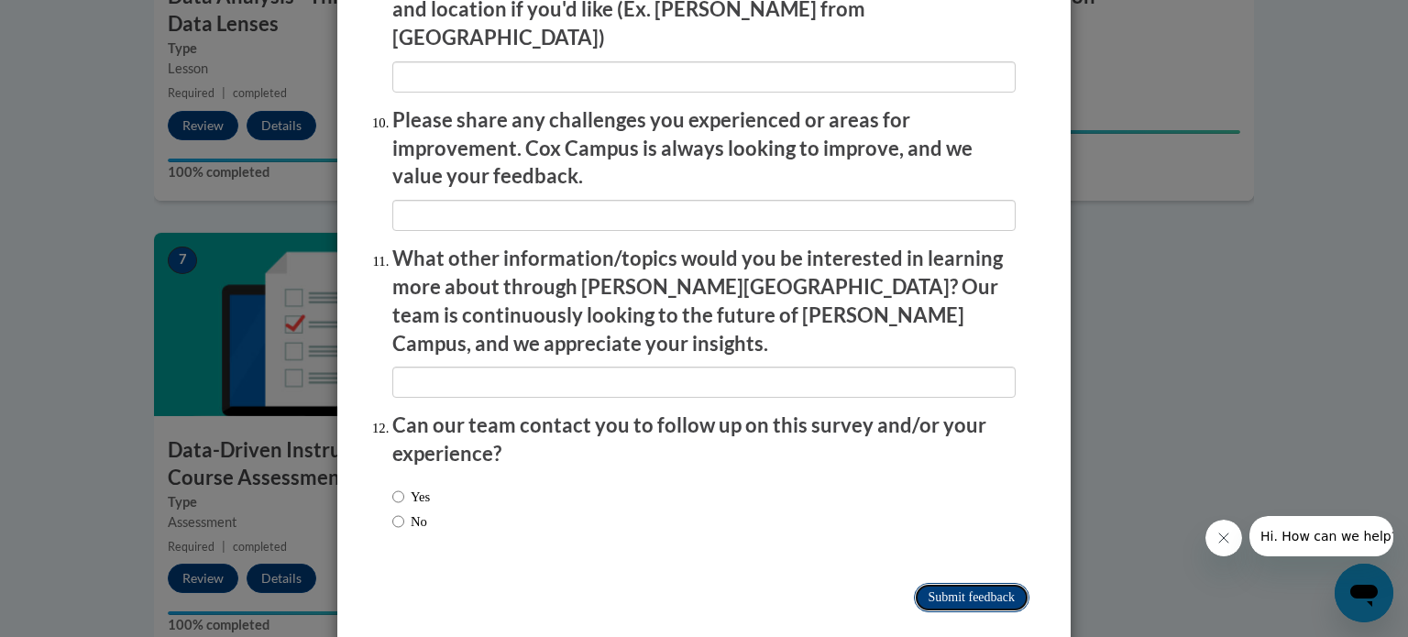
click at [981, 583] on input "Submit feedback" at bounding box center [971, 597] width 115 height 29
